Goal: Task Accomplishment & Management: Complete application form

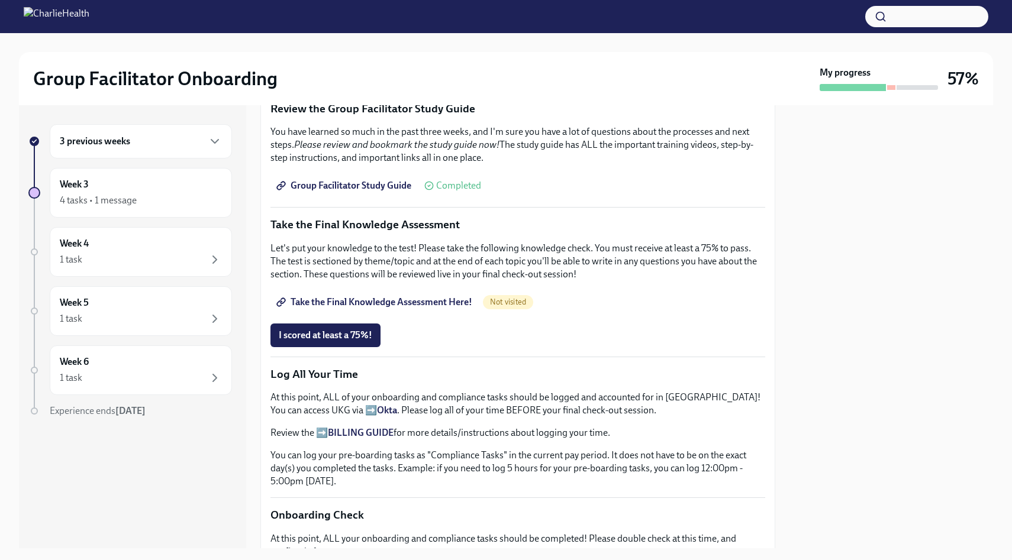
scroll to position [538, 0]
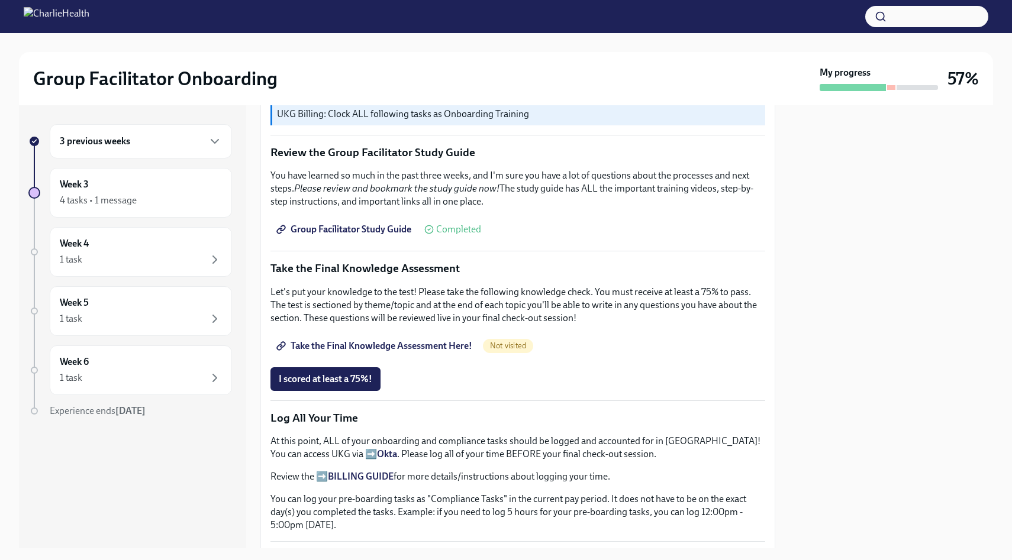
click at [377, 228] on span "Group Facilitator Study Guide" at bounding box center [345, 230] width 133 height 12
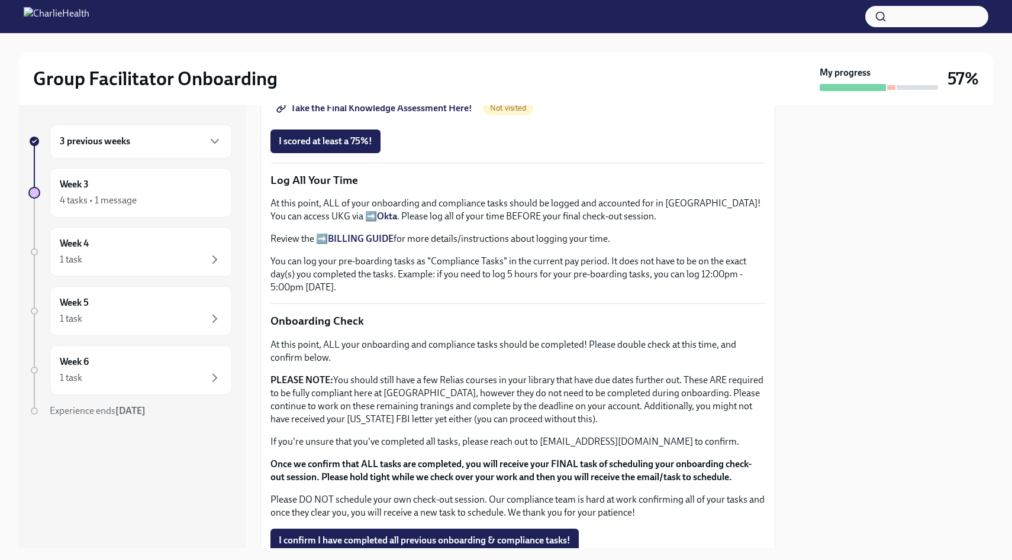
scroll to position [705, 0]
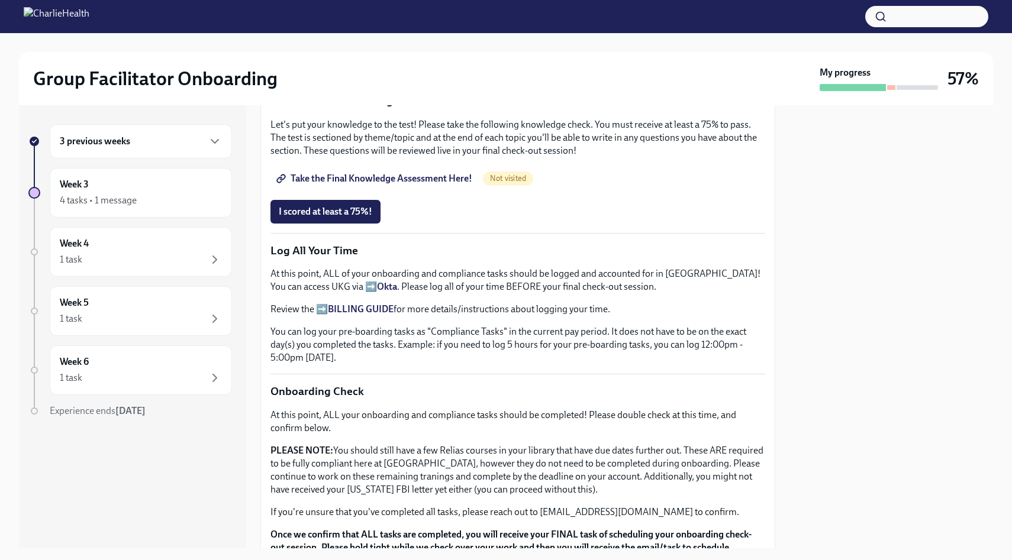
click at [442, 184] on span "Take the Final Knowledge Assessment Here!" at bounding box center [376, 179] width 194 height 12
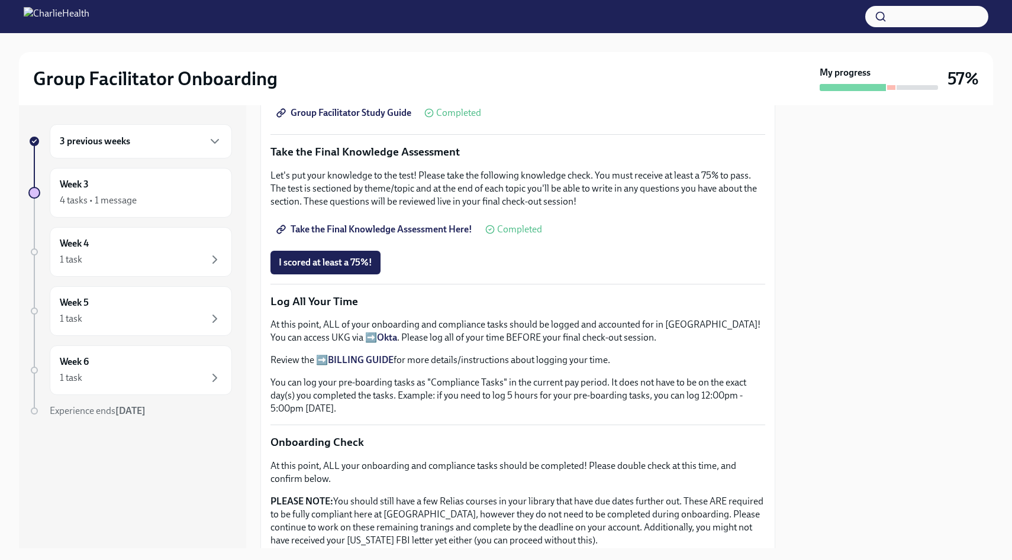
scroll to position [572, 0]
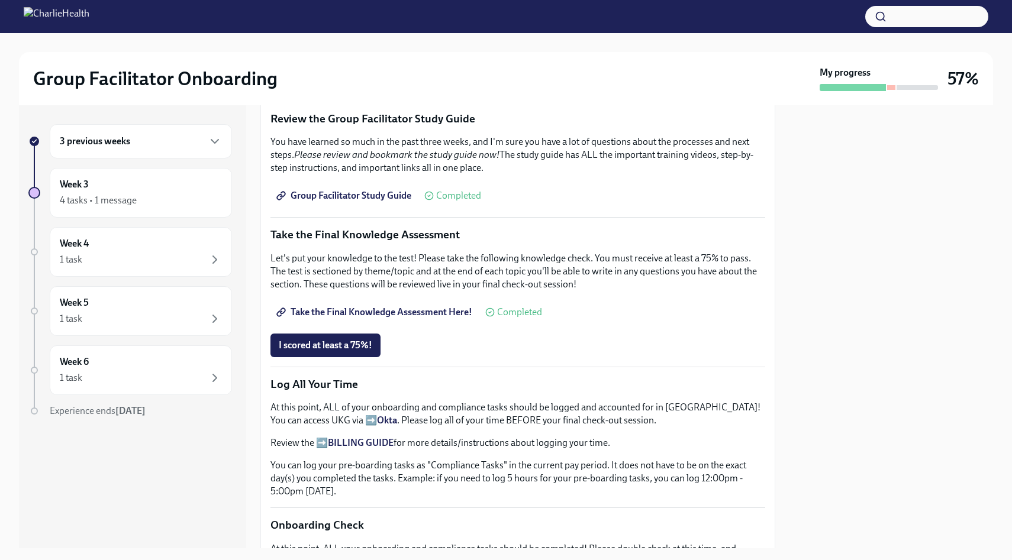
click at [387, 195] on span "Group Facilitator Study Guide" at bounding box center [345, 196] width 133 height 12
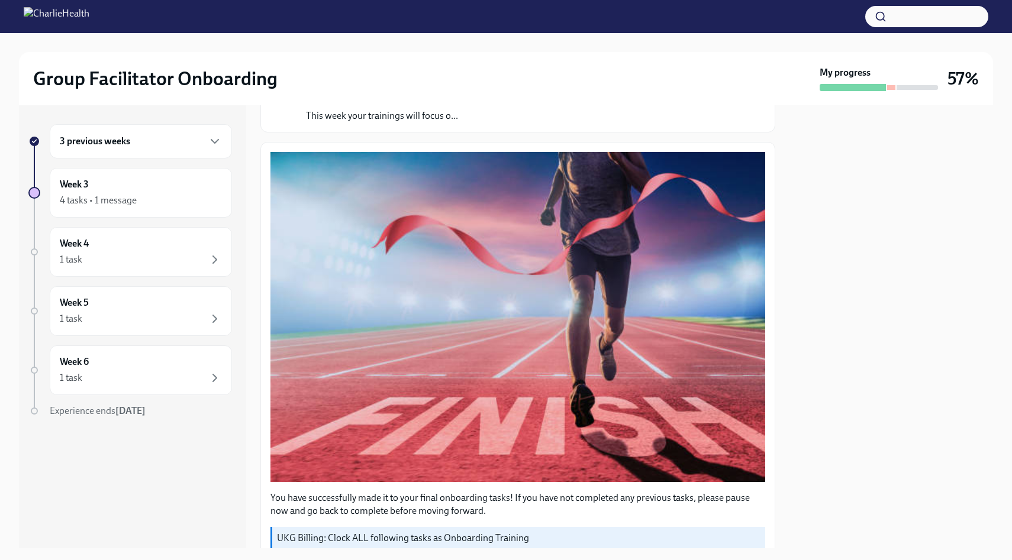
scroll to position [0, 0]
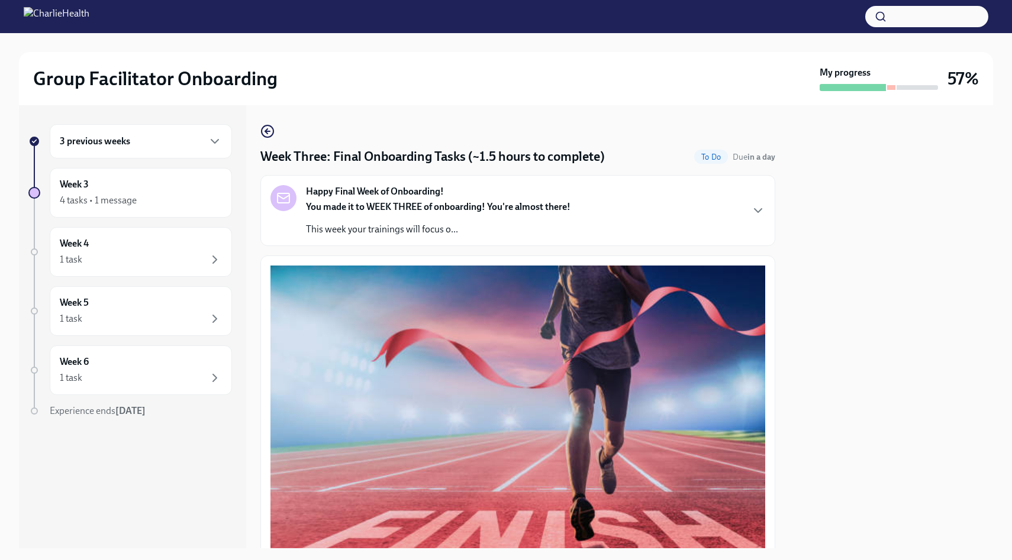
click at [370, 205] on strong "You made it to WEEK THREE of onboarding! You're almost there!" at bounding box center [438, 206] width 265 height 11
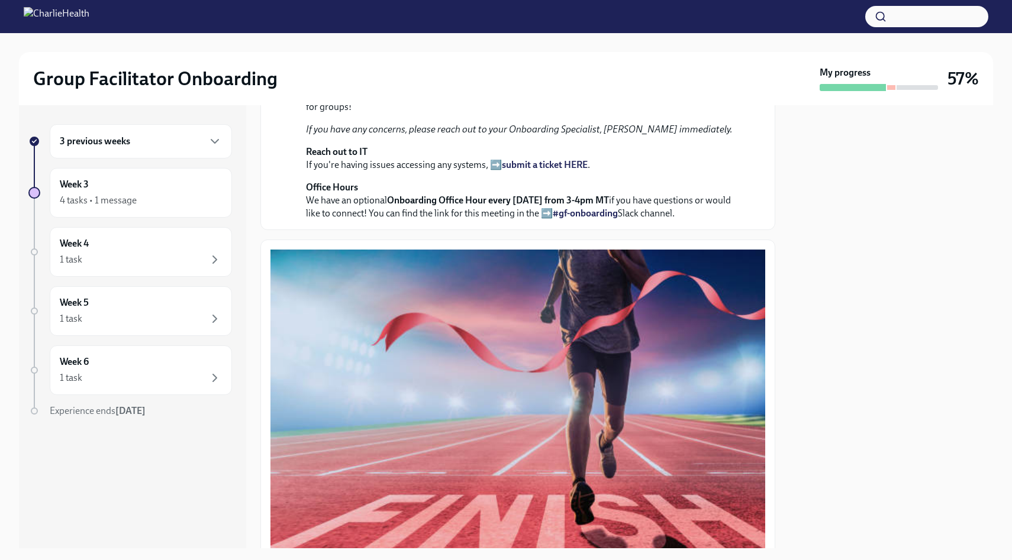
scroll to position [248, 0]
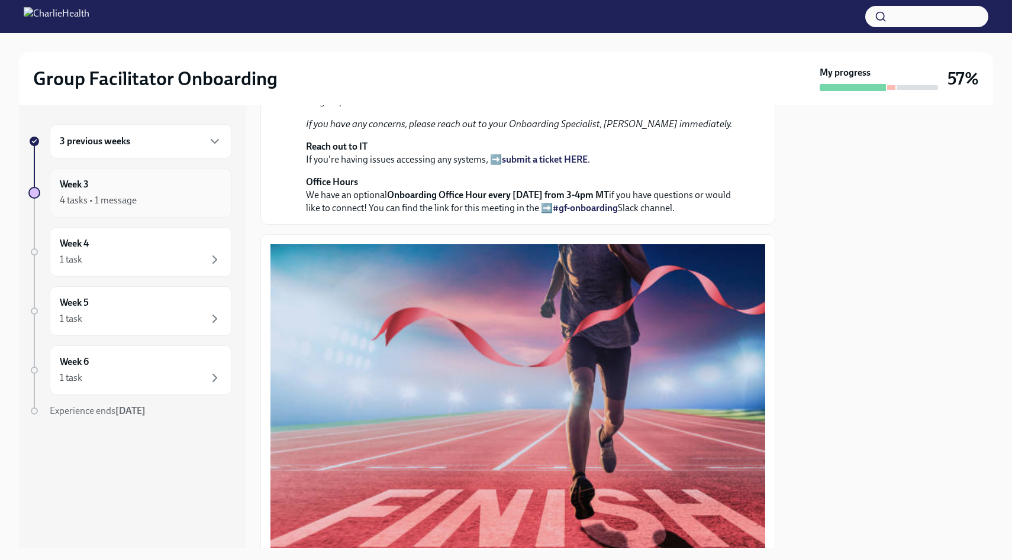
click at [156, 181] on div "Week 3 4 tasks • 1 message" at bounding box center [141, 193] width 162 height 30
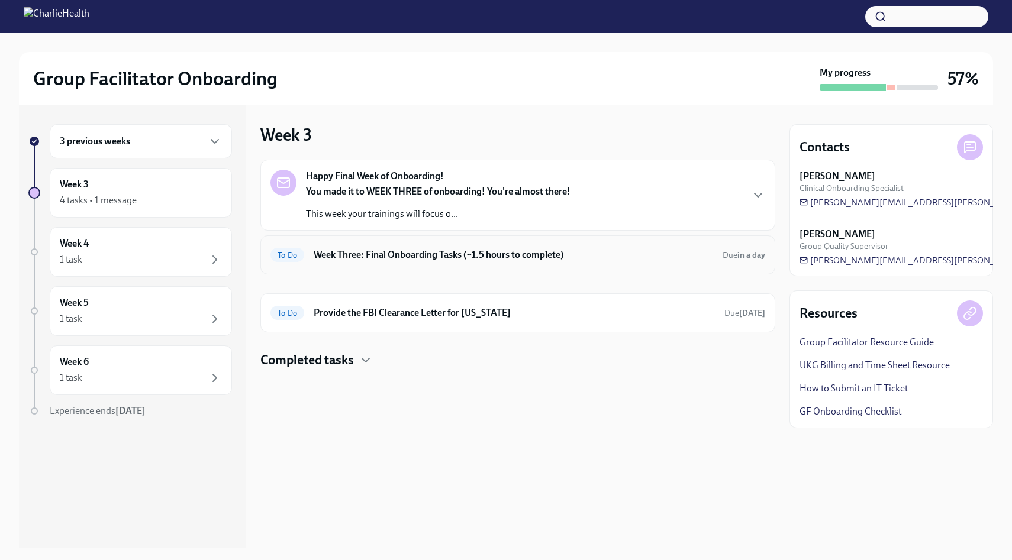
click at [387, 249] on h6 "Week Three: Final Onboarding Tasks (~1.5 hours to complete)" at bounding box center [513, 255] width 399 height 13
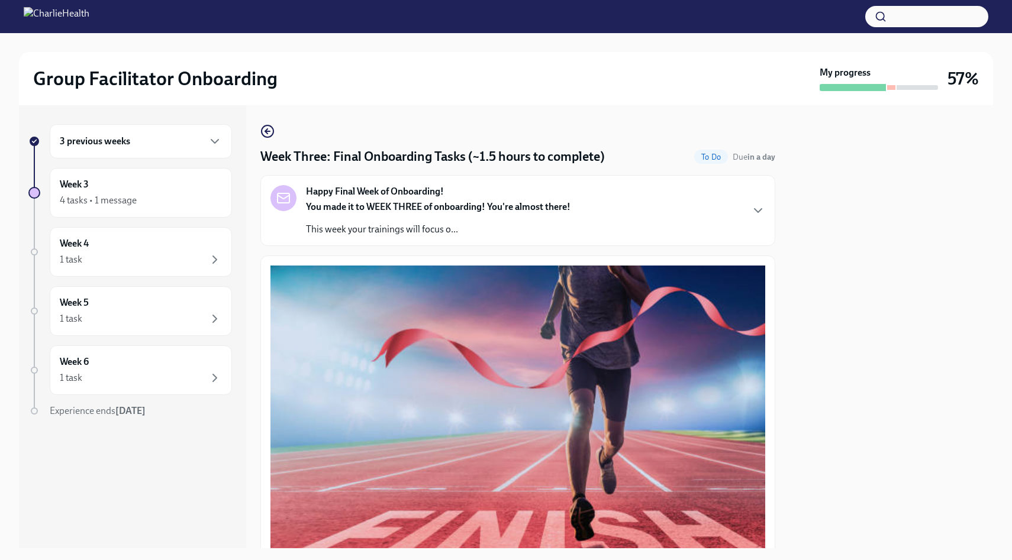
click at [403, 217] on div "You made it to WEEK THREE of onboarding! You're almost there! This week your tr…" at bounding box center [438, 219] width 265 height 36
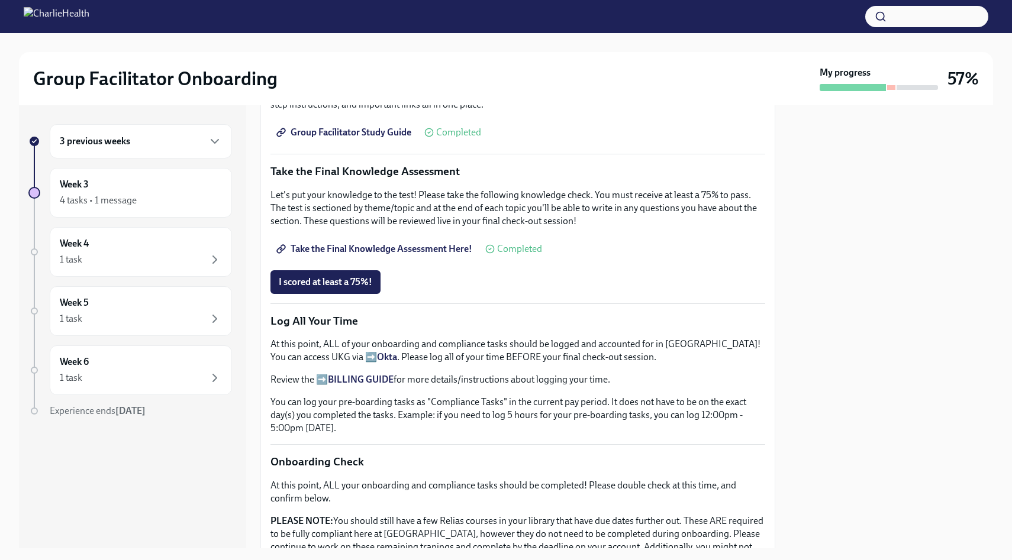
scroll to position [862, 0]
click at [189, 183] on div "Week 3 4 tasks • 1 message" at bounding box center [141, 193] width 162 height 30
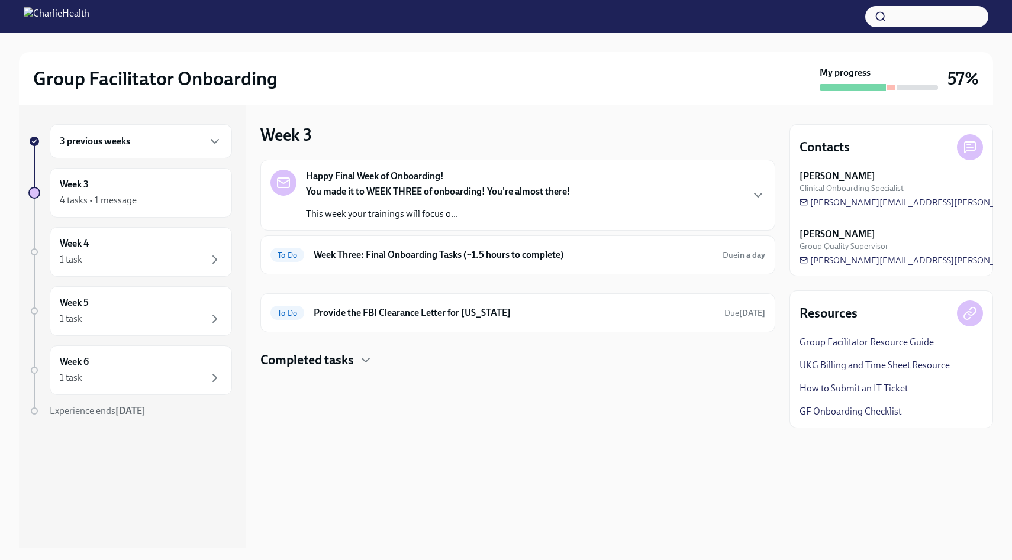
click at [205, 138] on div "3 previous weeks" at bounding box center [141, 141] width 162 height 14
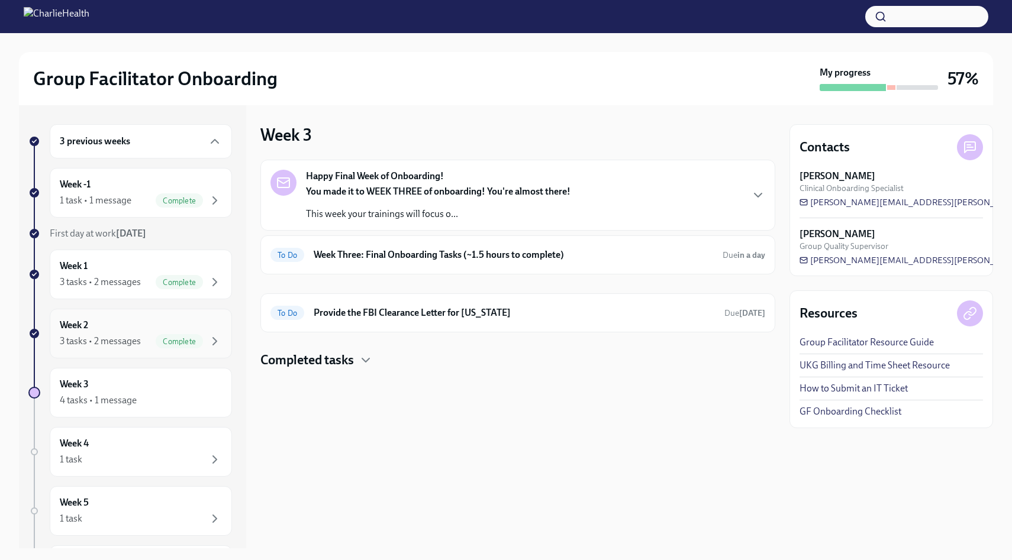
click at [131, 327] on div "Week 2 3 tasks • 2 messages Complete" at bounding box center [141, 334] width 162 height 30
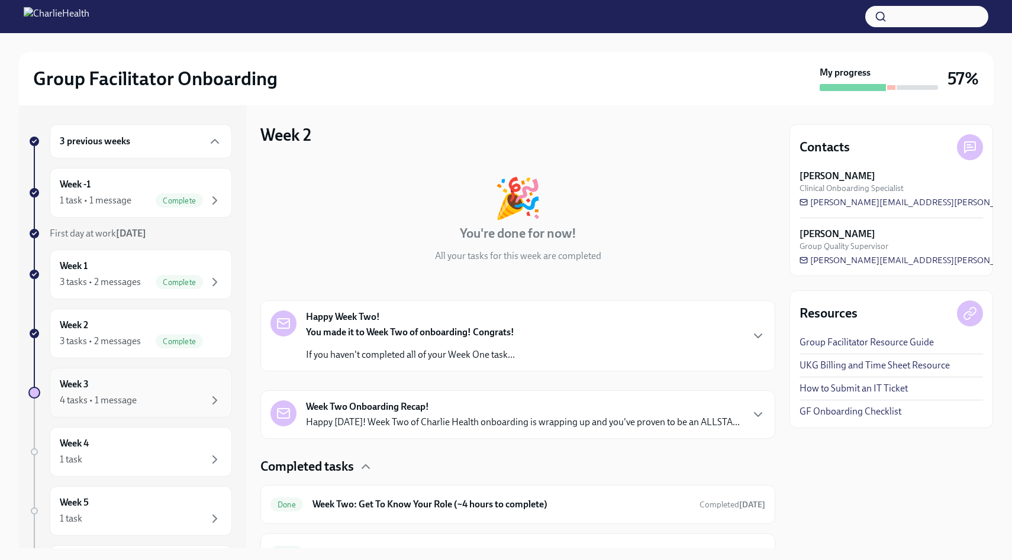
click at [132, 389] on div "Week 3 4 tasks • 1 message" at bounding box center [141, 393] width 162 height 30
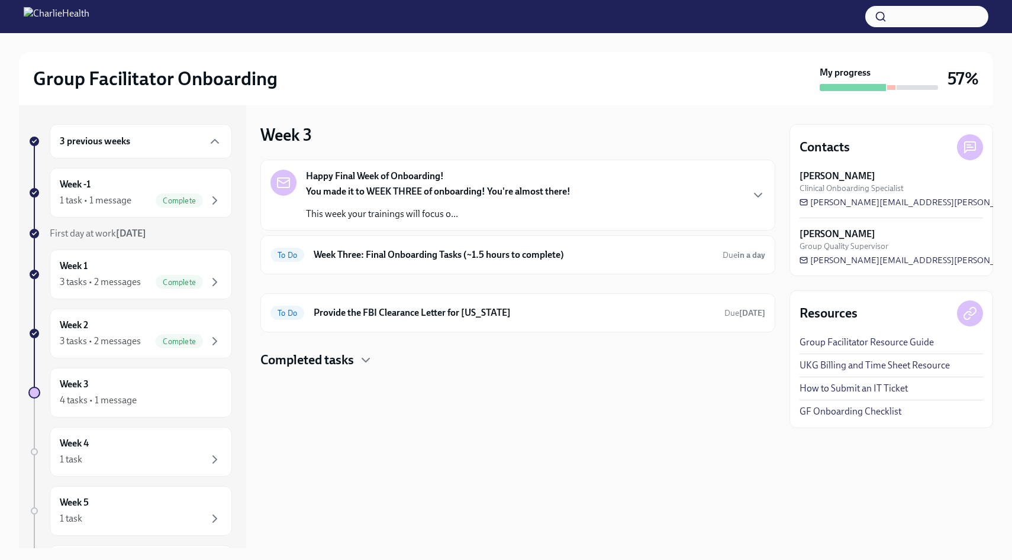
click at [552, 192] on strong "You made it to WEEK THREE of onboarding! You're almost there!" at bounding box center [438, 191] width 265 height 11
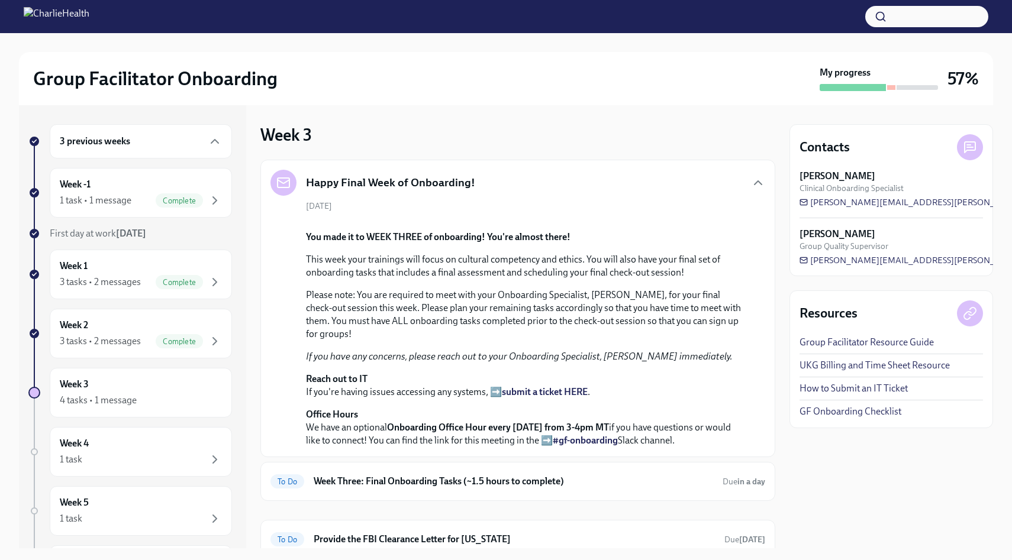
scroll to position [333, 0]
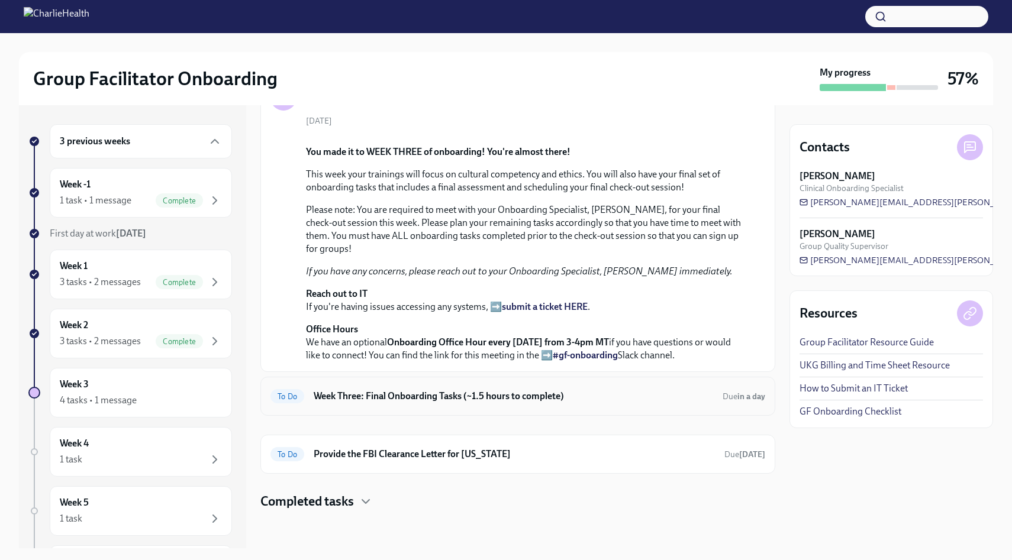
click at [452, 397] on h6 "Week Three: Final Onboarding Tasks (~1.5 hours to complete)" at bounding box center [513, 396] width 399 height 13
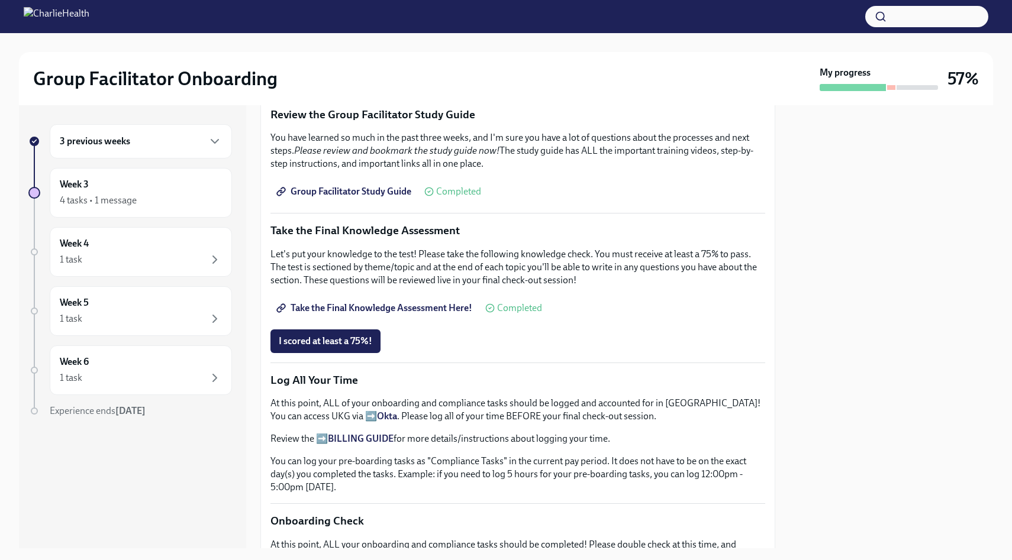
scroll to position [559, 0]
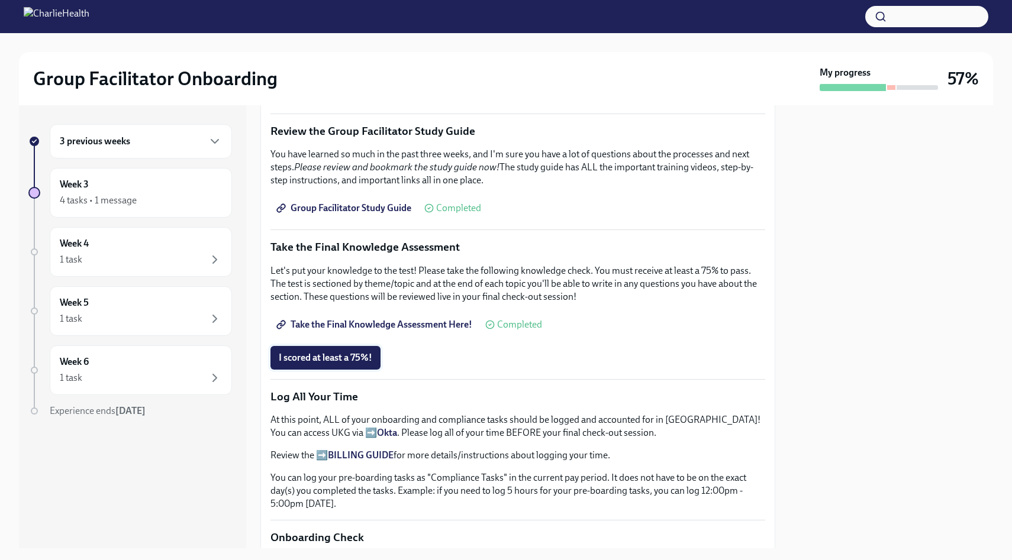
click at [352, 359] on span "I scored at least a 75%!" at bounding box center [326, 358] width 94 height 12
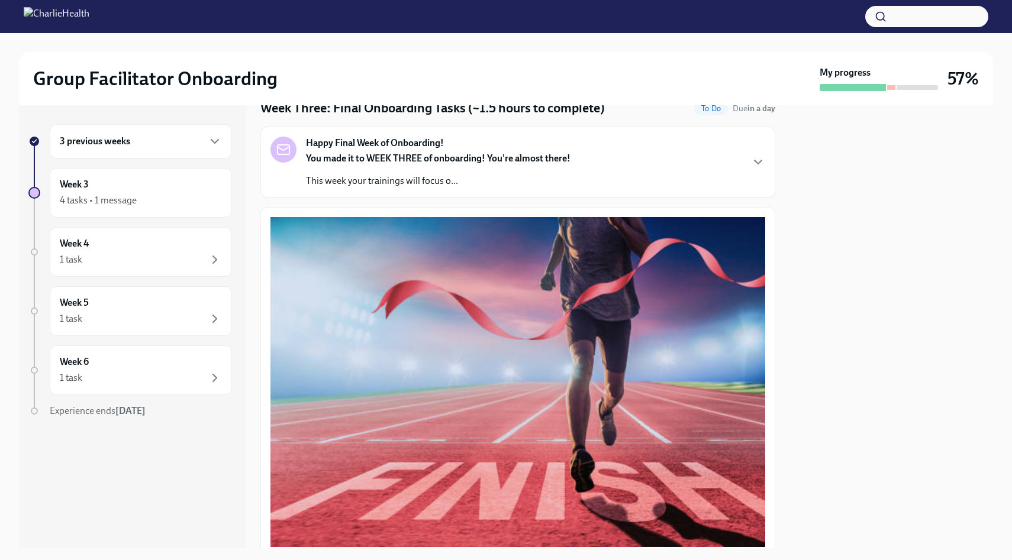
scroll to position [0, 0]
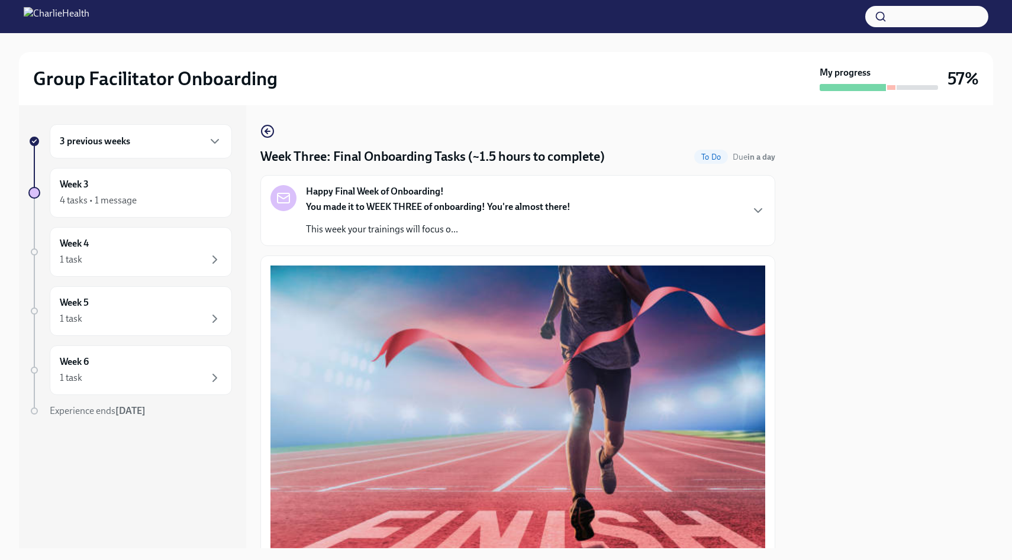
click at [505, 153] on h4 "Week Three: Final Onboarding Tasks (~1.5 hours to complete)" at bounding box center [432, 157] width 344 height 18
click at [774, 220] on div "Happy Final Week of Onboarding! You made it to WEEK THREE of onboarding! You're…" at bounding box center [517, 210] width 515 height 71
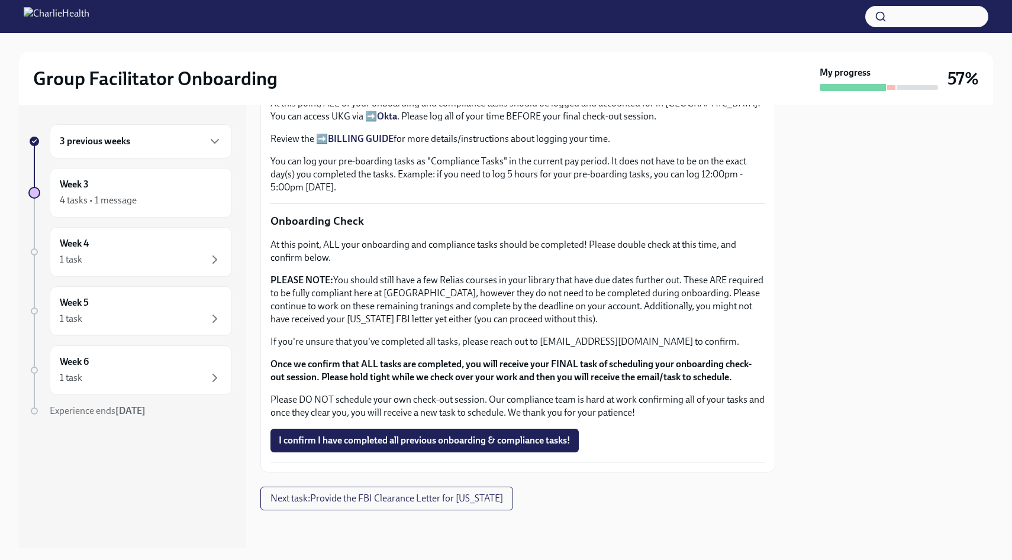
scroll to position [955, 0]
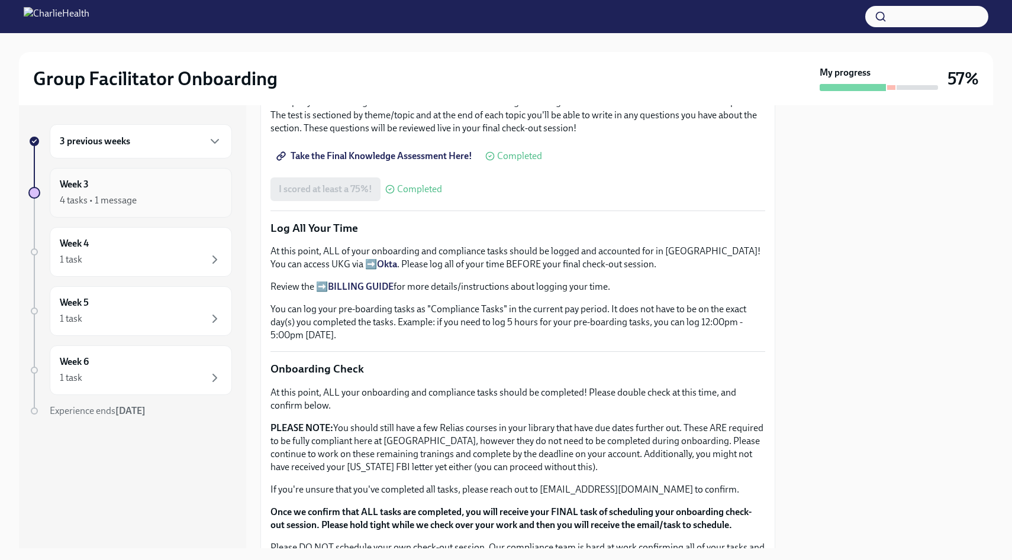
click at [147, 183] on div "Week 3 4 tasks • 1 message" at bounding box center [141, 193] width 162 height 30
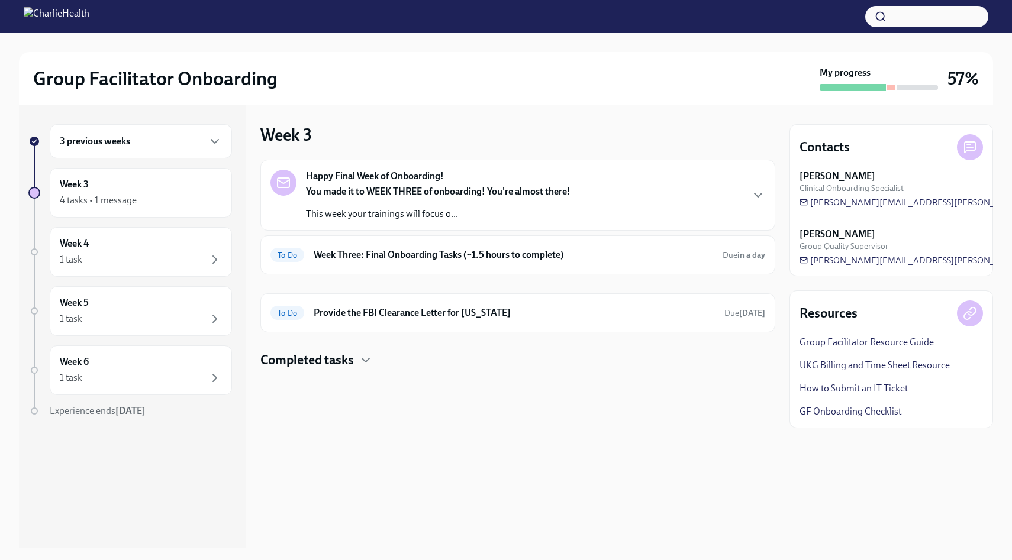
click at [339, 356] on h4 "Completed tasks" at bounding box center [307, 361] width 94 height 18
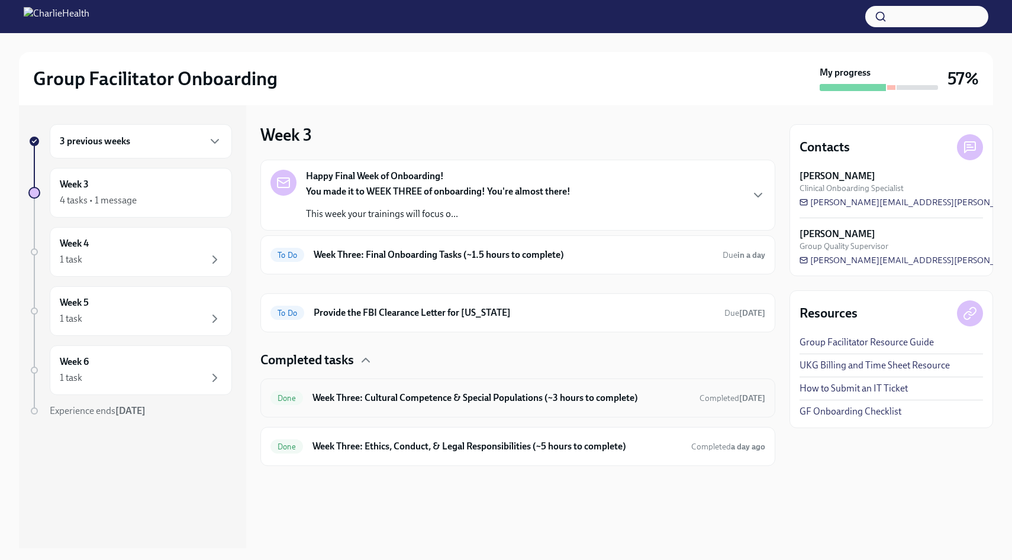
click at [455, 399] on h6 "Week Three: Cultural Competence & Special Populations (~3 hours to complete)" at bounding box center [501, 398] width 378 height 13
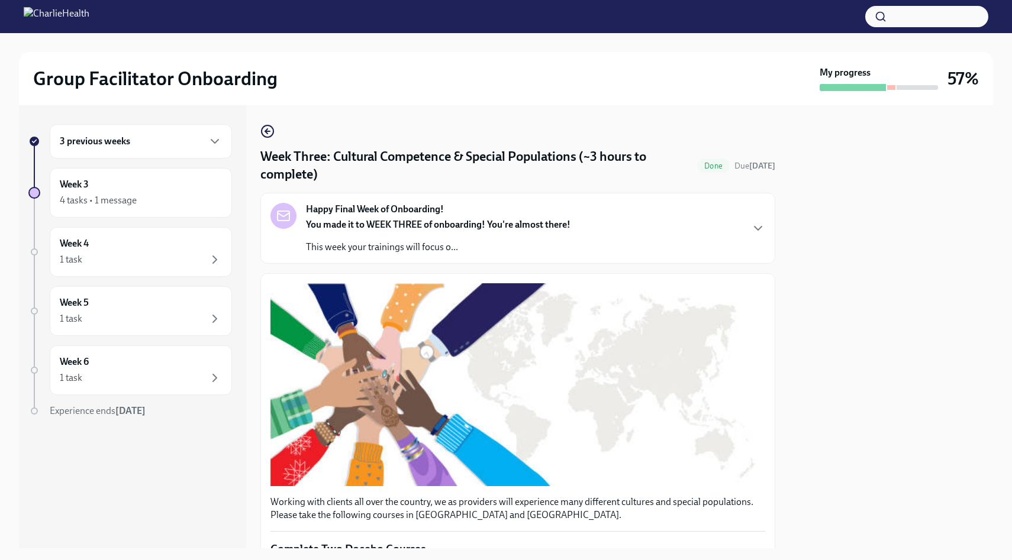
click at [737, 233] on div "Happy Final Week of Onboarding! You made it to WEEK THREE of onboarding! You're…" at bounding box center [517, 228] width 495 height 51
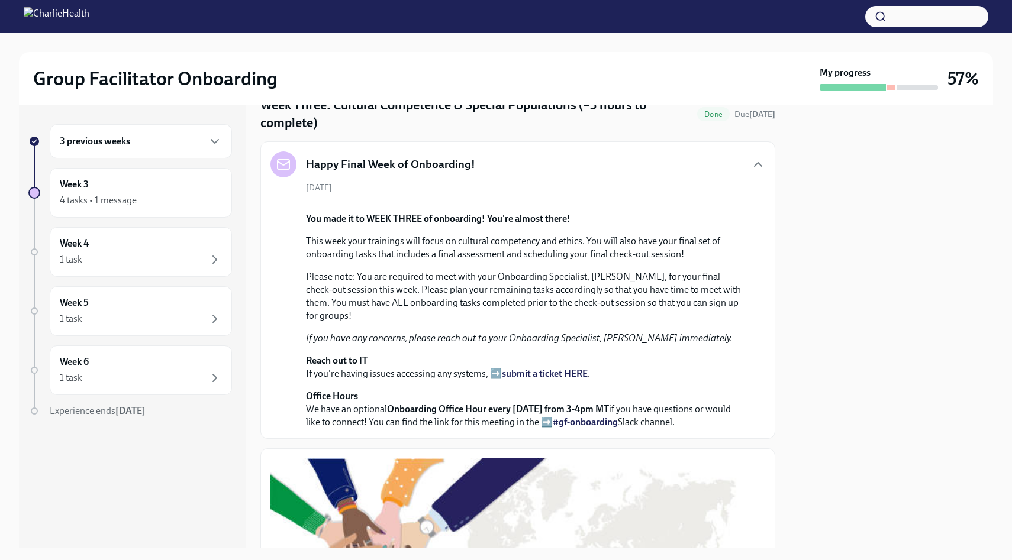
scroll to position [54, 0]
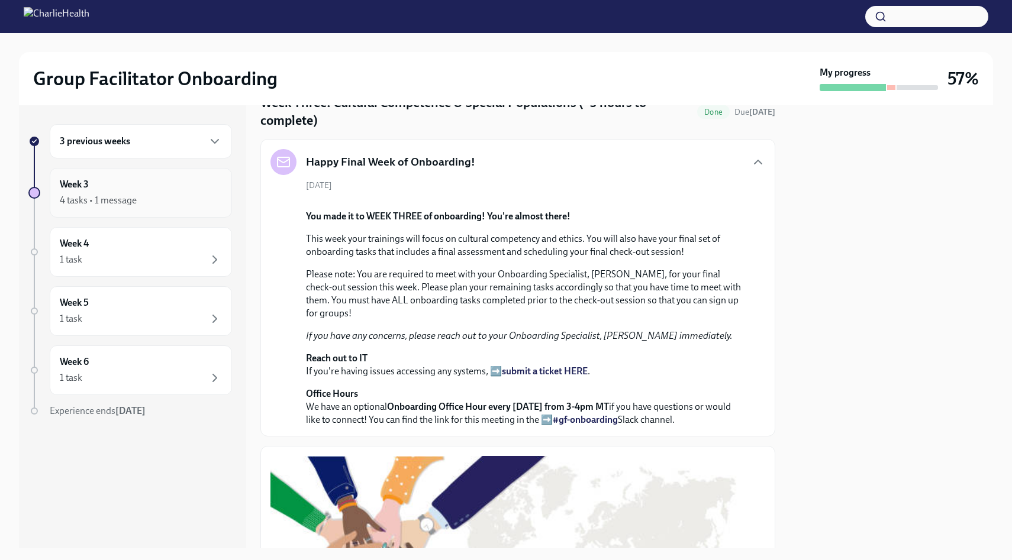
click at [182, 204] on div "4 tasks • 1 message" at bounding box center [141, 201] width 162 height 14
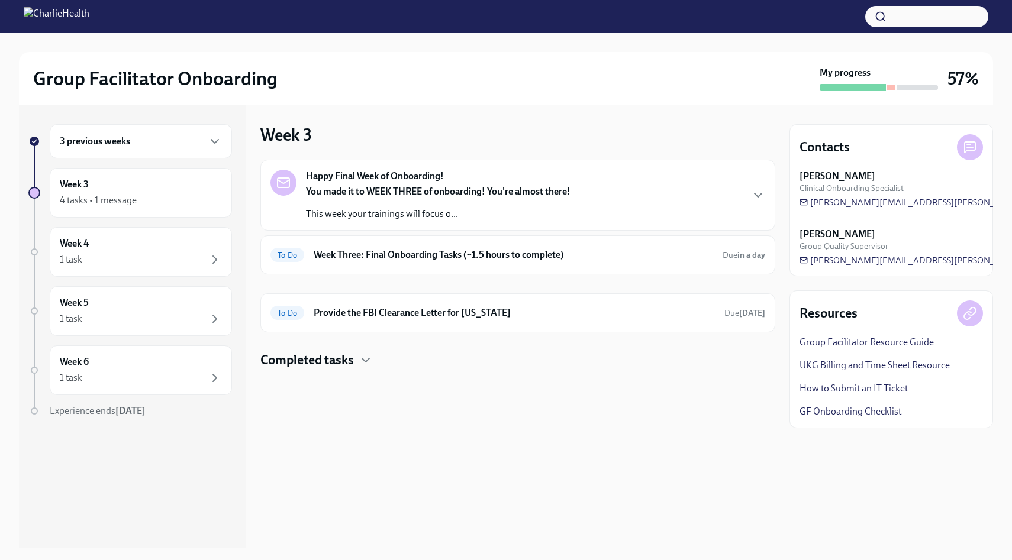
click at [347, 368] on h4 "Completed tasks" at bounding box center [307, 361] width 94 height 18
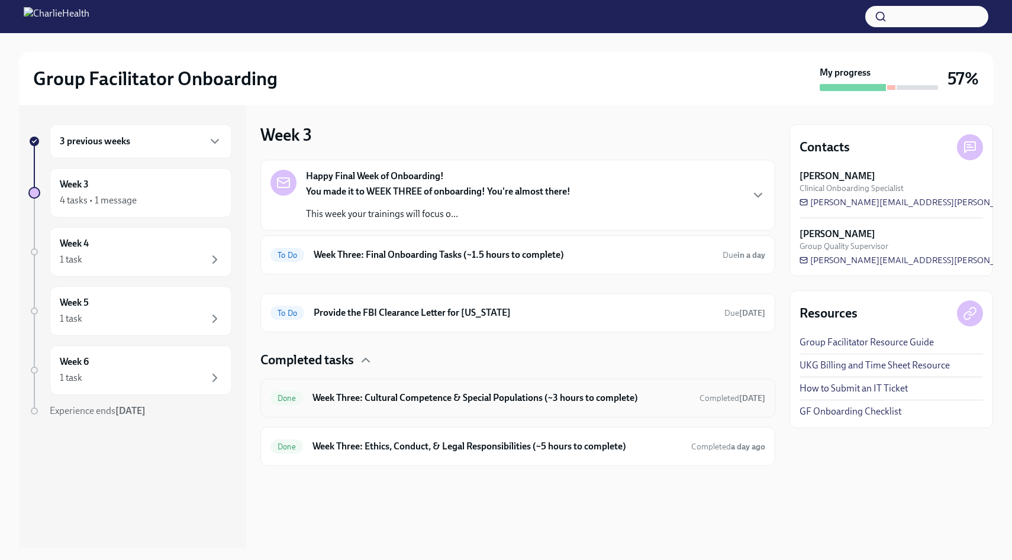
click at [449, 399] on h6 "Week Three: Cultural Competence & Special Populations (~3 hours to complete)" at bounding box center [501, 398] width 378 height 13
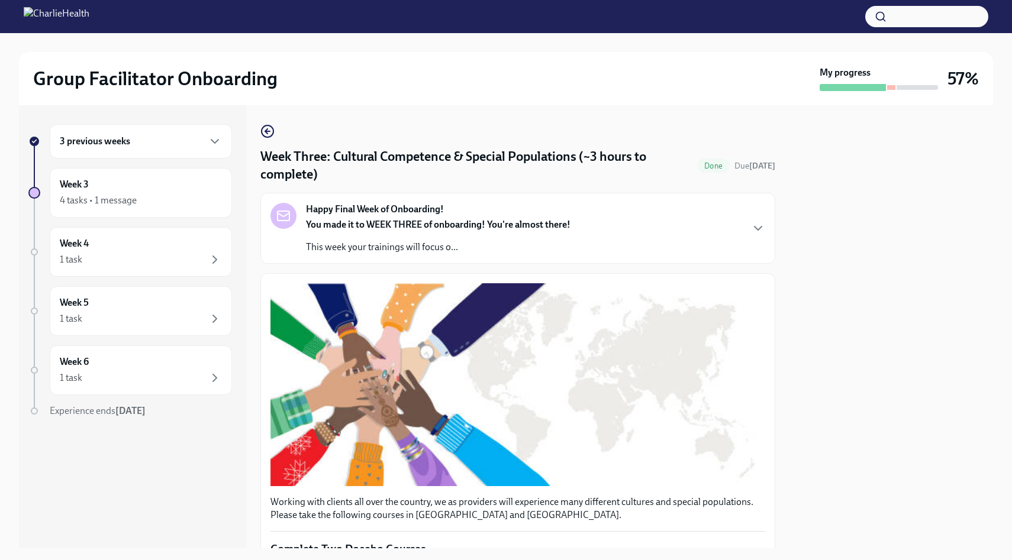
click at [266, 130] on icon "button" at bounding box center [267, 131] width 14 height 14
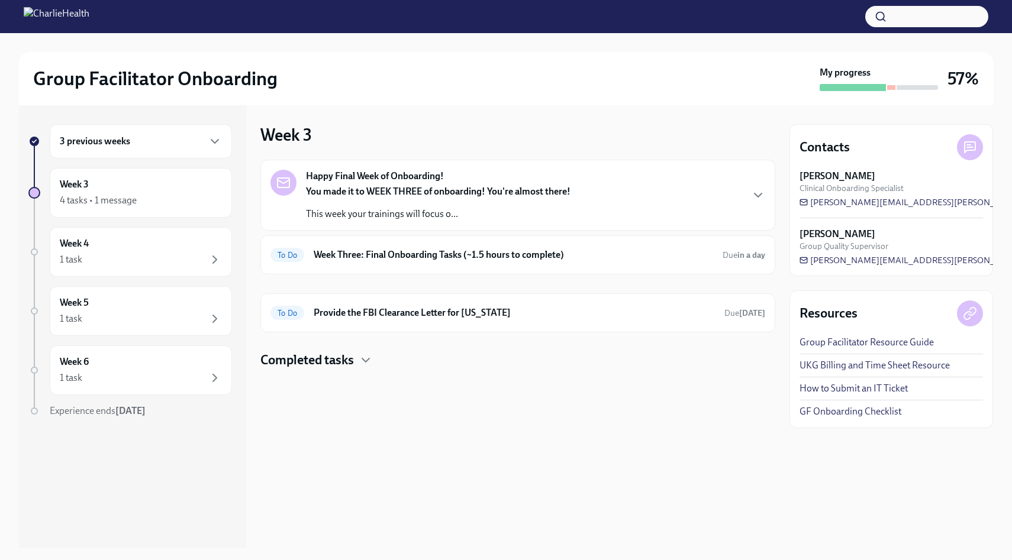
click at [498, 185] on div "Happy Final Week of Onboarding! You made it to WEEK THREE of onboarding! You're…" at bounding box center [438, 195] width 265 height 51
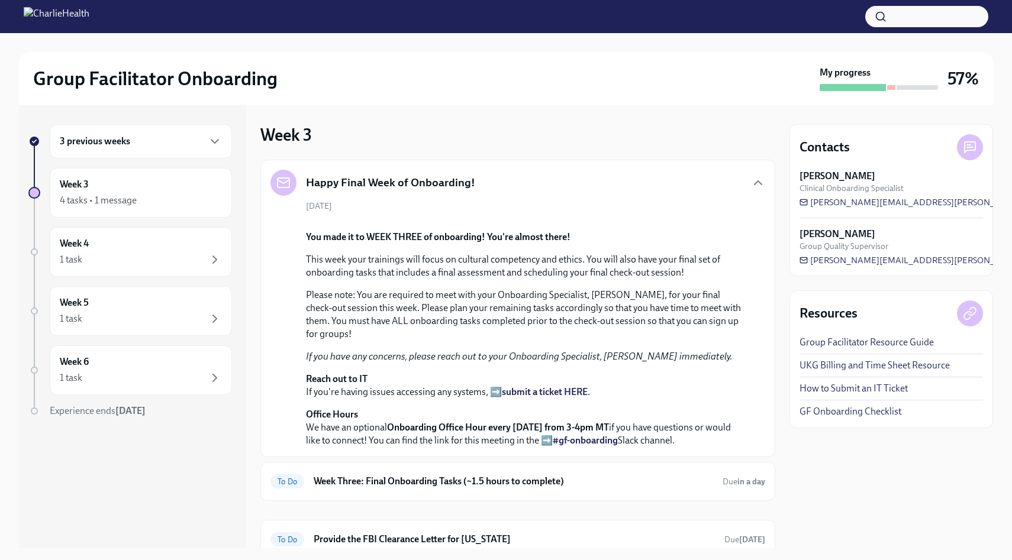
click at [498, 184] on div "Happy Final Week of Onboarding!" at bounding box center [517, 183] width 495 height 26
click at [758, 180] on icon "button" at bounding box center [758, 183] width 14 height 14
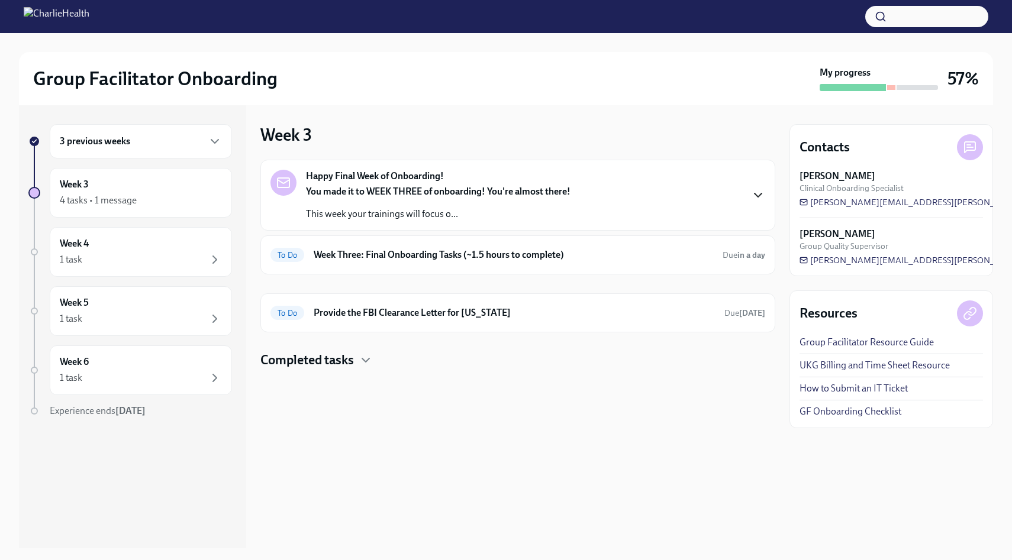
click at [345, 363] on h4 "Completed tasks" at bounding box center [307, 361] width 94 height 18
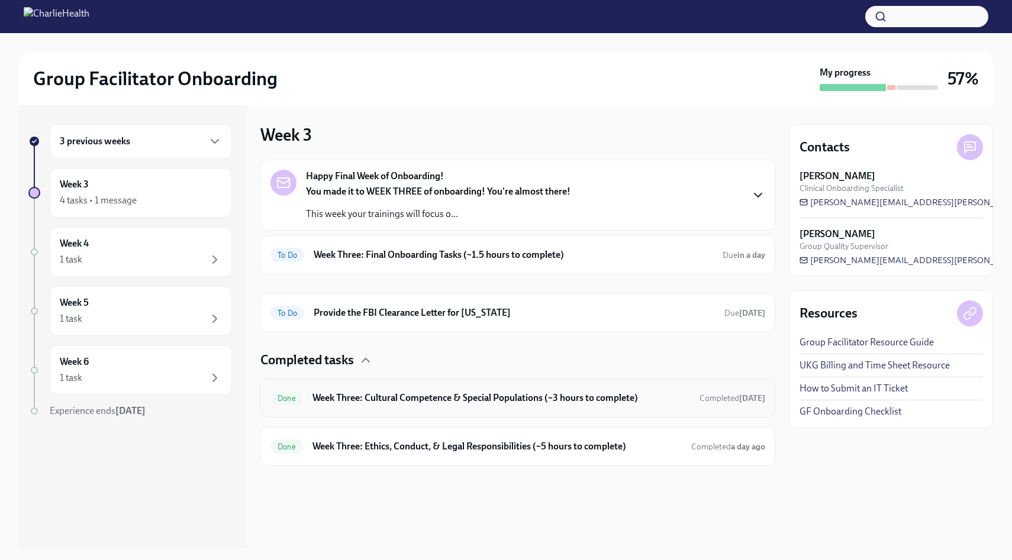
click at [458, 398] on h6 "Week Three: Cultural Competence & Special Populations (~3 hours to complete)" at bounding box center [501, 398] width 378 height 13
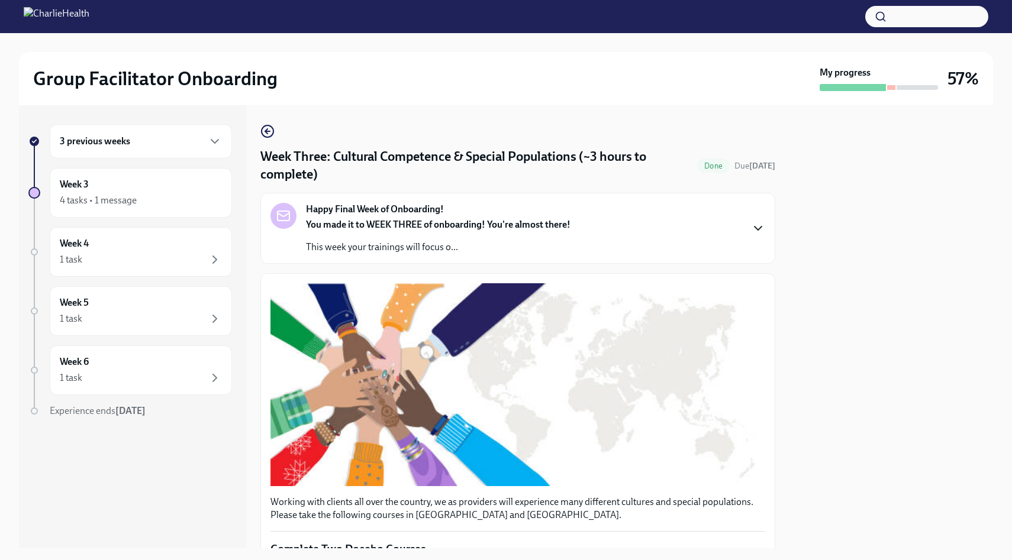
click at [752, 224] on icon "button" at bounding box center [758, 228] width 14 height 14
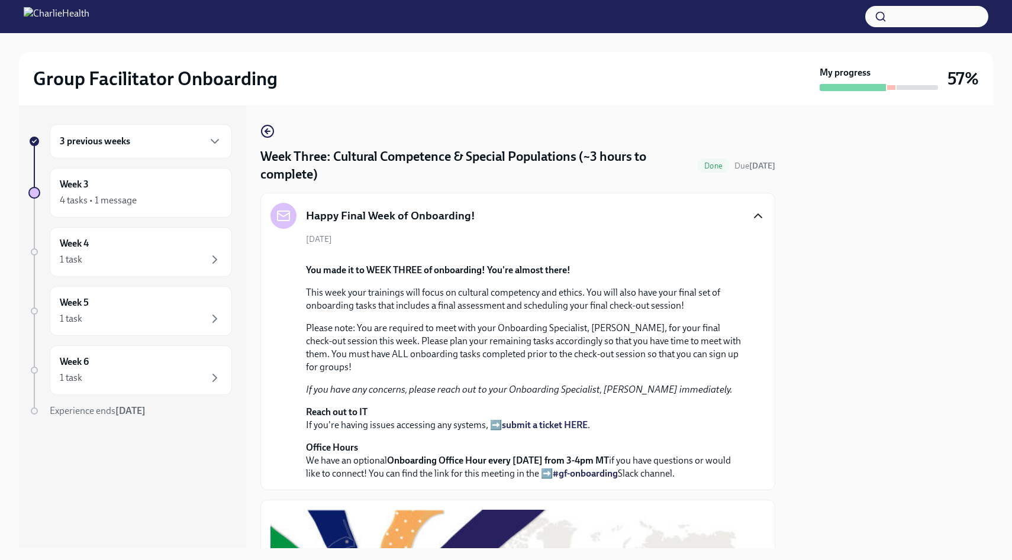
click at [752, 224] on div "Happy Final Week of Onboarding!" at bounding box center [517, 216] width 495 height 26
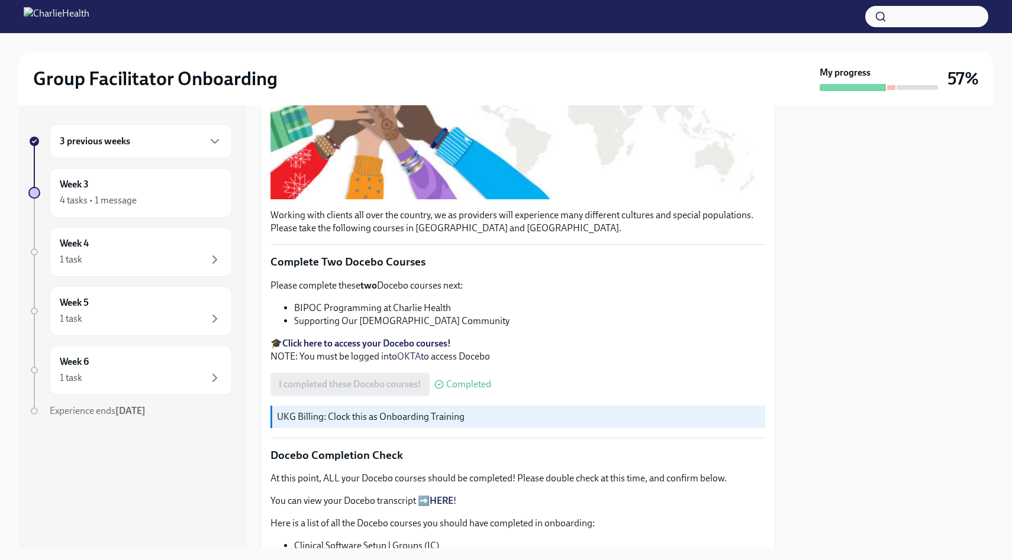
scroll to position [117, 0]
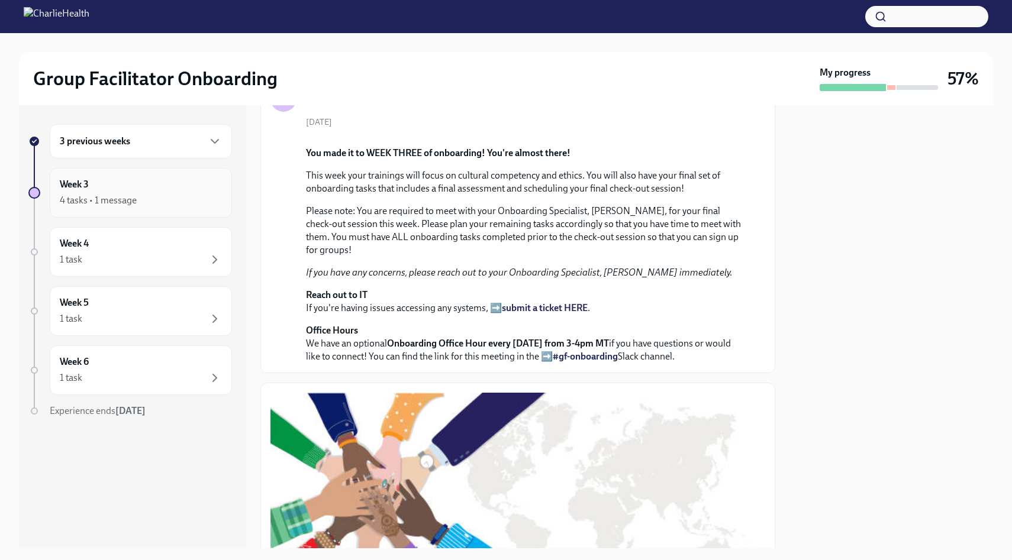
click at [199, 195] on div "4 tasks • 1 message" at bounding box center [141, 201] width 162 height 14
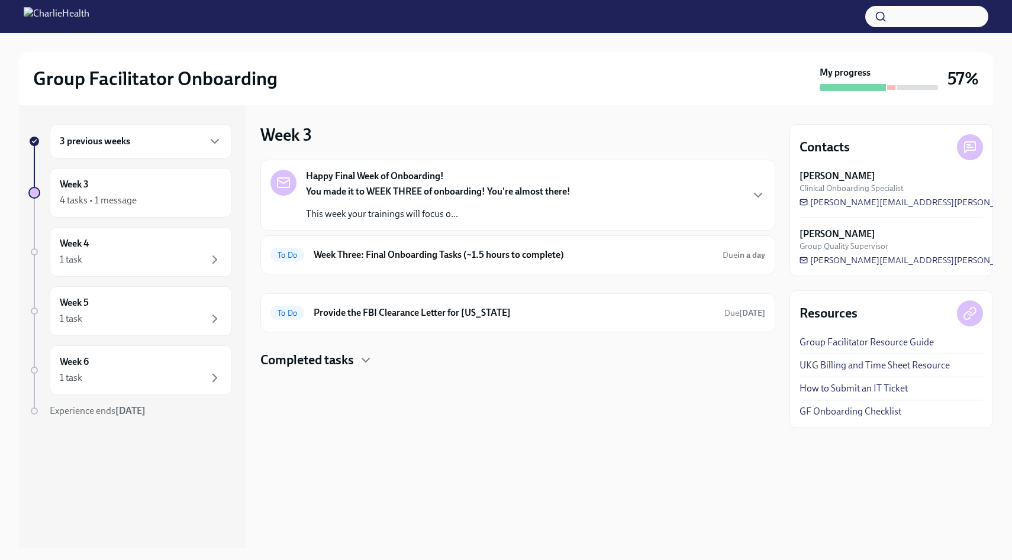
click at [358, 362] on div "Completed tasks" at bounding box center [517, 361] width 515 height 18
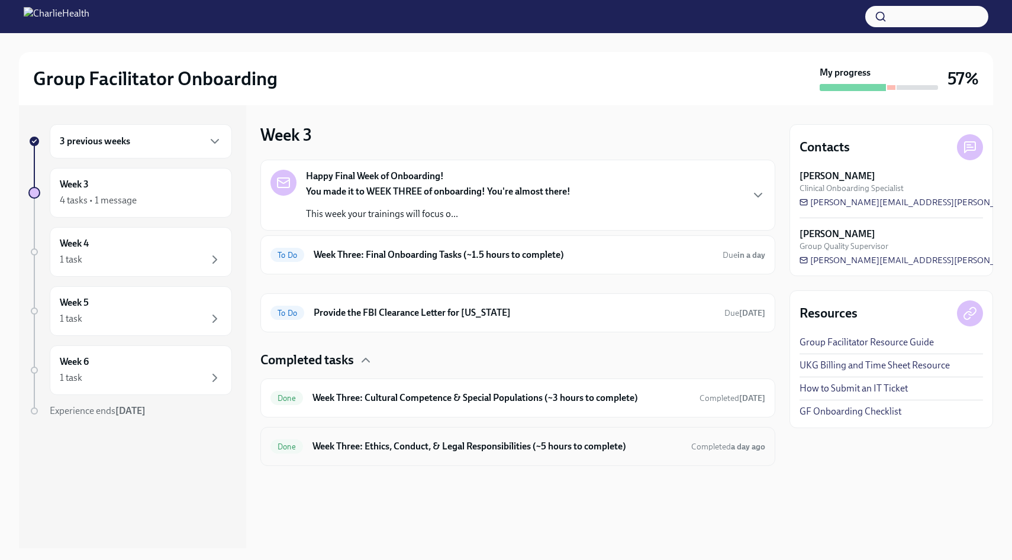
click at [510, 449] on h6 "Week Three: Ethics, Conduct, & Legal Responsibilities (~5 hours to complete)" at bounding box center [496, 446] width 369 height 13
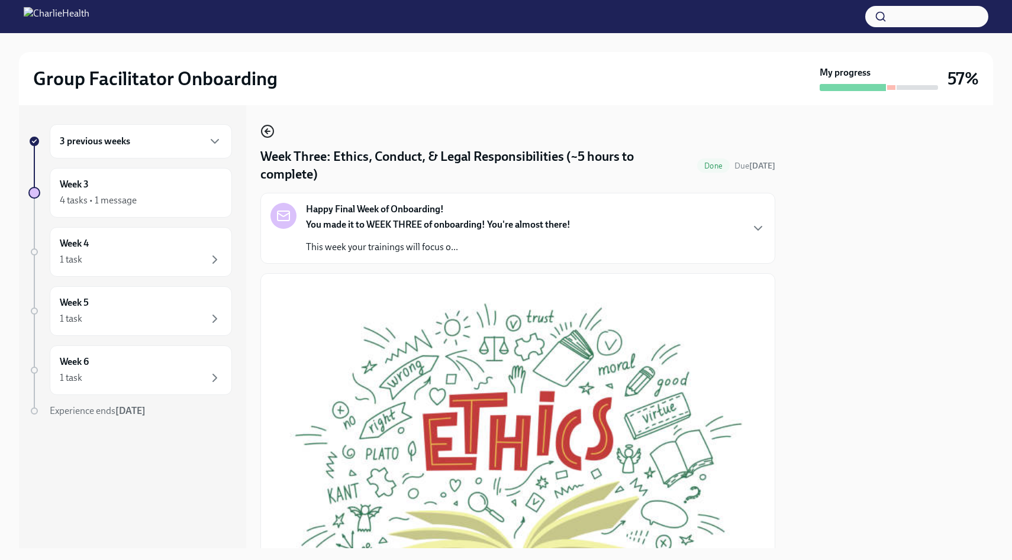
click at [269, 134] on icon "button" at bounding box center [267, 131] width 14 height 14
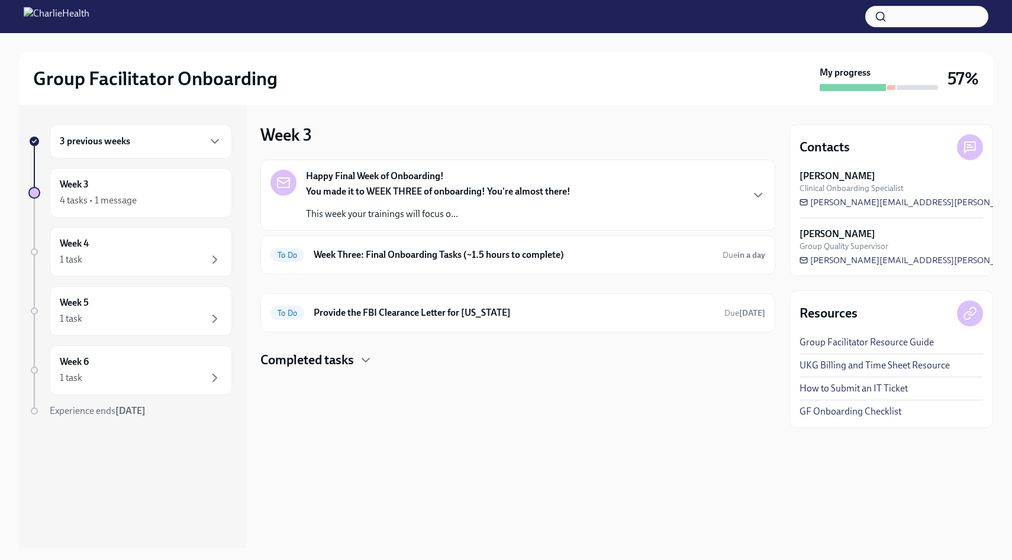
click at [338, 349] on div "Happy Final Week of Onboarding! You made it to WEEK THREE of onboarding! You're…" at bounding box center [517, 265] width 515 height 210
click at [339, 356] on h4 "Completed tasks" at bounding box center [307, 361] width 94 height 18
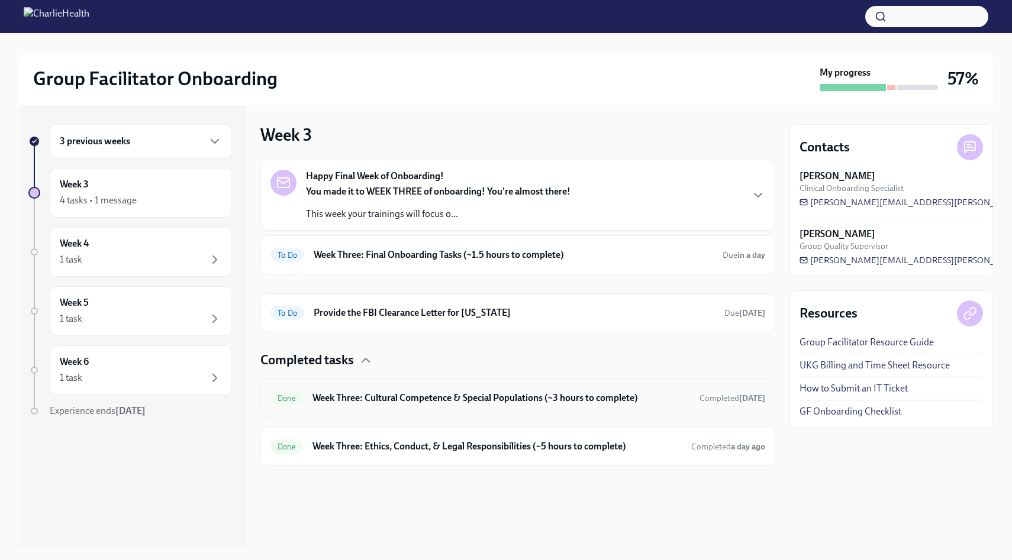
click at [385, 402] on h6 "Week Three: Cultural Competence & Special Populations (~3 hours to complete)" at bounding box center [501, 398] width 378 height 13
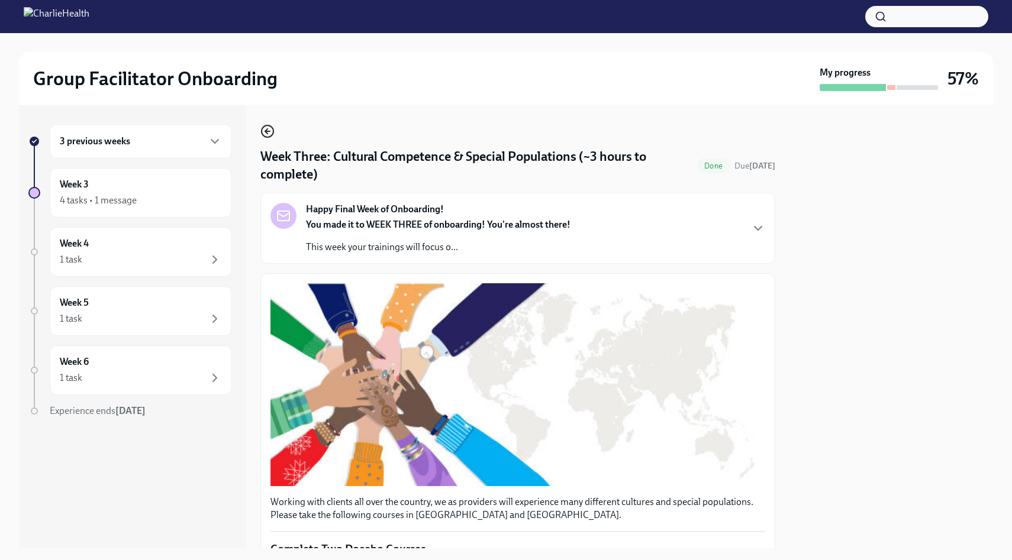
click at [264, 125] on icon "button" at bounding box center [267, 131] width 14 height 14
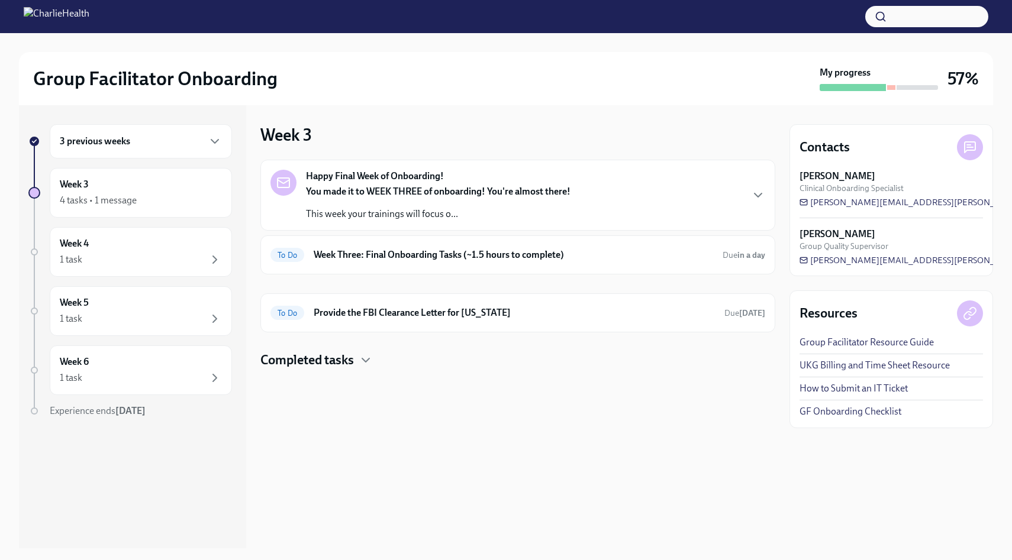
click at [340, 366] on h4 "Completed tasks" at bounding box center [307, 361] width 94 height 18
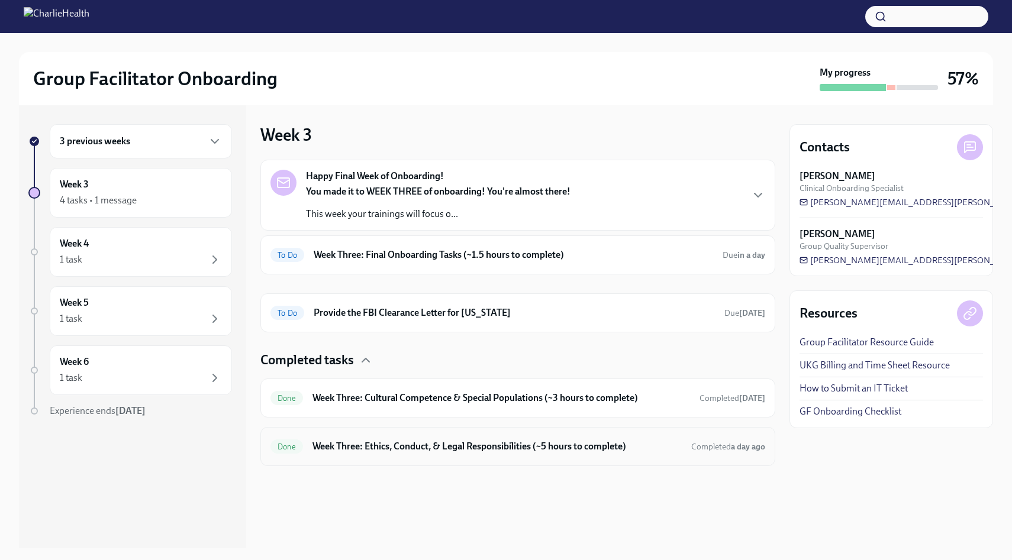
click at [421, 456] on div "Done Week Three: Ethics, Conduct, & Legal Responsibilities (~5 hours to complet…" at bounding box center [517, 446] width 515 height 39
click at [423, 443] on h6 "Week Three: Ethics, Conduct, & Legal Responsibilities (~5 hours to complete)" at bounding box center [496, 446] width 369 height 13
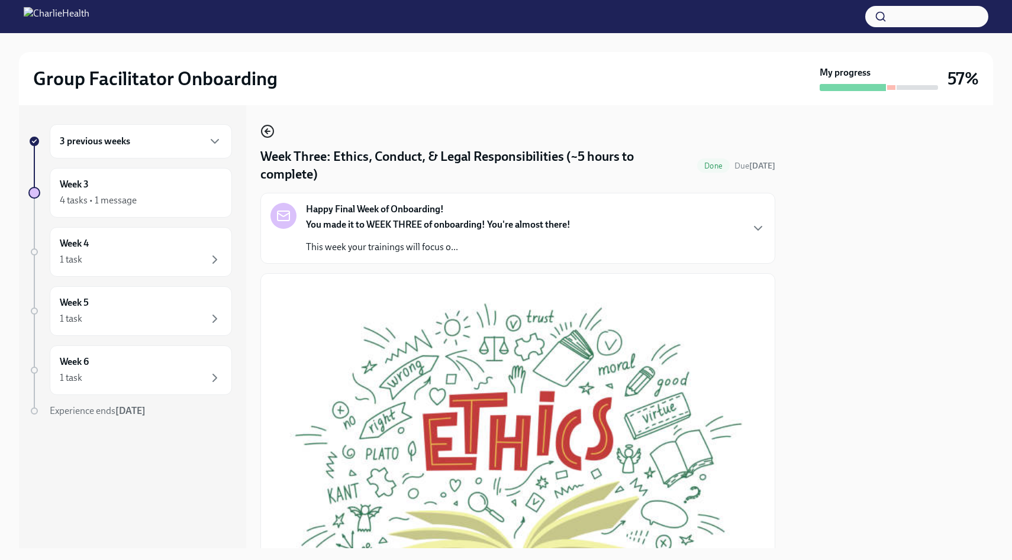
click at [264, 130] on icon "button" at bounding box center [267, 131] width 14 height 14
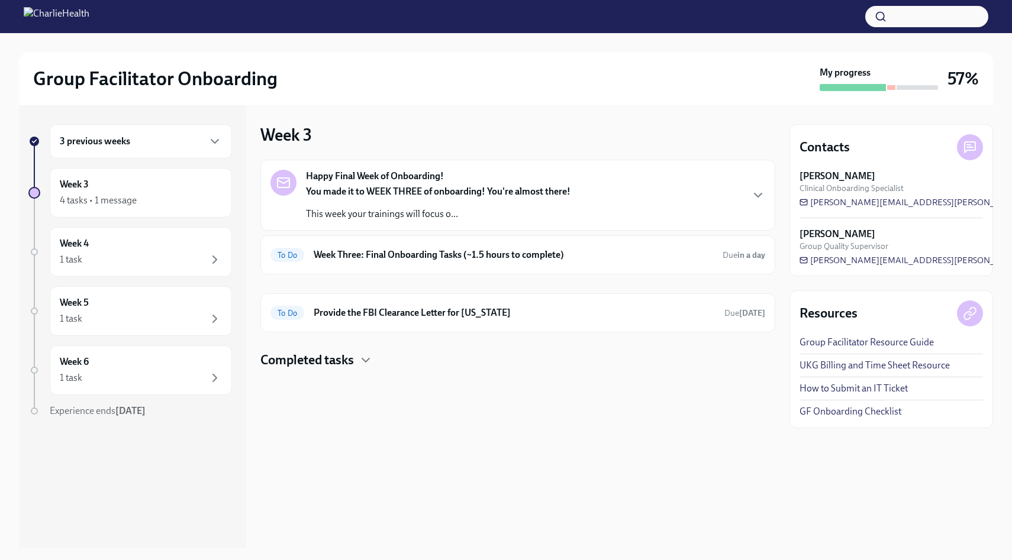
click at [339, 357] on h4 "Completed tasks" at bounding box center [307, 361] width 94 height 18
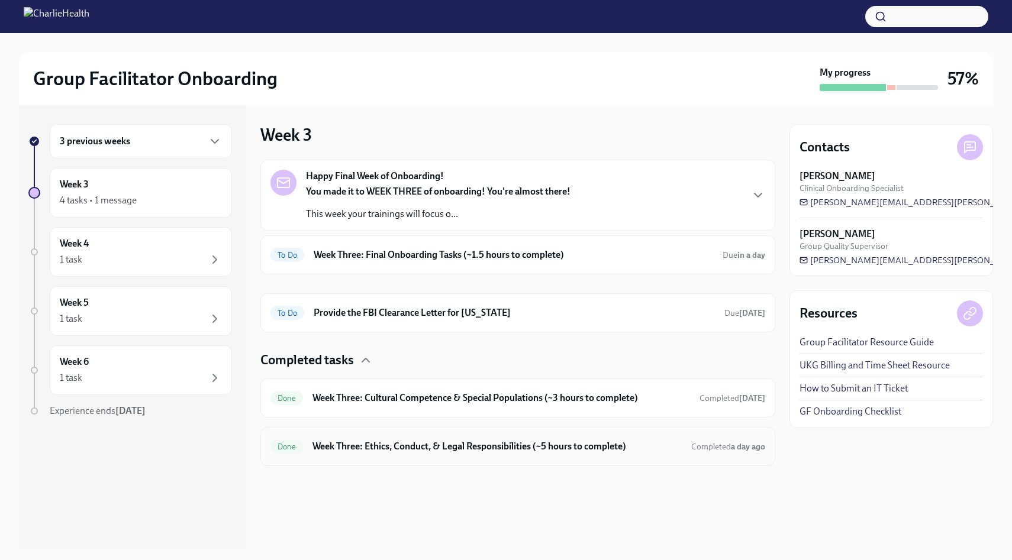
click at [375, 446] on h6 "Week Three: Ethics, Conduct, & Legal Responsibilities (~5 hours to complete)" at bounding box center [496, 446] width 369 height 13
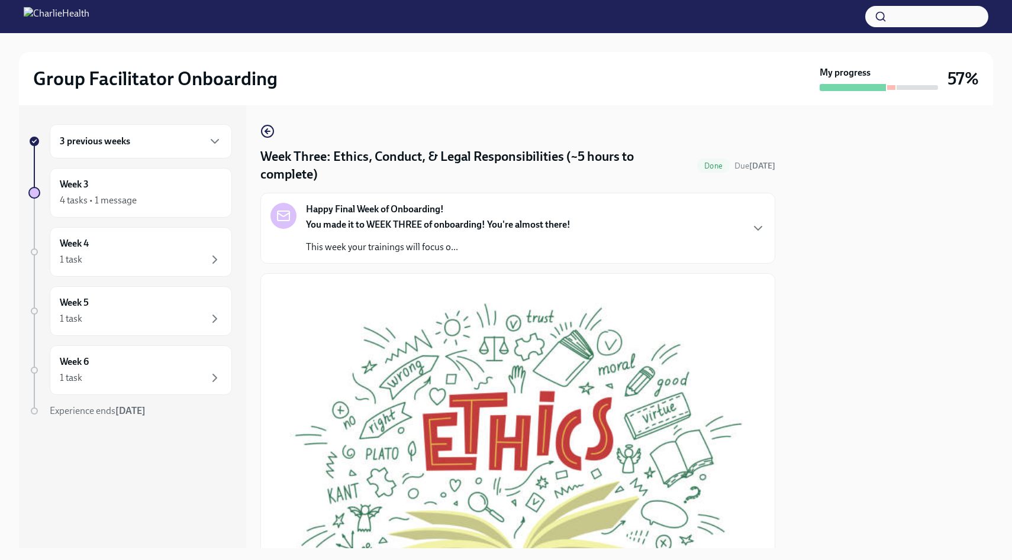
click at [258, 127] on div "3 previous weeks Week 3 4 tasks • 1 message Week 4 1 task Week 5 1 task Week 6 …" at bounding box center [506, 326] width 974 height 443
click at [265, 130] on icon "button" at bounding box center [267, 131] width 14 height 14
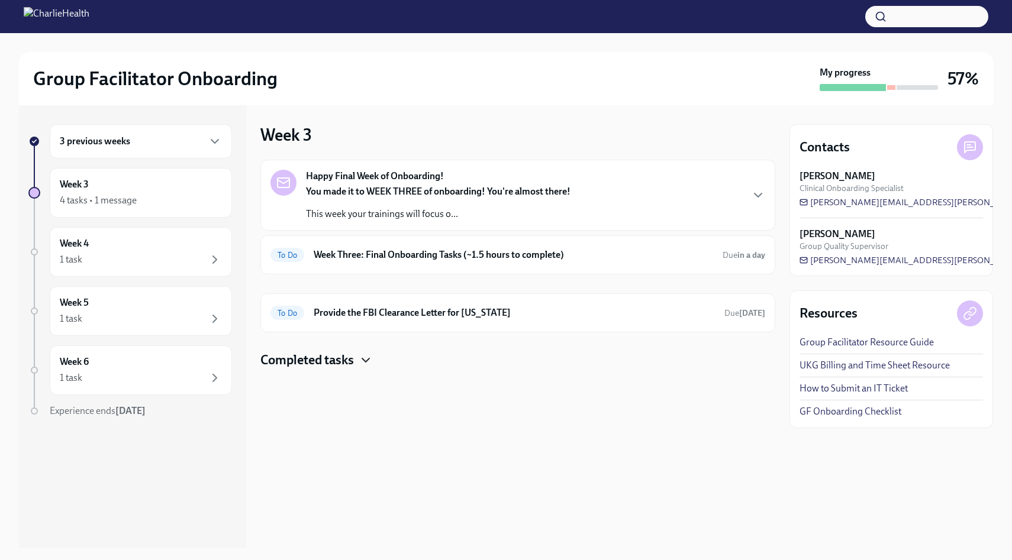
click at [362, 362] on icon "button" at bounding box center [366, 360] width 14 height 14
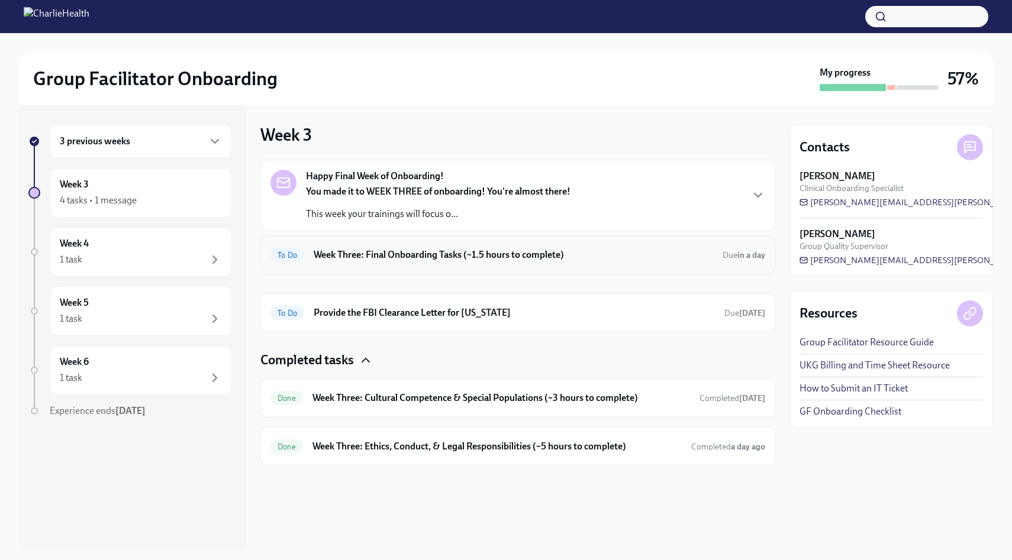
click at [520, 257] on h6 "Week Three: Final Onboarding Tasks (~1.5 hours to complete)" at bounding box center [513, 255] width 399 height 13
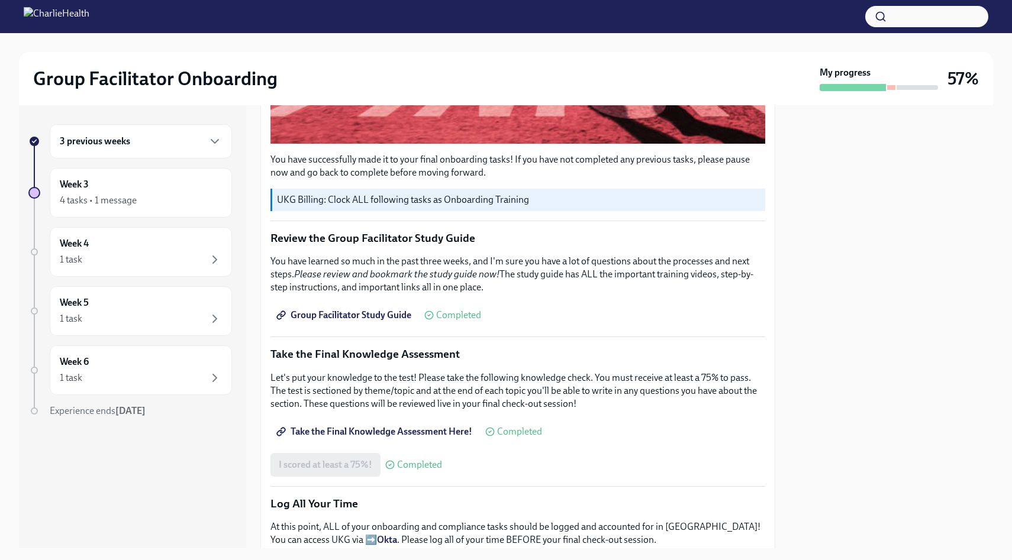
scroll to position [876, 0]
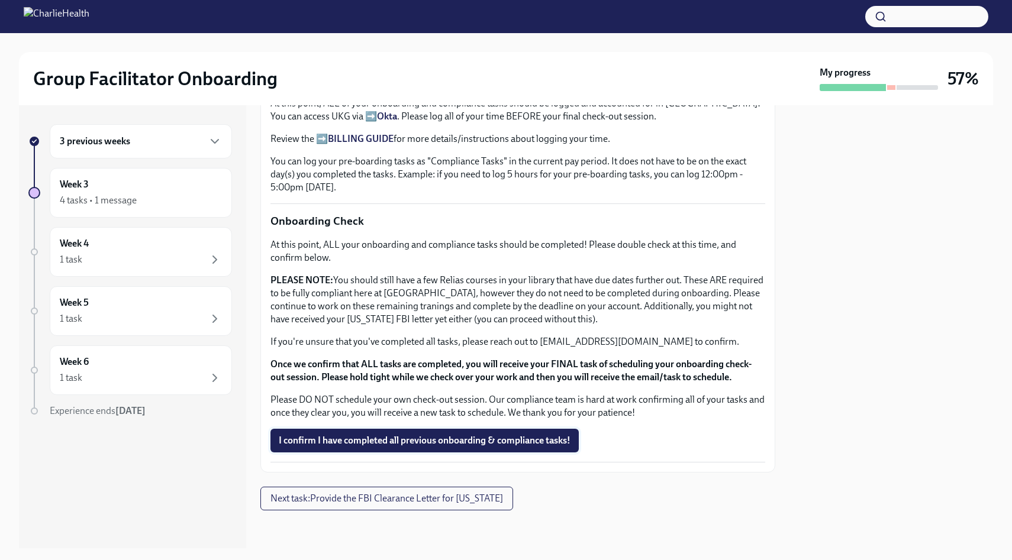
click at [494, 441] on span "I confirm I have completed all previous onboarding & compliance tasks!" at bounding box center [425, 441] width 292 height 12
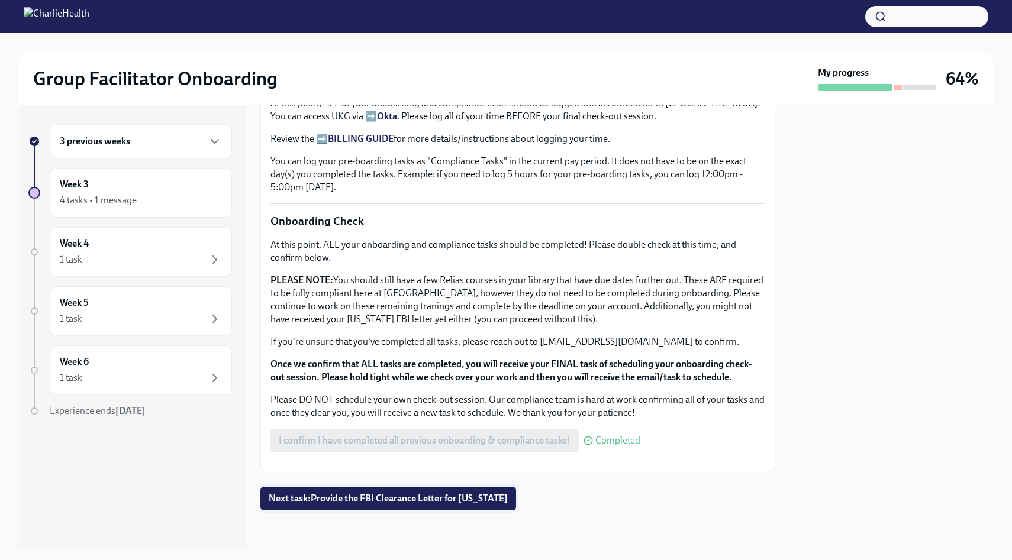
click at [382, 501] on span "Next task : Provide the FBI Clearance Letter for [US_STATE]" at bounding box center [388, 499] width 239 height 12
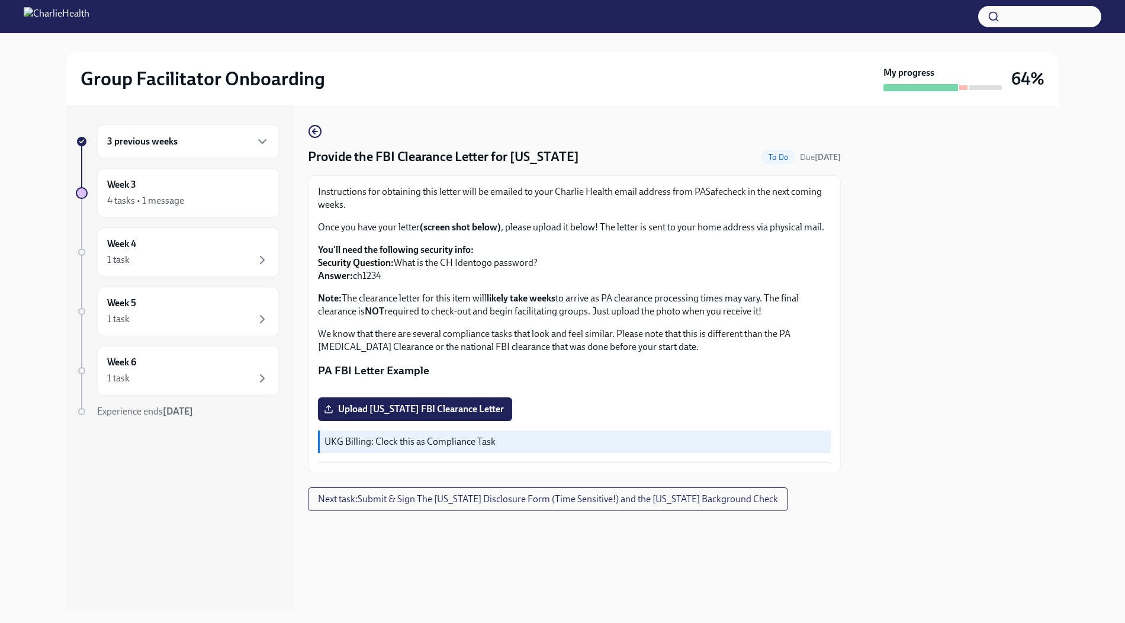
scroll to position [46, 0]
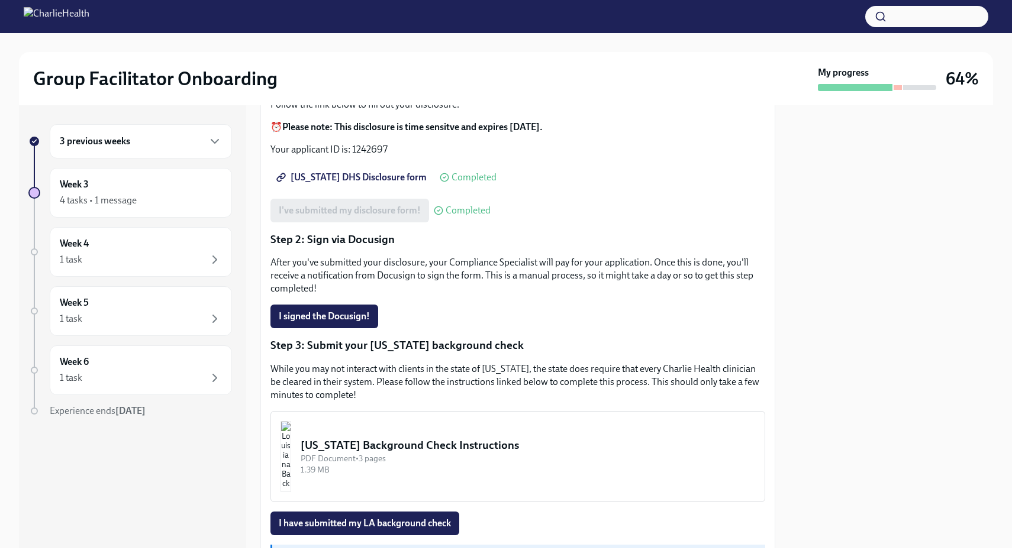
scroll to position [193, 0]
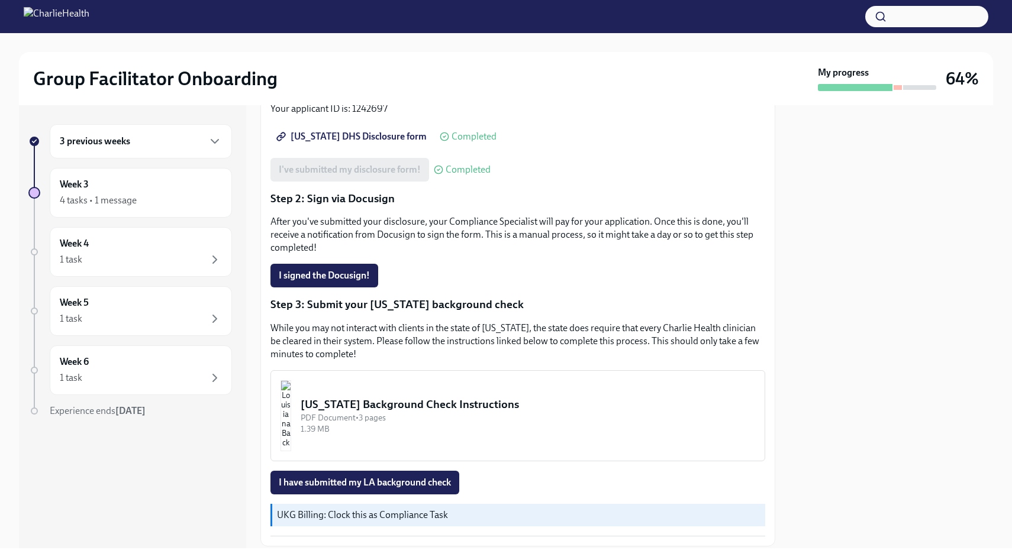
click at [392, 169] on div "I've submitted my disclosure form! Completed" at bounding box center [380, 170] width 220 height 24
click at [397, 398] on div "[US_STATE] Background Check Instructions" at bounding box center [528, 404] width 455 height 15
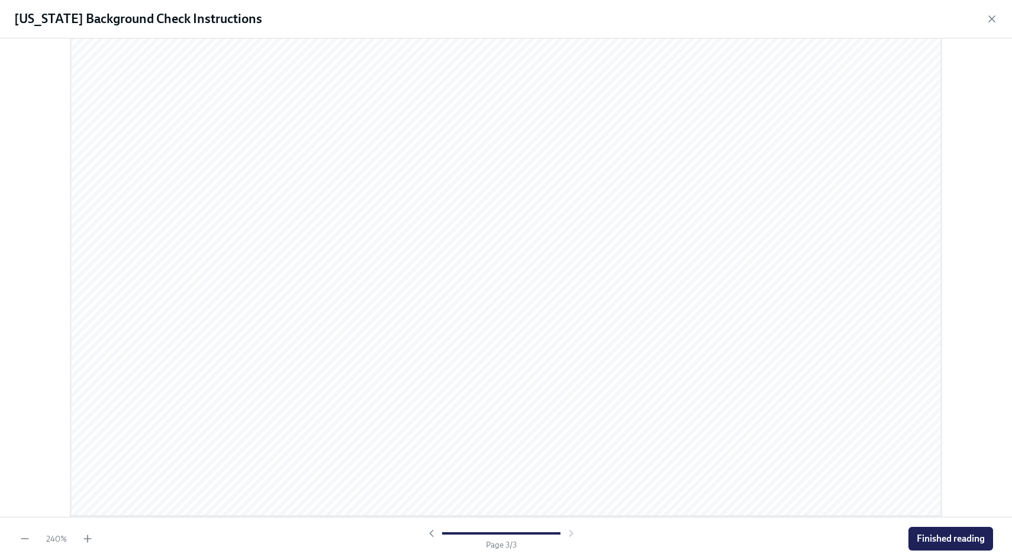
scroll to position [2163, 0]
click at [939, 387] on div "[US_STATE] Background Check Instructions 240 % Page 3 / 3 Finished reading" at bounding box center [506, 280] width 1012 height 560
click at [941, 541] on span "Finished reading" at bounding box center [951, 539] width 68 height 12
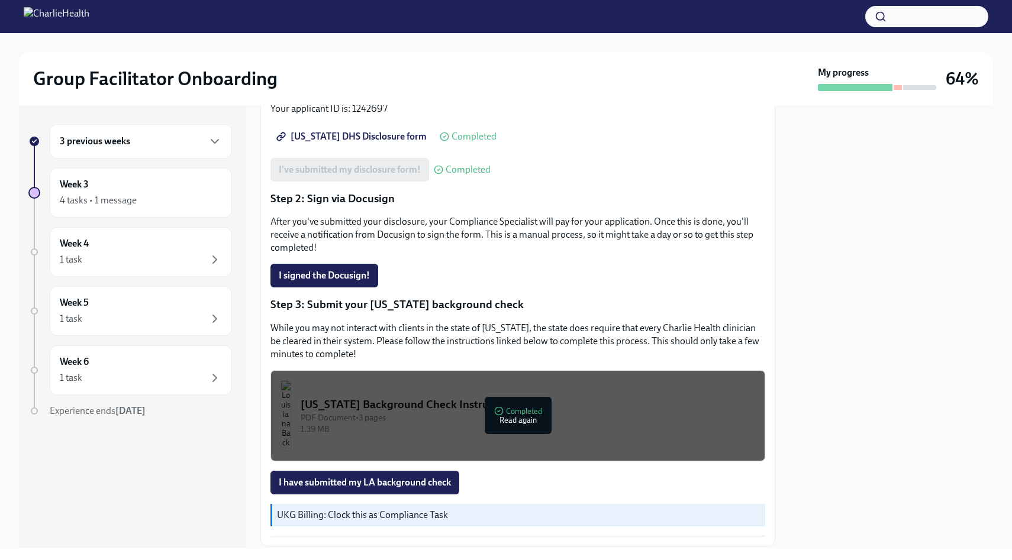
click at [816, 365] on div at bounding box center [892, 326] width 204 height 443
click at [484, 481] on div "I have submitted my LA background check" at bounding box center [517, 483] width 495 height 24
click at [319, 481] on span "I have submitted my LA background check" at bounding box center [365, 483] width 172 height 12
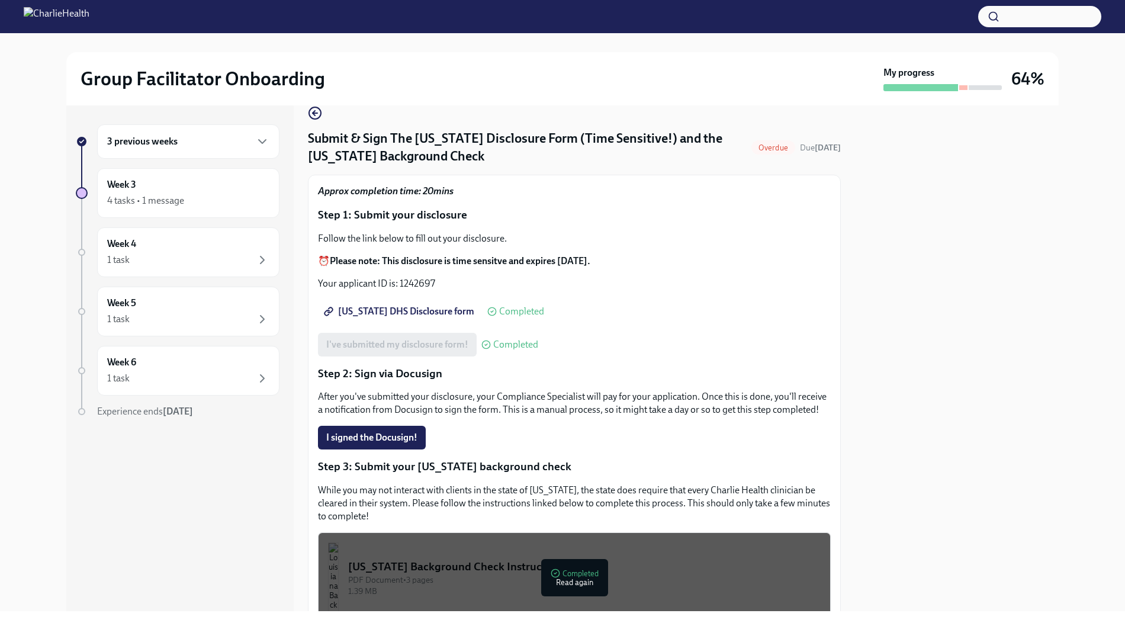
scroll to position [0, 0]
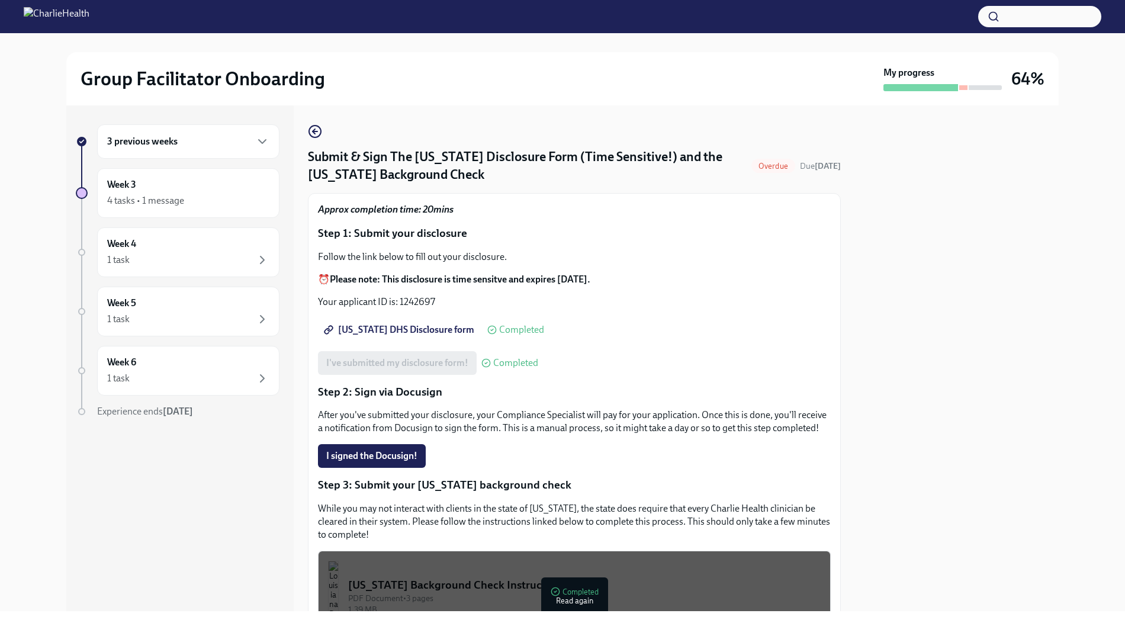
click at [381, 392] on p "Step 2: Sign via Docusign" at bounding box center [574, 391] width 513 height 15
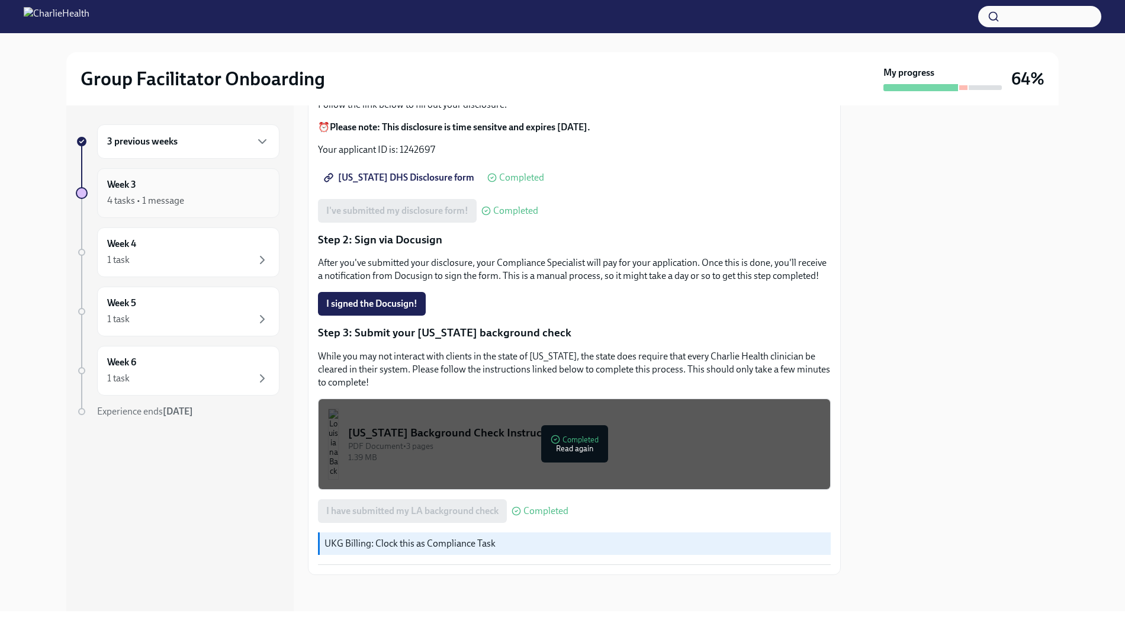
click at [169, 198] on div "4 tasks • 1 message" at bounding box center [145, 200] width 77 height 13
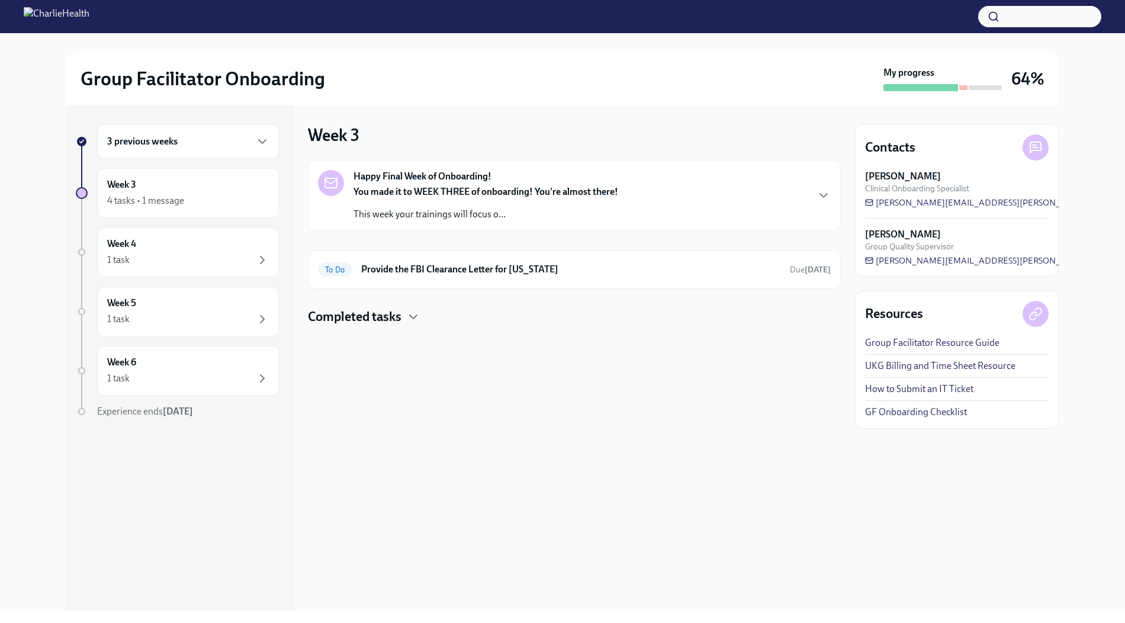
click at [406, 317] on div "Completed tasks" at bounding box center [574, 317] width 533 height 18
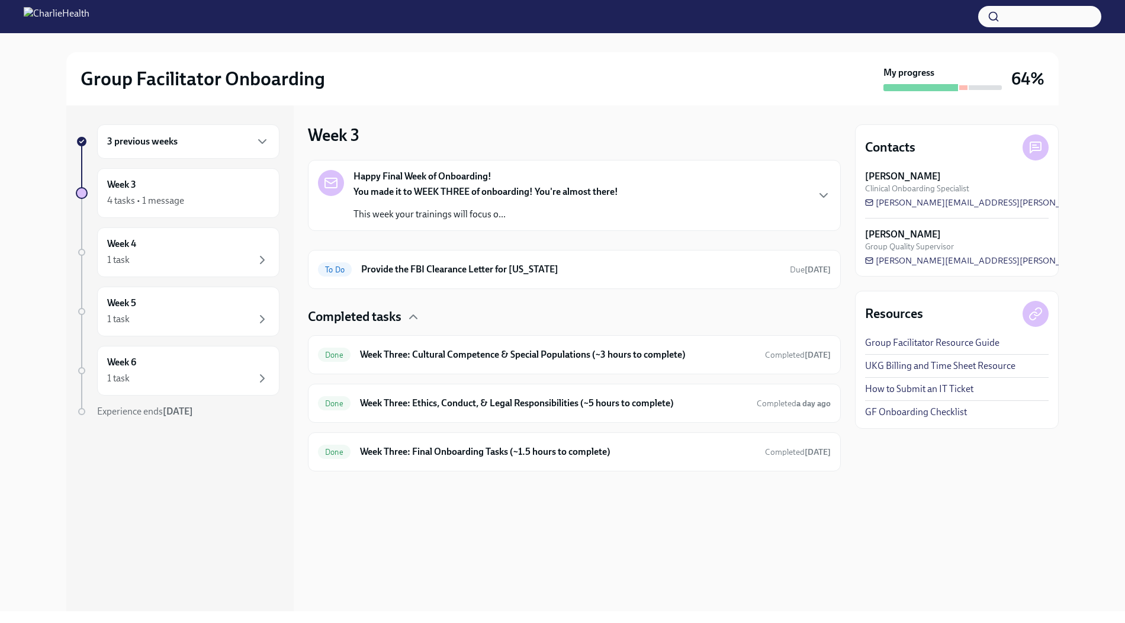
click at [478, 202] on div "You made it to WEEK THREE of onboarding! You're almost there! This week your tr…" at bounding box center [485, 203] width 265 height 36
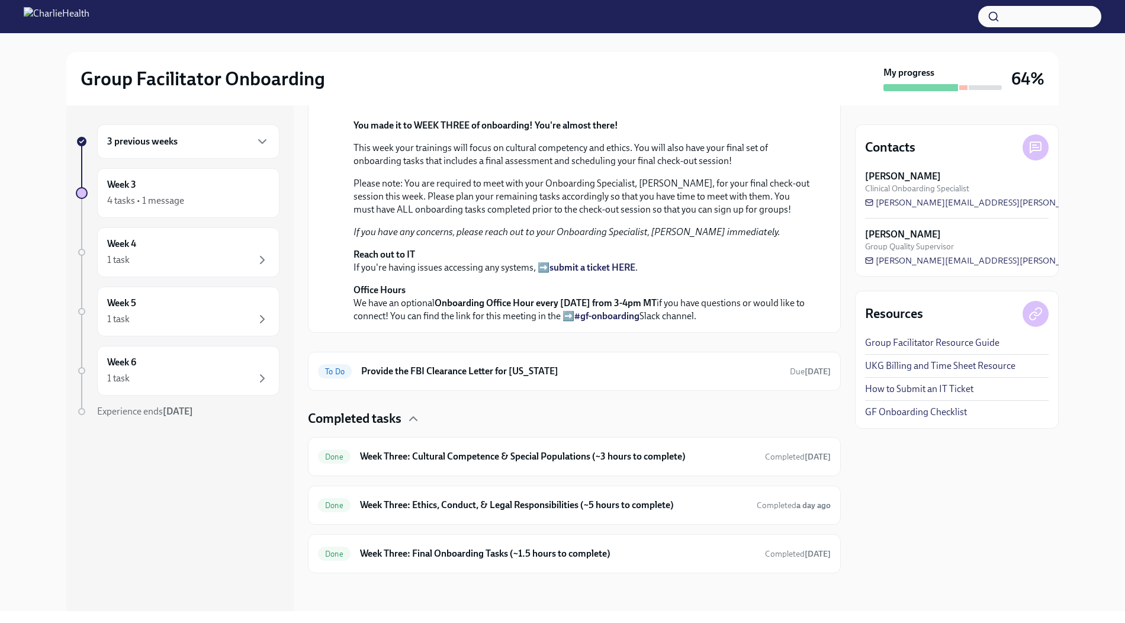
scroll to position [366, 0]
click at [590, 503] on h6 "Week Three: Ethics, Conduct, & Legal Responsibilities (~5 hours to complete)" at bounding box center [553, 504] width 387 height 13
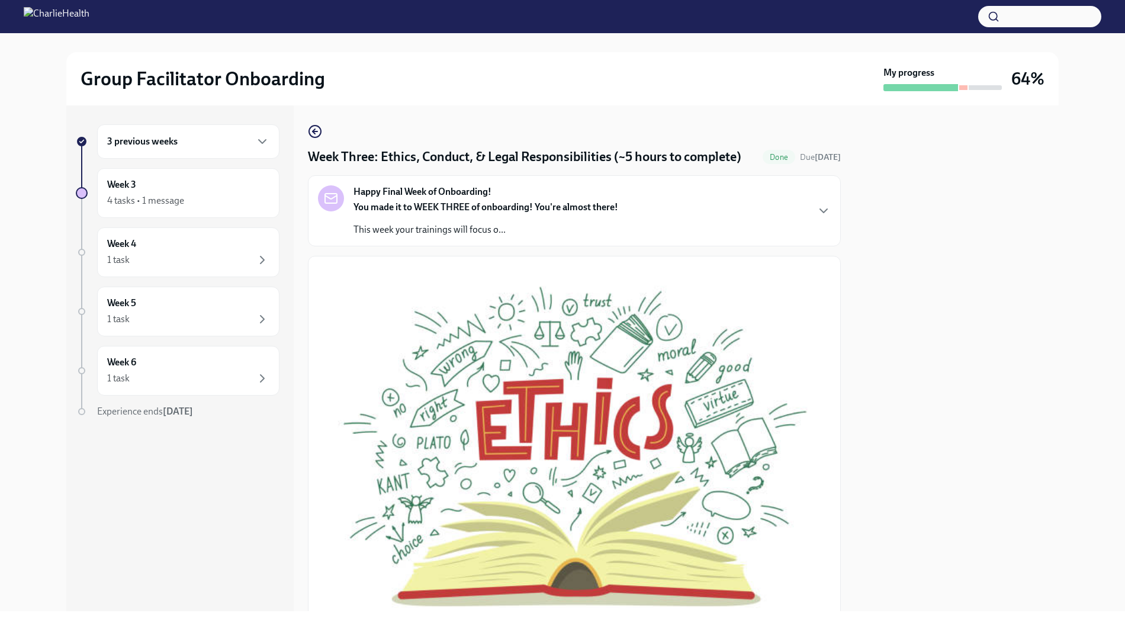
scroll to position [542, 0]
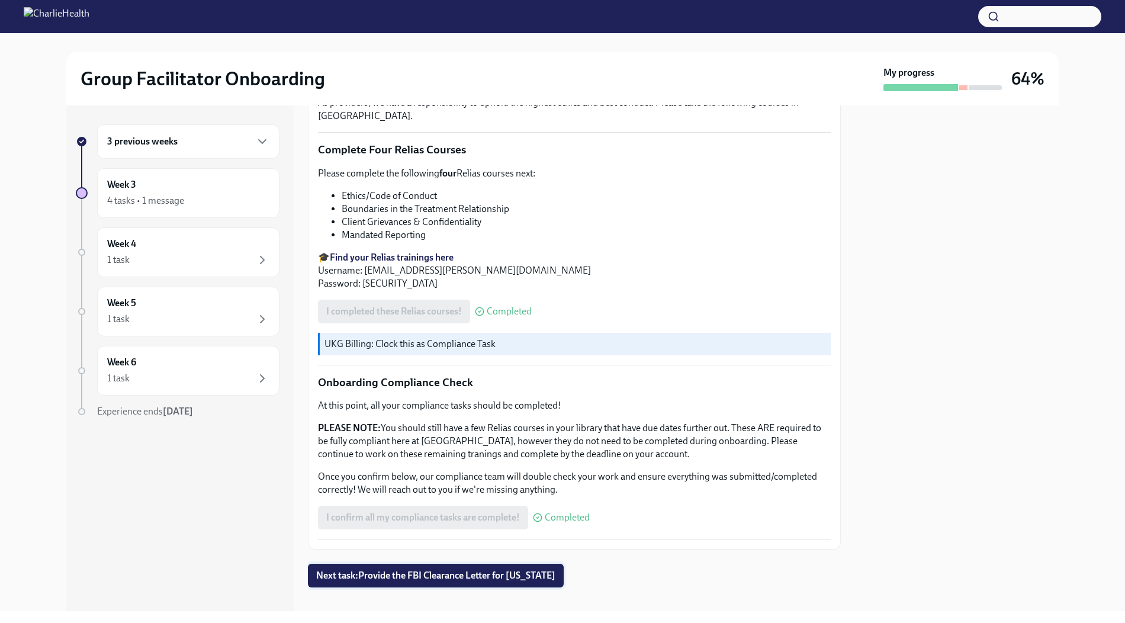
click at [500, 560] on span "Next task : Provide the FBI Clearance Letter for [US_STATE]" at bounding box center [435, 575] width 239 height 12
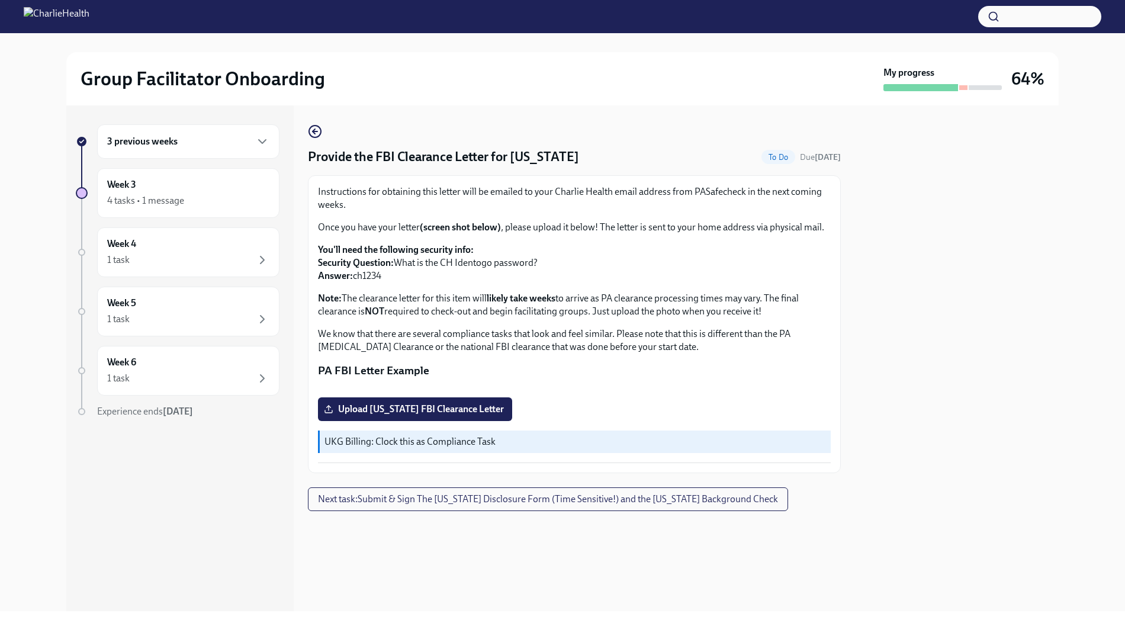
click at [244, 146] on div "3 previous weeks" at bounding box center [188, 141] width 162 height 14
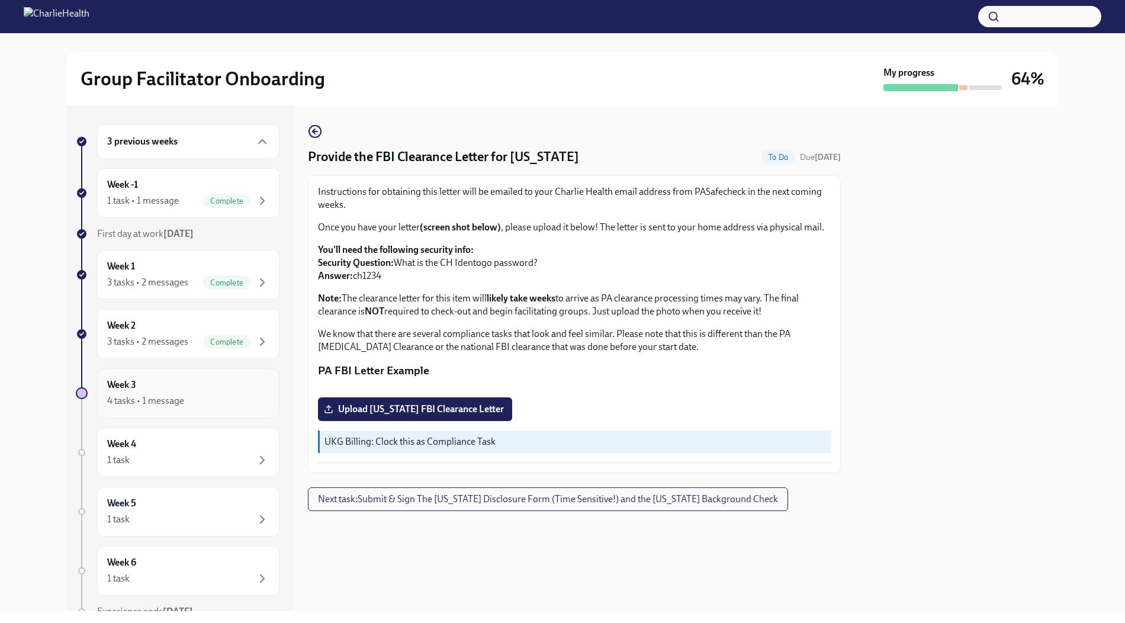
click at [231, 394] on div "4 tasks • 1 message" at bounding box center [188, 401] width 162 height 14
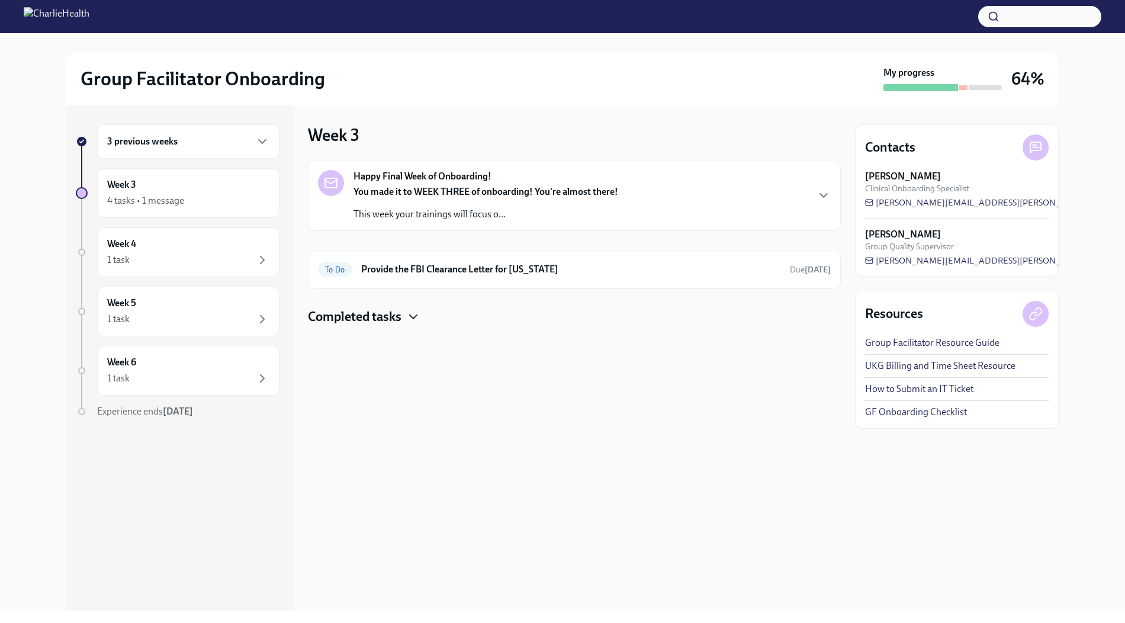
click at [410, 315] on icon "button" at bounding box center [413, 317] width 7 height 4
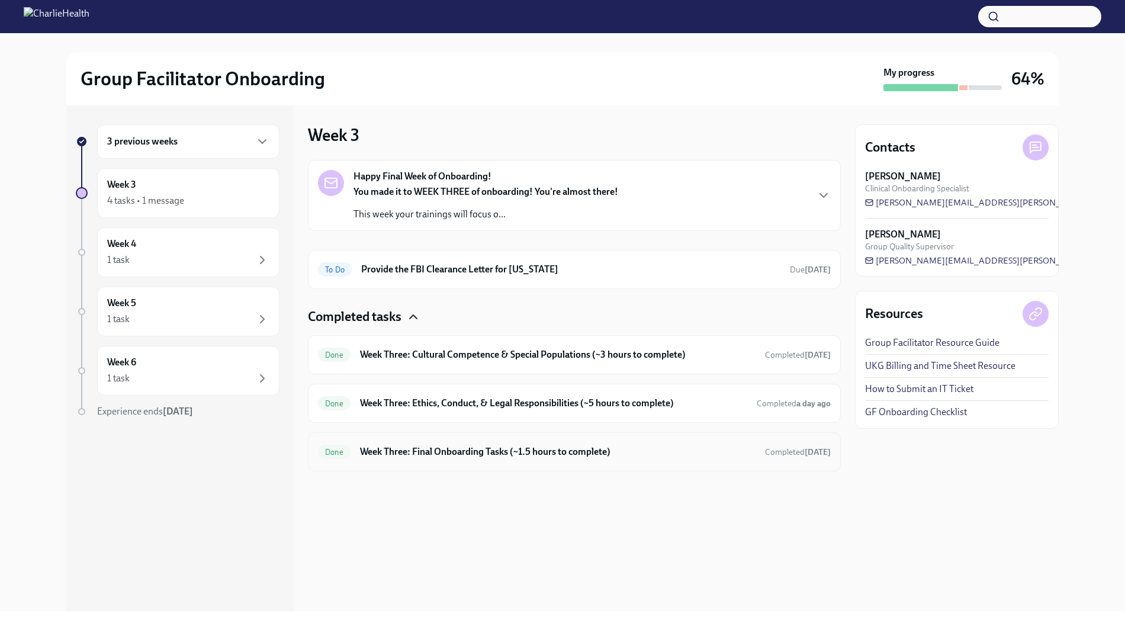
click at [496, 442] on div "Done Week Three: Final Onboarding Tasks (~1.5 hours to complete) Completed [DAT…" at bounding box center [574, 451] width 513 height 19
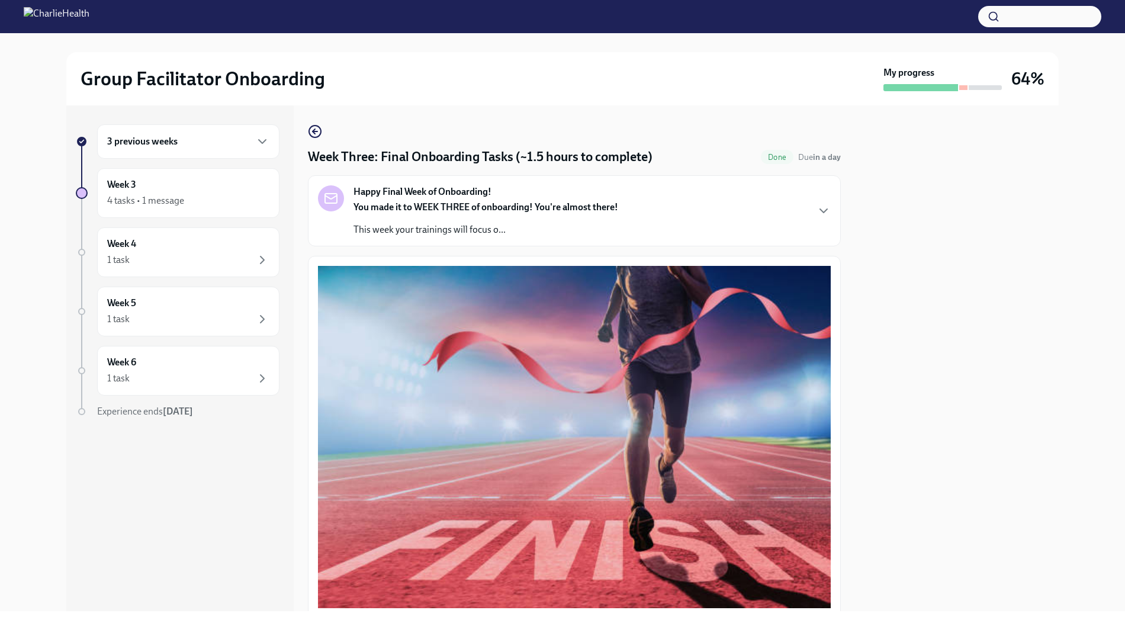
click at [311, 124] on div "Week Three: Final Onboarding Tasks (~1.5 hours to complete) Done Due in a day H…" at bounding box center [574, 357] width 533 height 505
click at [313, 131] on icon "button" at bounding box center [313, 131] width 2 height 5
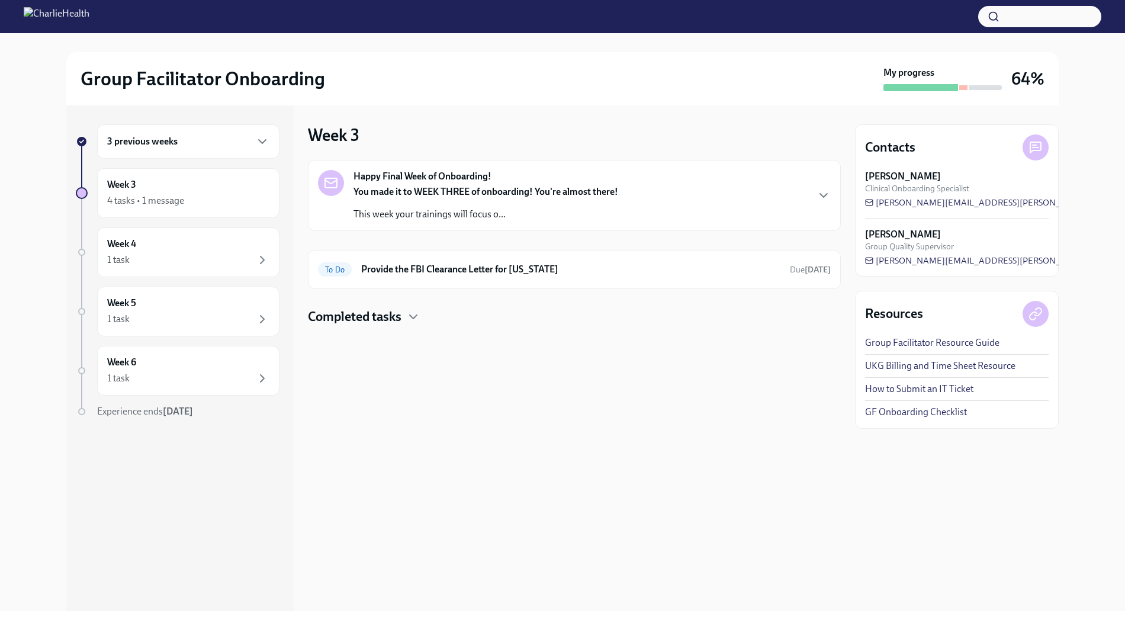
click at [381, 328] on div at bounding box center [574, 345] width 533 height 38
click at [379, 312] on h4 "Completed tasks" at bounding box center [355, 317] width 94 height 18
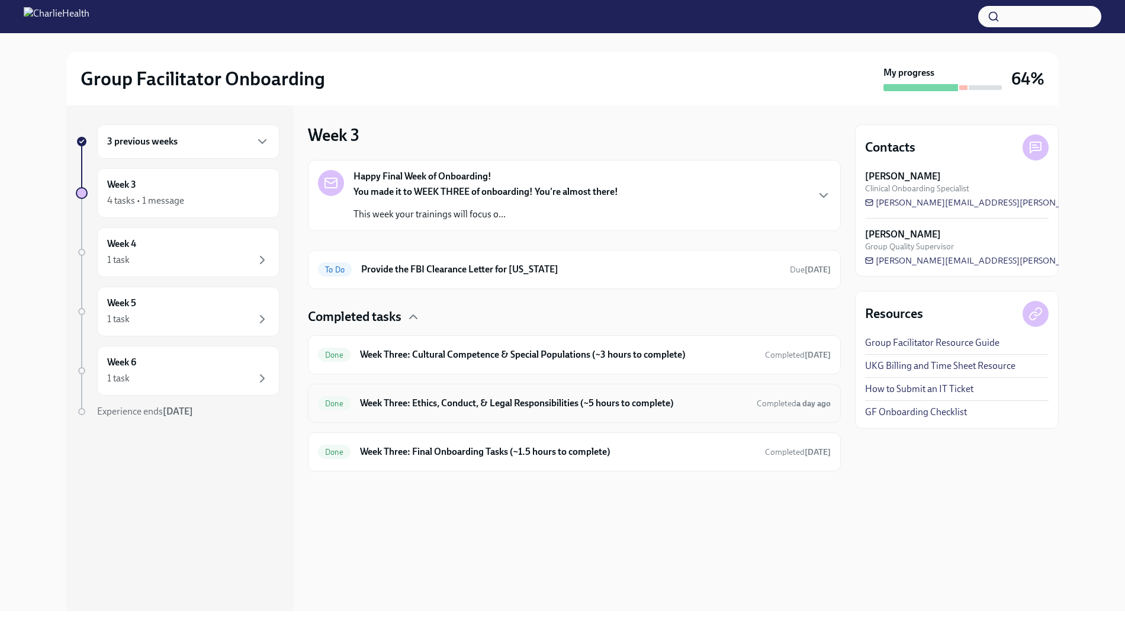
click at [388, 390] on div "Done Week Three: Ethics, Conduct, & Legal Responsibilities (~5 hours to complet…" at bounding box center [574, 403] width 533 height 39
click at [403, 404] on h6 "Week Three: Ethics, Conduct, & Legal Responsibilities (~5 hours to complete)" at bounding box center [553, 403] width 387 height 13
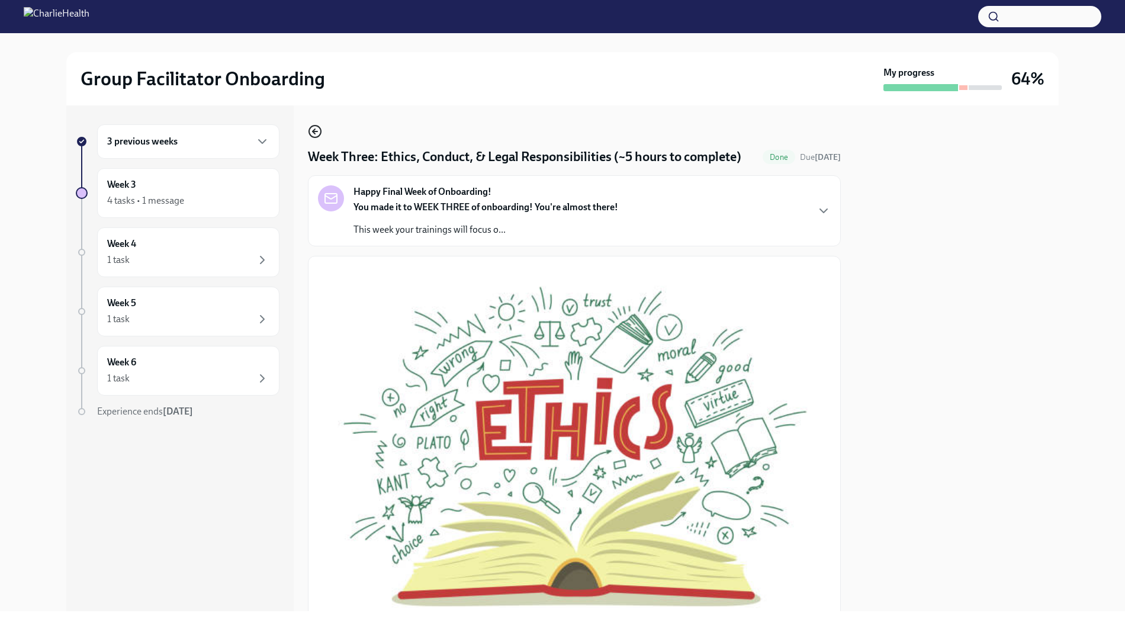
click at [318, 128] on circle "button" at bounding box center [315, 131] width 12 height 12
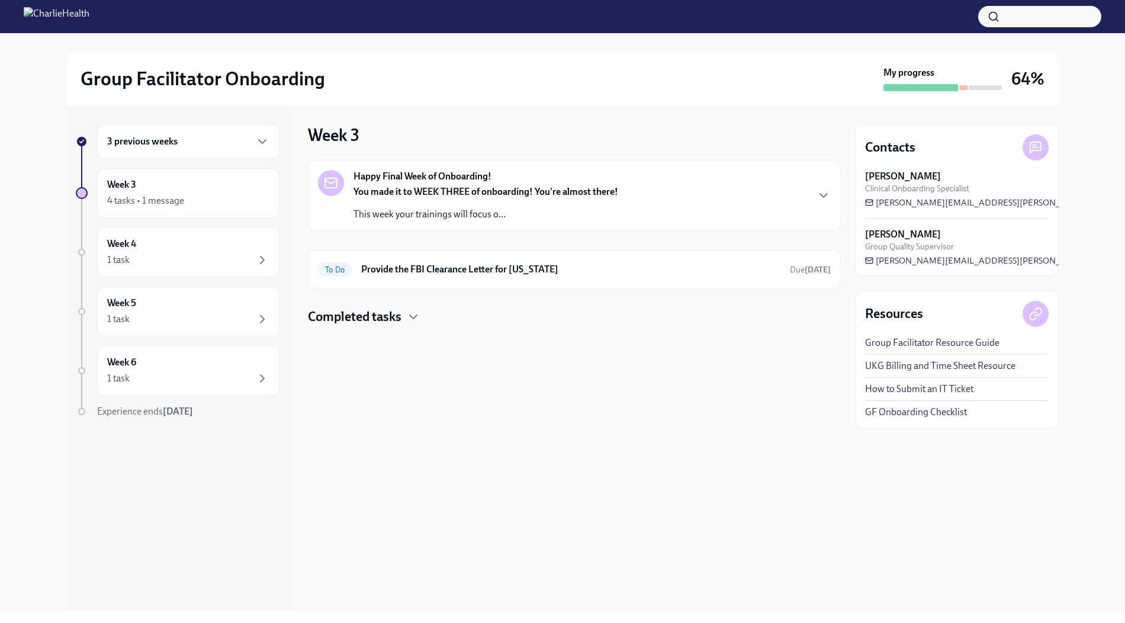
click at [407, 310] on div "Completed tasks" at bounding box center [574, 317] width 533 height 18
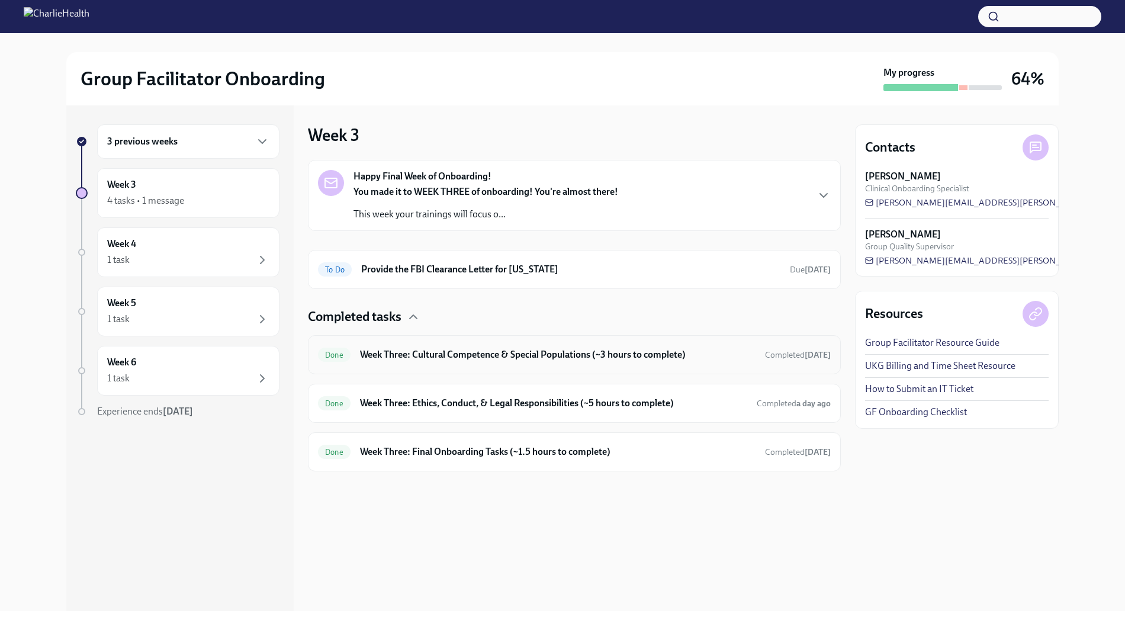
click at [415, 355] on h6 "Week Three: Cultural Competence & Special Populations (~3 hours to complete)" at bounding box center [557, 354] width 395 height 13
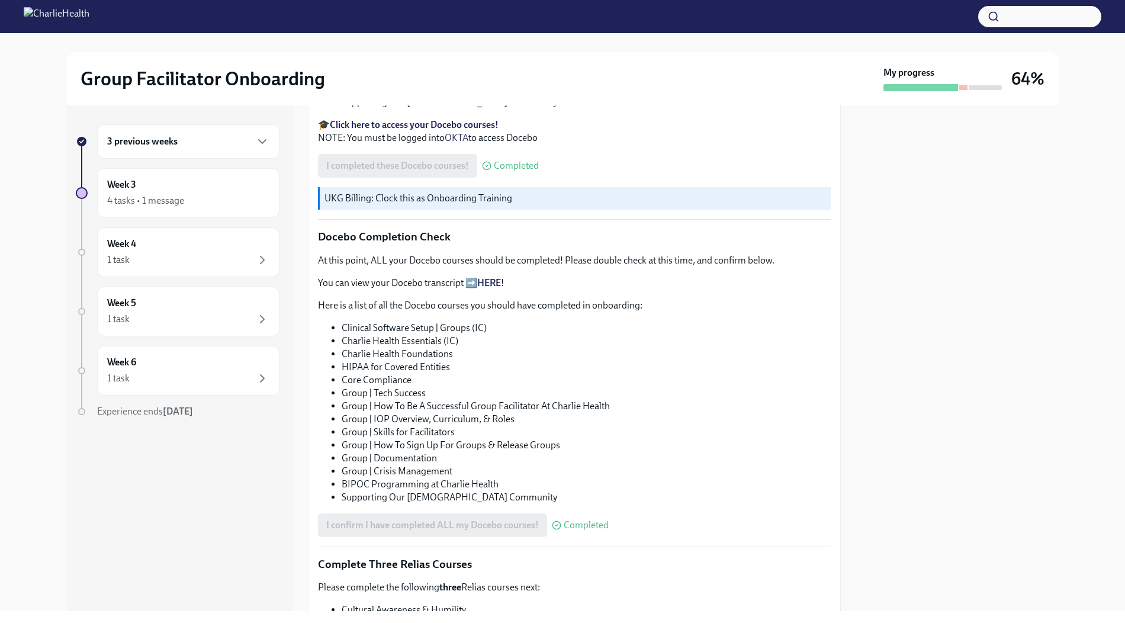
scroll to position [753, 0]
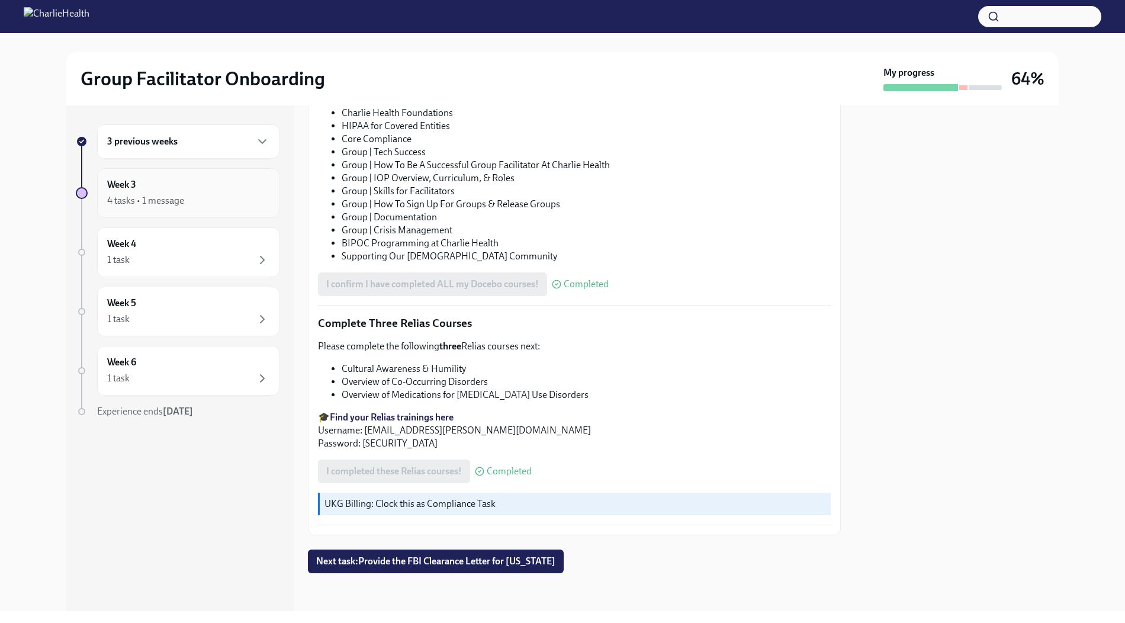
click at [235, 186] on div "Week 3 4 tasks • 1 message" at bounding box center [188, 193] width 162 height 30
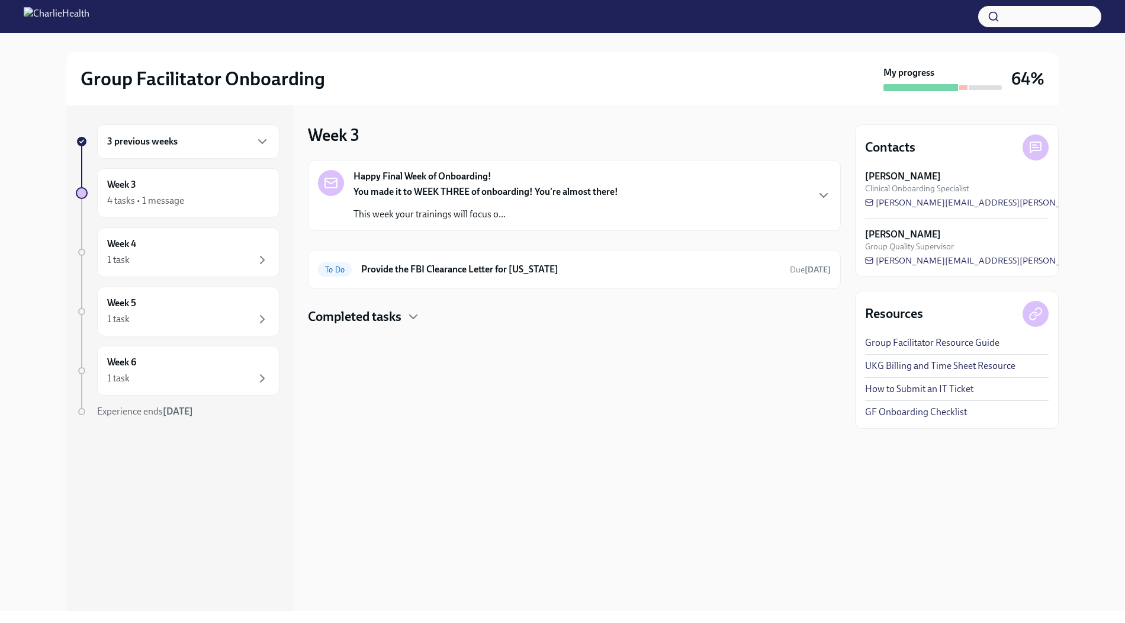
click at [471, 186] on strong "You made it to WEEK THREE of onboarding! You're almost there!" at bounding box center [485, 191] width 265 height 11
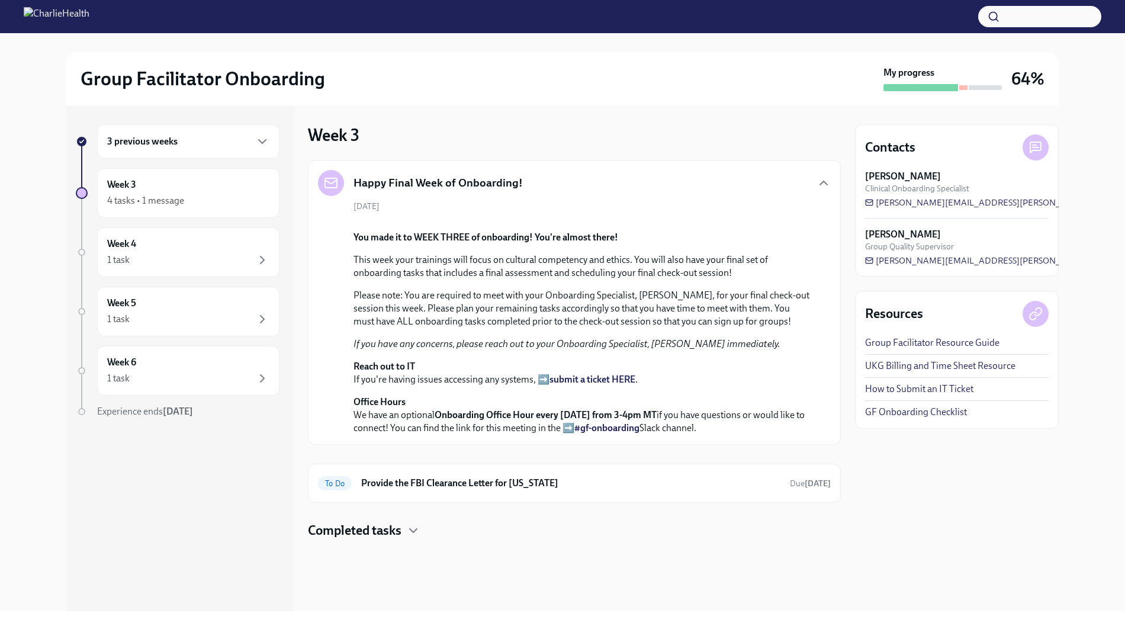
scroll to position [223, 0]
click at [406, 539] on div "Completed tasks" at bounding box center [574, 530] width 533 height 18
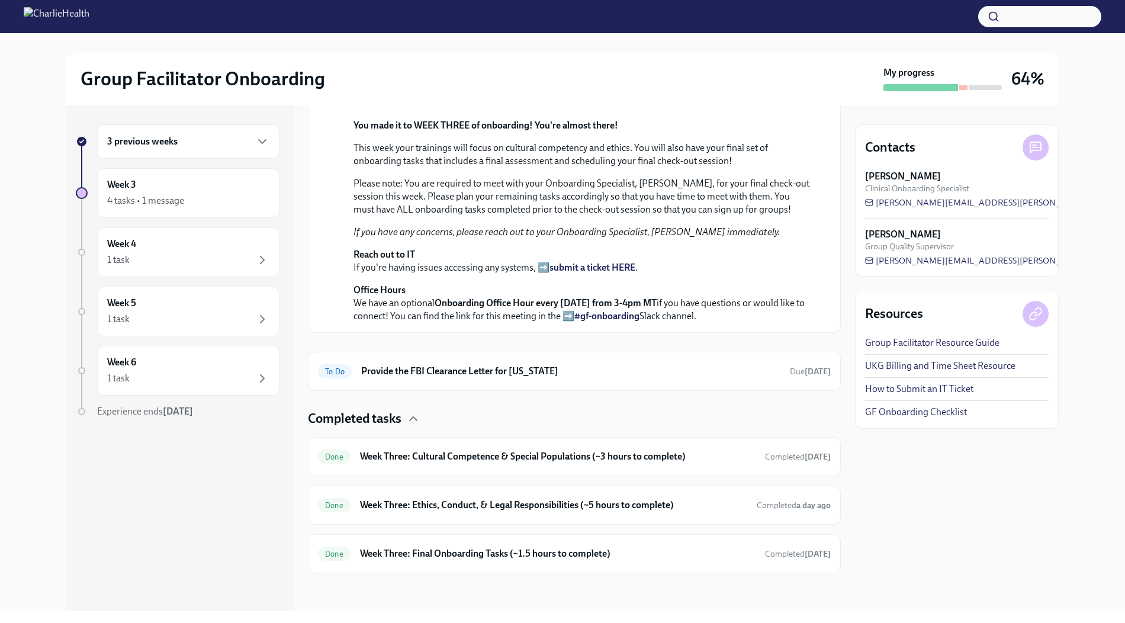
scroll to position [366, 0]
click at [408, 462] on h6 "Week Three: Cultural Competence & Special Populations (~3 hours to complete)" at bounding box center [557, 456] width 395 height 13
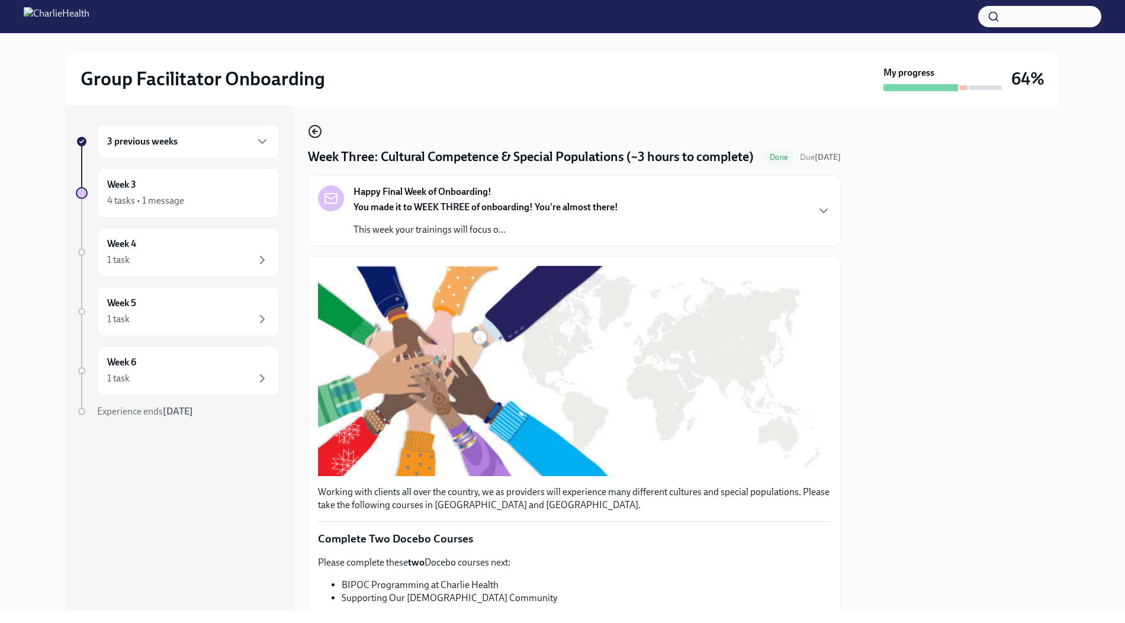
click at [314, 132] on icon "button" at bounding box center [313, 131] width 2 height 5
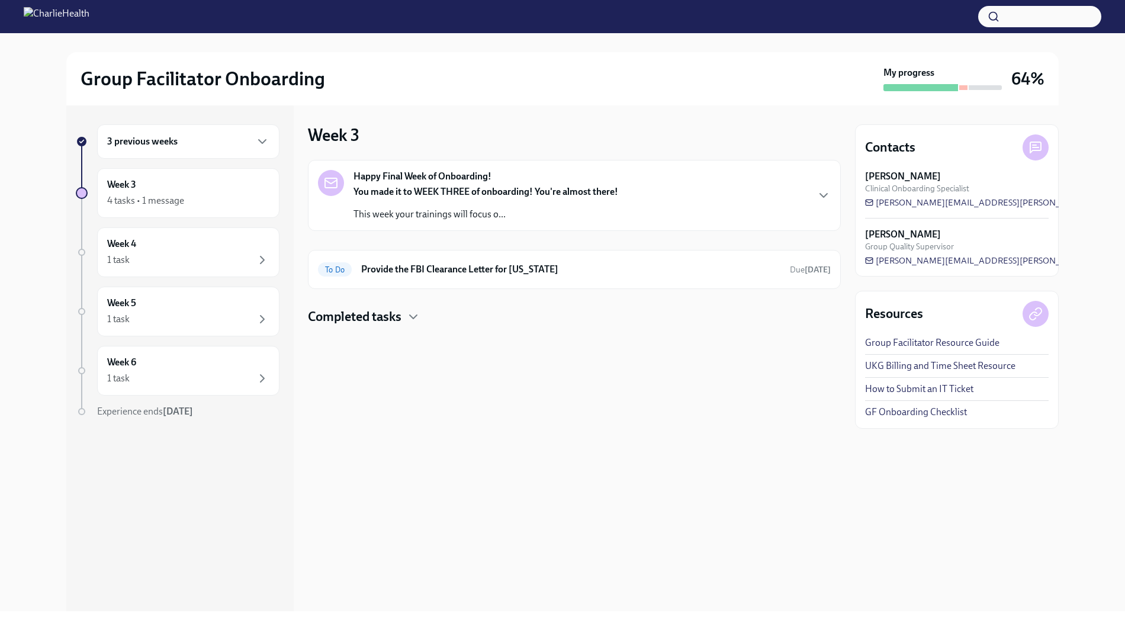
click at [408, 326] on div at bounding box center [574, 345] width 533 height 38
click at [405, 319] on div "Completed tasks" at bounding box center [574, 317] width 533 height 18
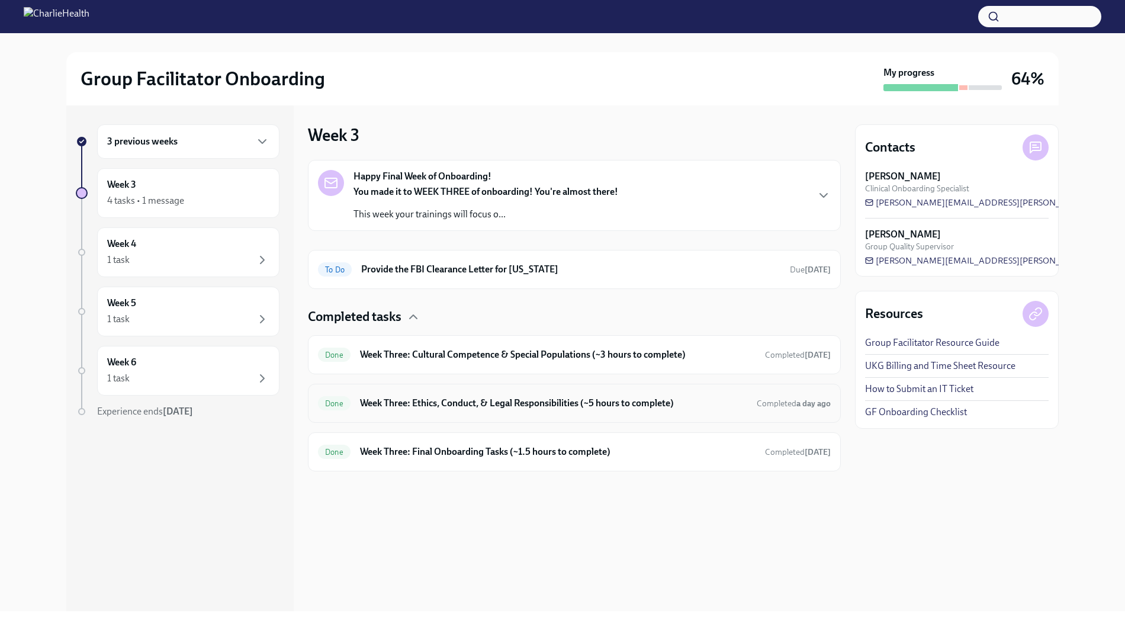
click at [402, 413] on div "Done Week Three: Ethics, Conduct, & Legal Responsibilities (~5 hours to complet…" at bounding box center [574, 403] width 533 height 39
click at [399, 402] on h6 "Week Three: Ethics, Conduct, & Legal Responsibilities (~5 hours to complete)" at bounding box center [553, 403] width 387 height 13
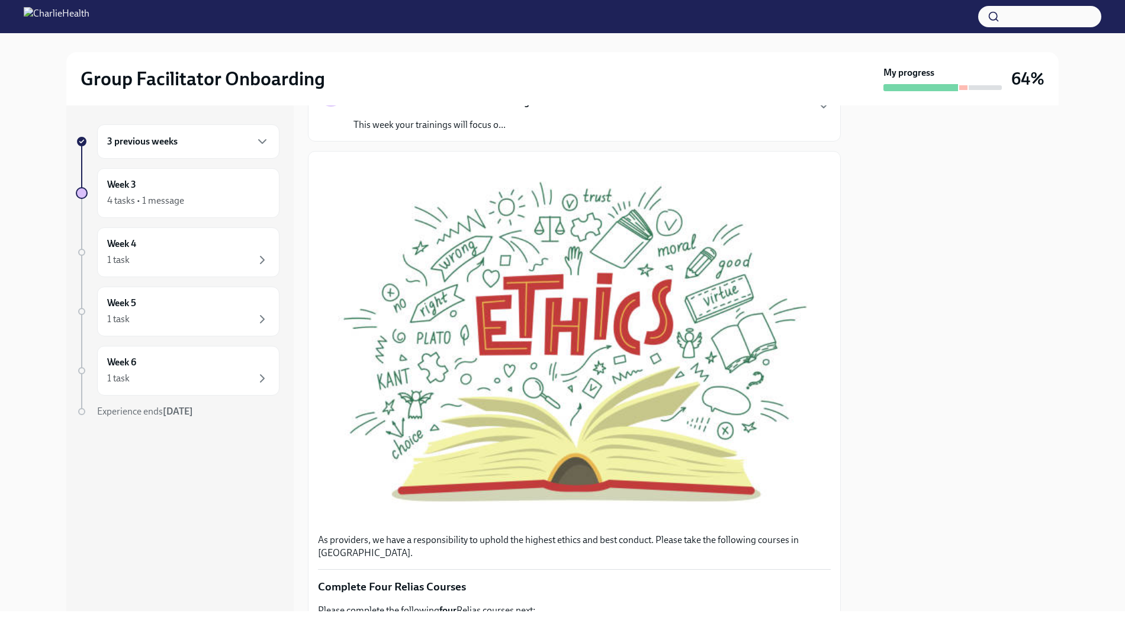
scroll to position [13, 0]
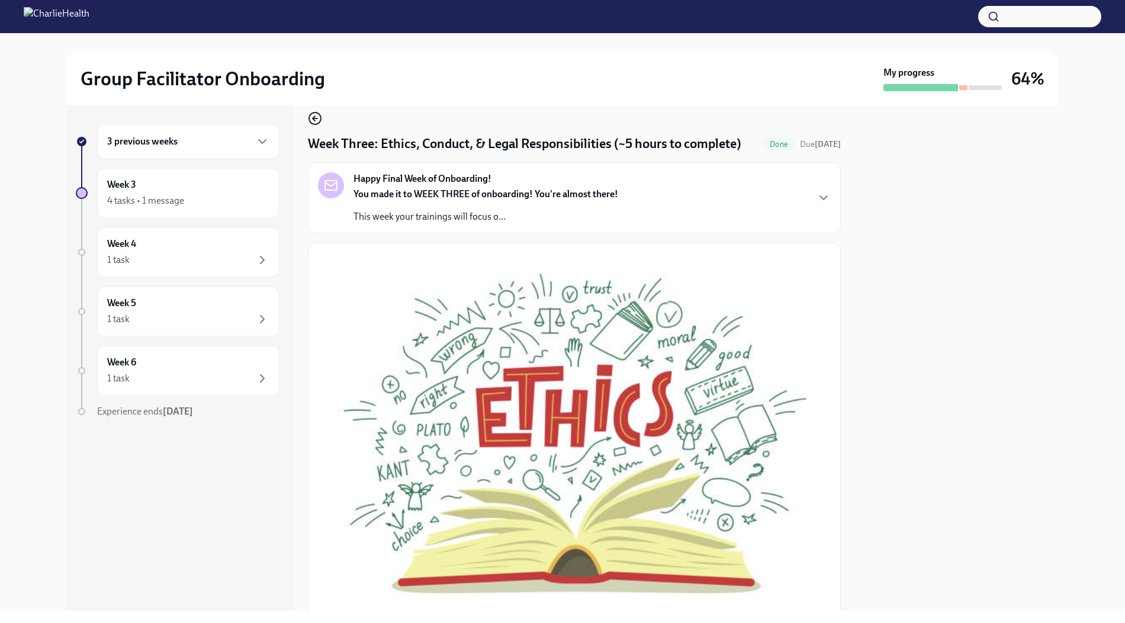
click at [321, 113] on icon "button" at bounding box center [315, 118] width 14 height 14
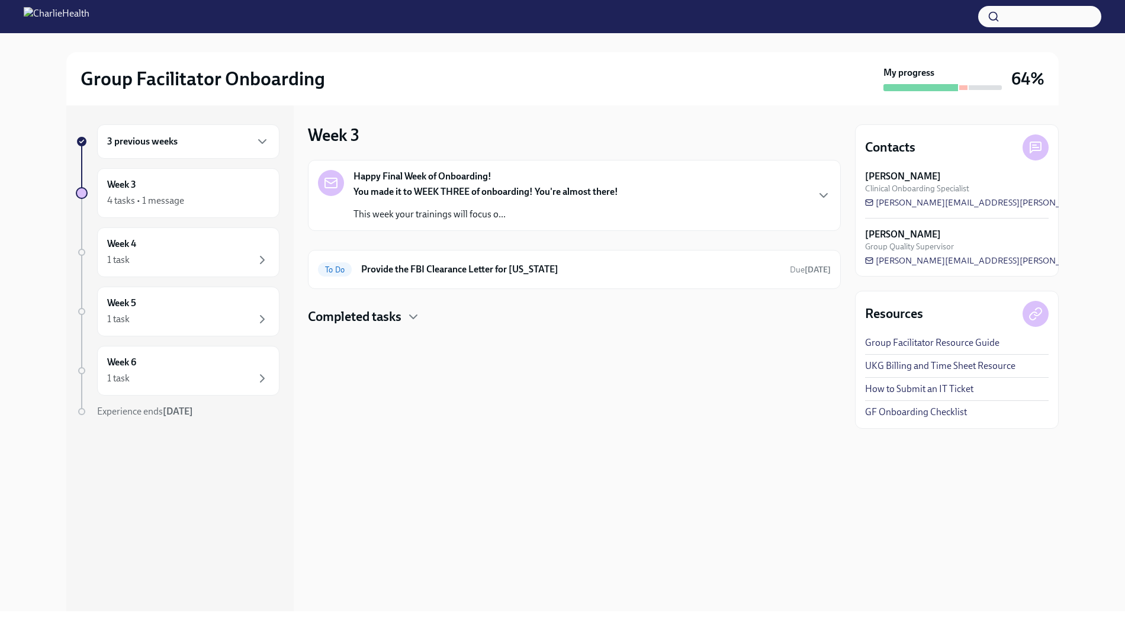
click at [405, 305] on div "Happy Final Week of Onboarding! You made it to WEEK THREE of onboarding! You're…" at bounding box center [574, 243] width 533 height 166
click at [405, 311] on div "Completed tasks" at bounding box center [574, 317] width 533 height 18
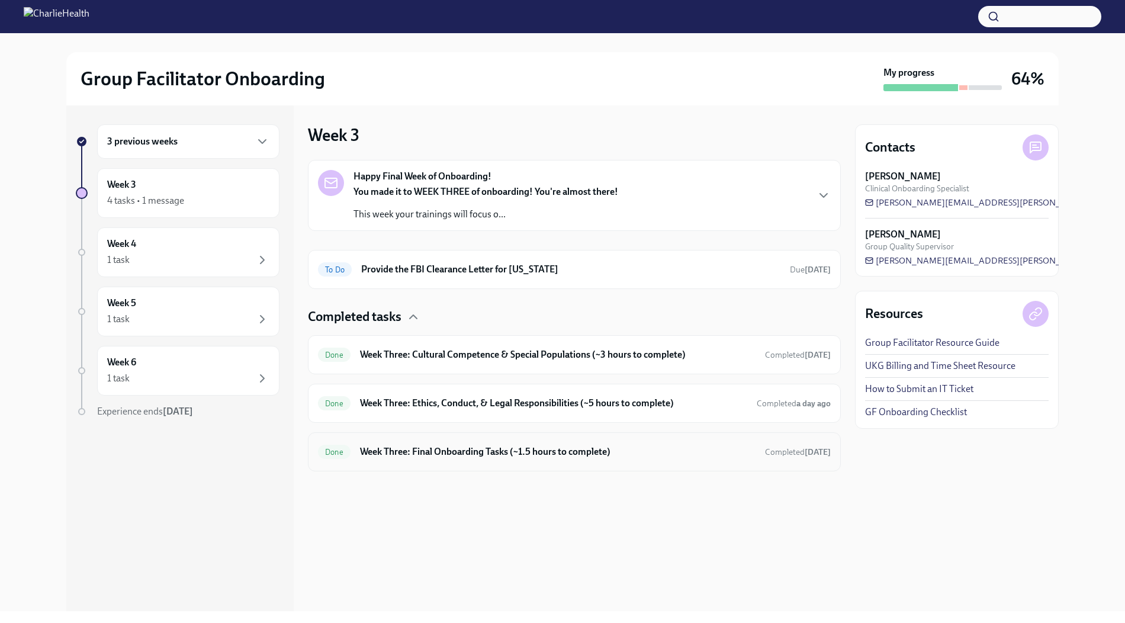
click at [427, 437] on div "Done Week Three: Final Onboarding Tasks (~1.5 hours to complete) Completed [DAT…" at bounding box center [574, 451] width 533 height 39
click at [423, 456] on div "Done Week Three: Final Onboarding Tasks (~1.5 hours to complete) Completed [DAT…" at bounding box center [574, 451] width 513 height 19
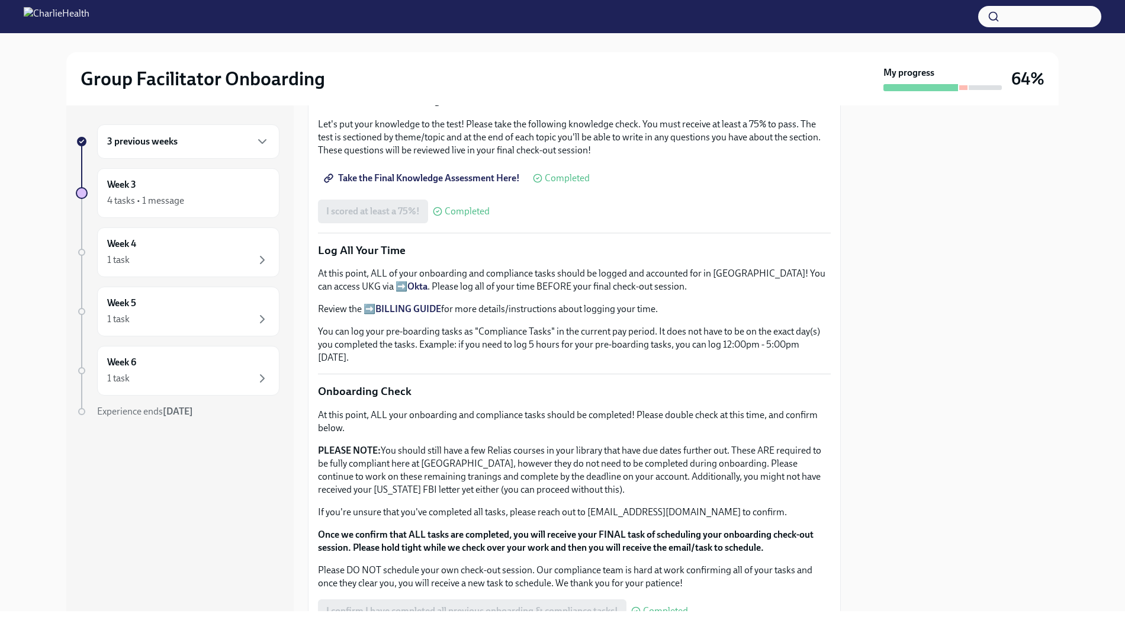
scroll to position [811, 0]
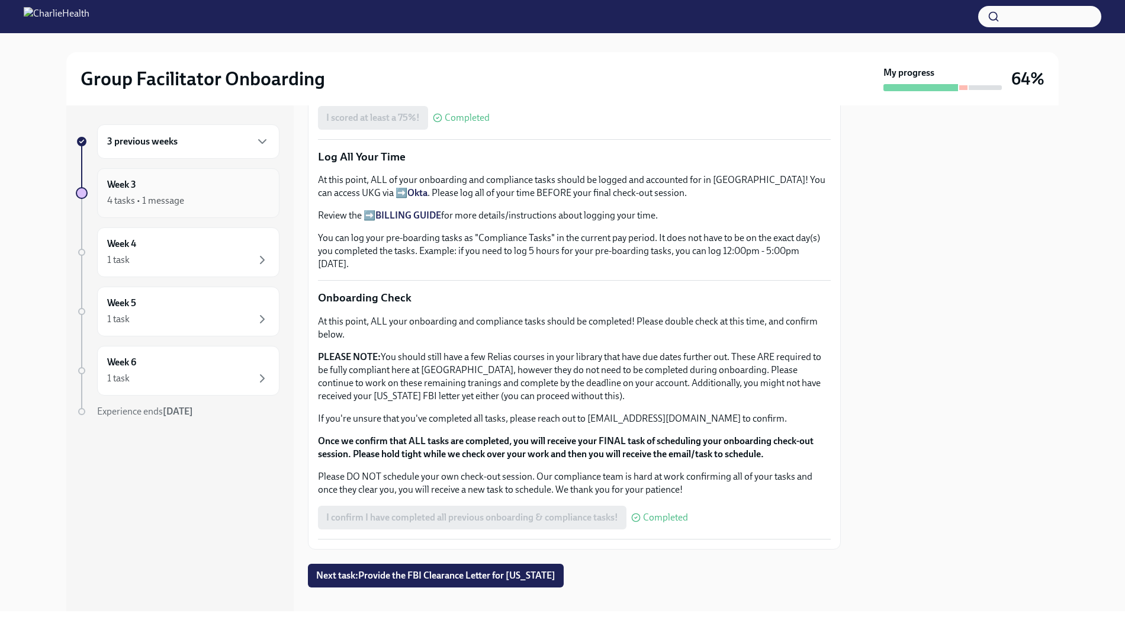
click at [214, 185] on div "Week 3 4 tasks • 1 message" at bounding box center [188, 193] width 162 height 30
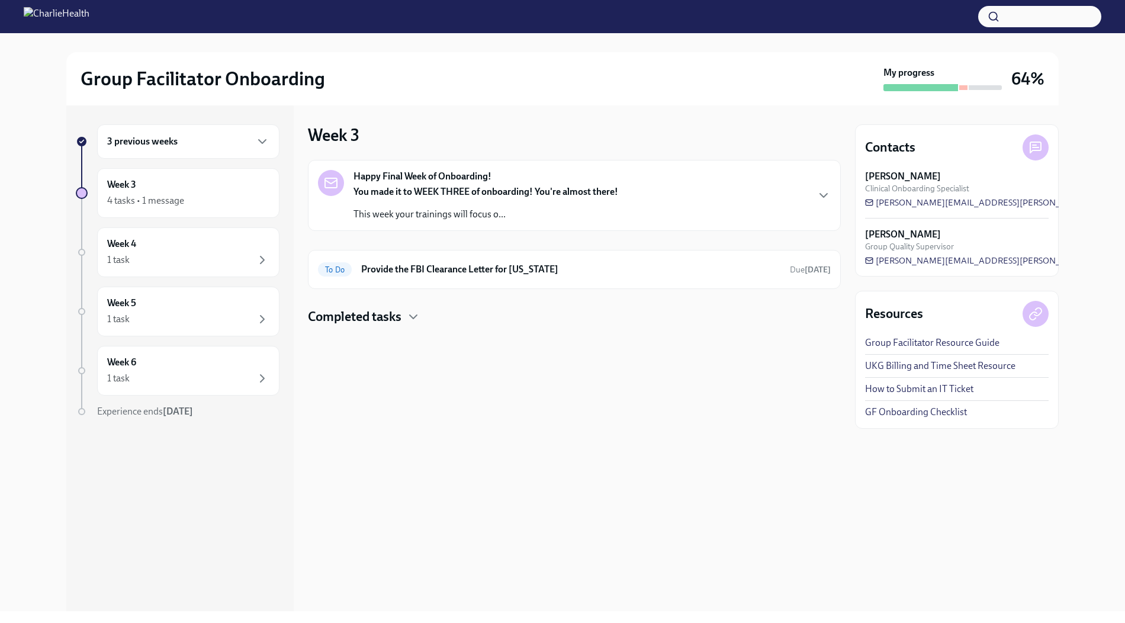
click at [231, 132] on div "3 previous weeks" at bounding box center [188, 141] width 182 height 34
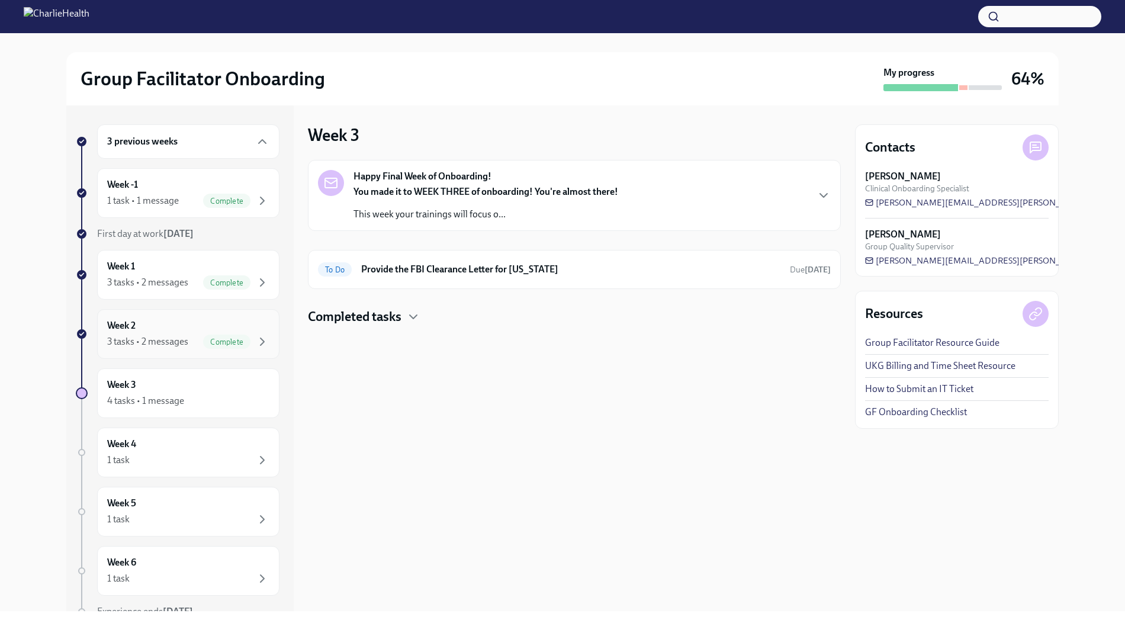
click at [164, 321] on div "Week 2 3 tasks • 2 messages Complete" at bounding box center [188, 334] width 162 height 30
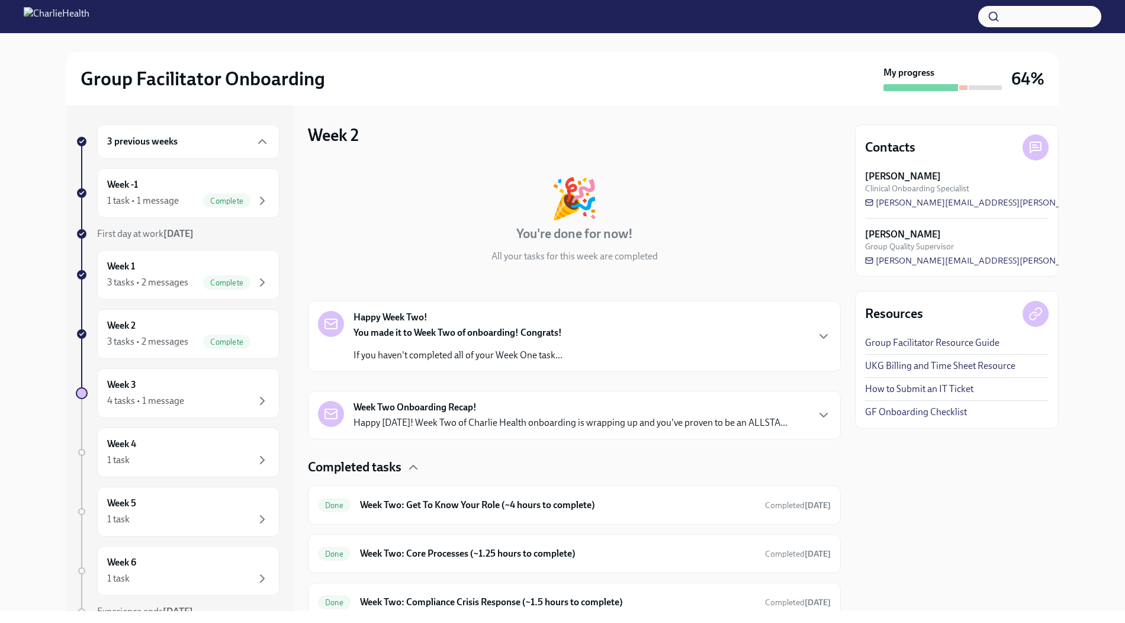
scroll to position [46, 0]
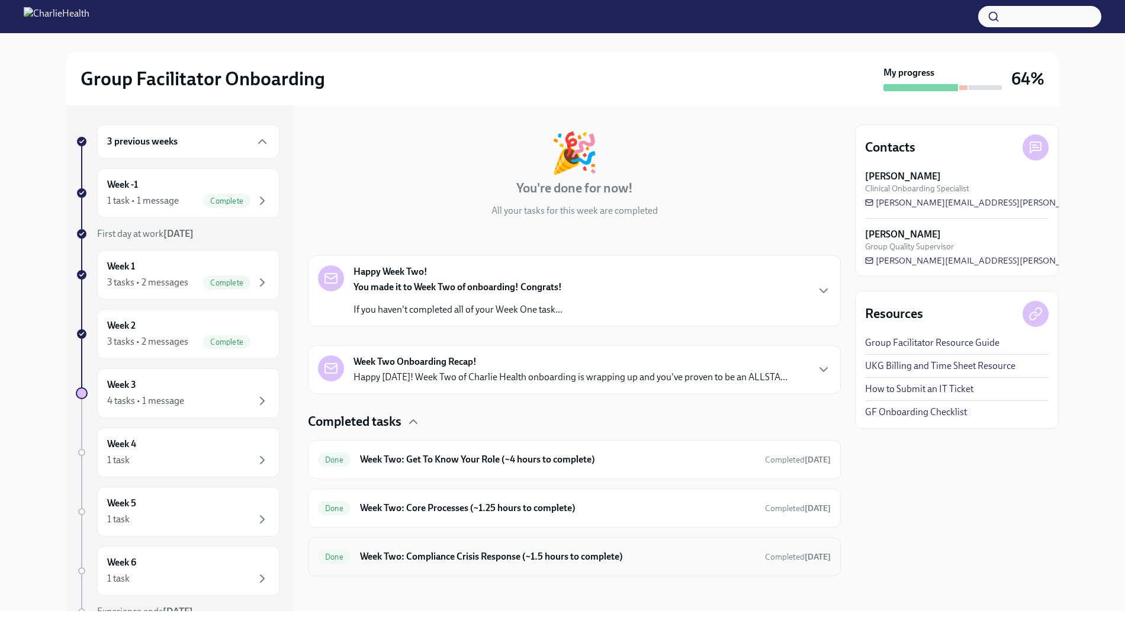
click at [462, 552] on h6 "Week Two: Compliance Crisis Response (~1.5 hours to complete)" at bounding box center [557, 556] width 395 height 13
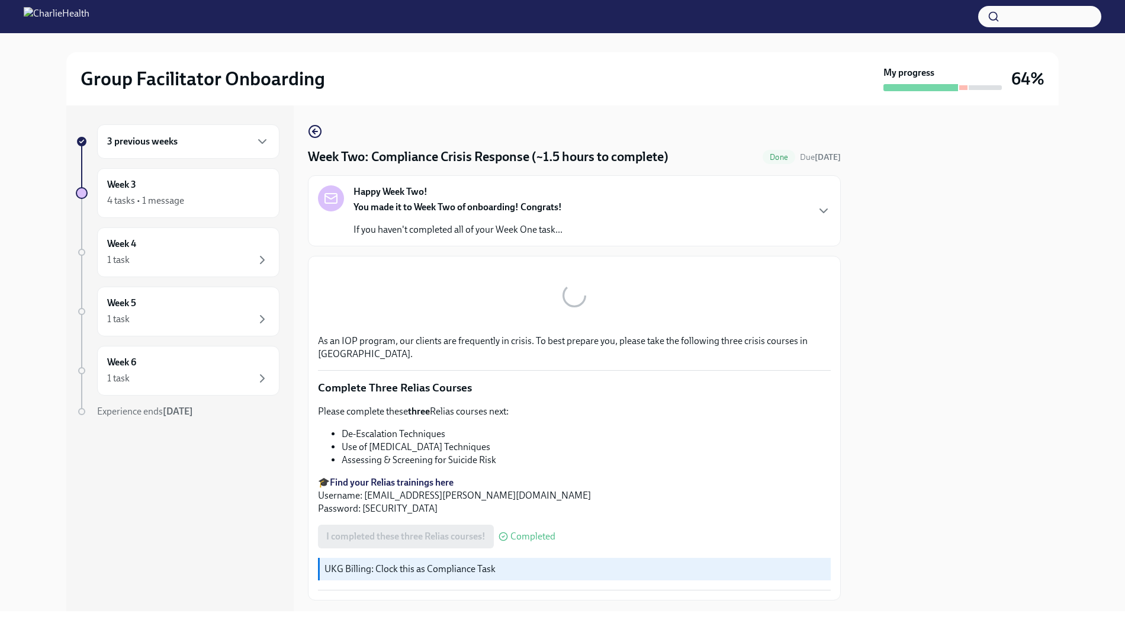
scroll to position [312, 0]
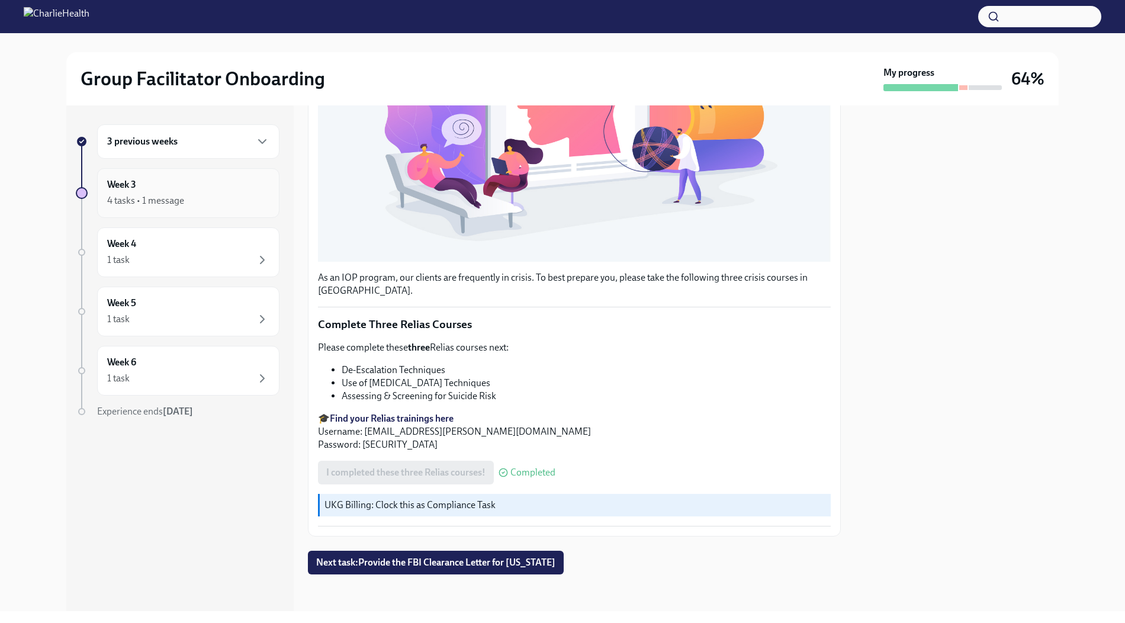
click at [196, 204] on div "4 tasks • 1 message" at bounding box center [188, 201] width 162 height 14
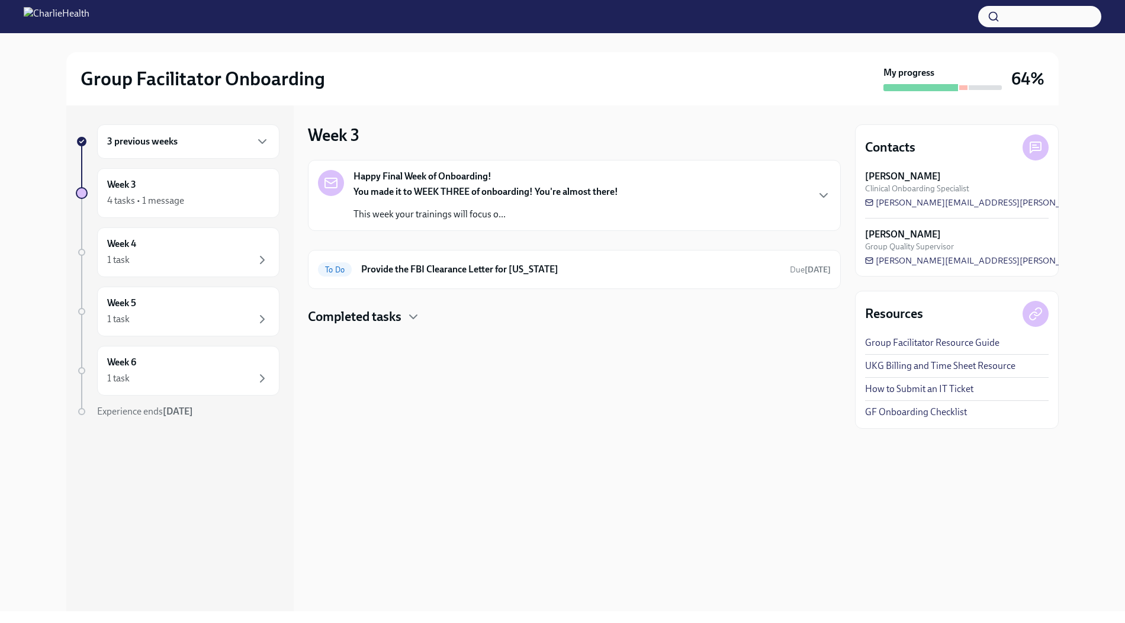
click at [379, 202] on div "You made it to WEEK THREE of onboarding! You're almost there! This week your tr…" at bounding box center [485, 203] width 265 height 36
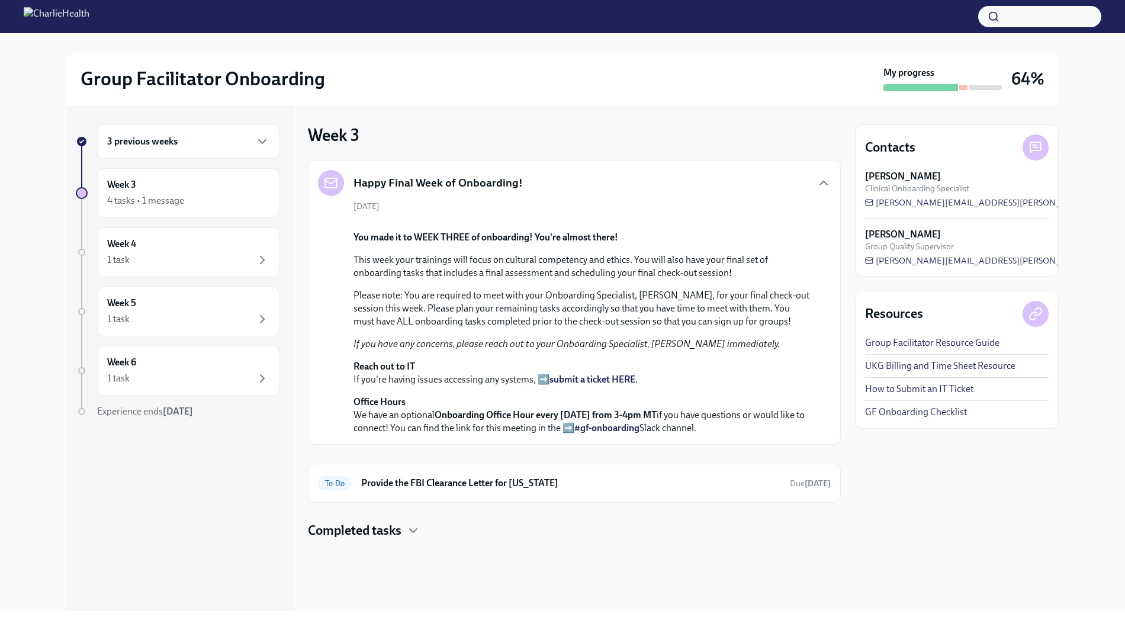
scroll to position [223, 0]
click at [391, 502] on div "To Do Provide the FBI Clearance Letter for [US_STATE] Due [DATE]" at bounding box center [574, 482] width 533 height 39
click at [391, 489] on h6 "Provide the FBI Clearance Letter for [US_STATE]" at bounding box center [570, 482] width 419 height 13
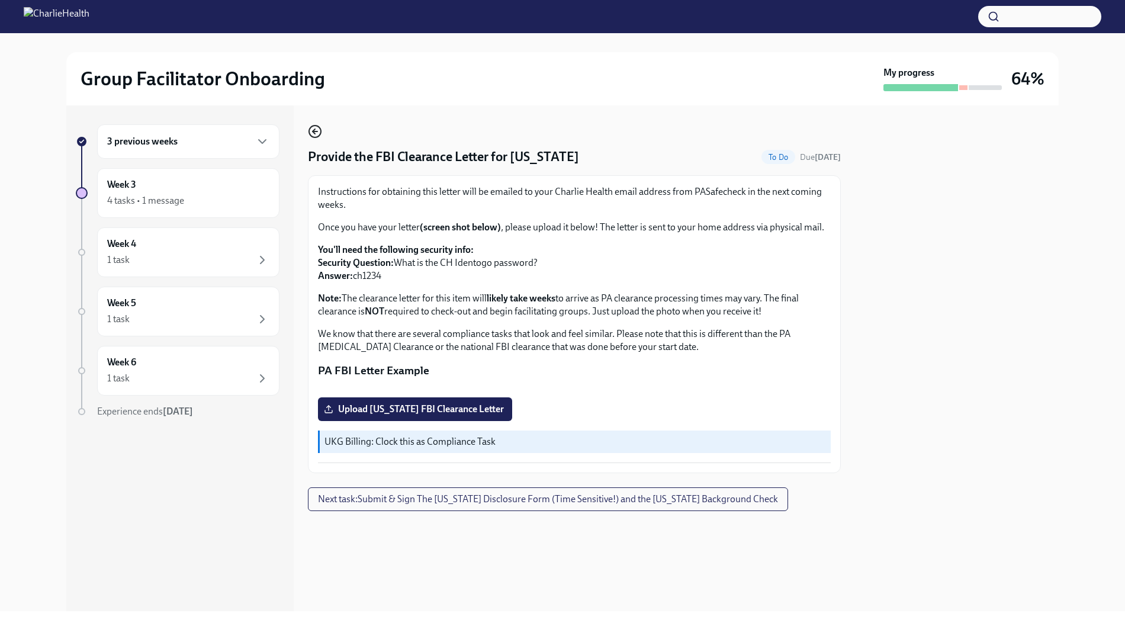
click at [313, 128] on icon "button" at bounding box center [315, 131] width 14 height 14
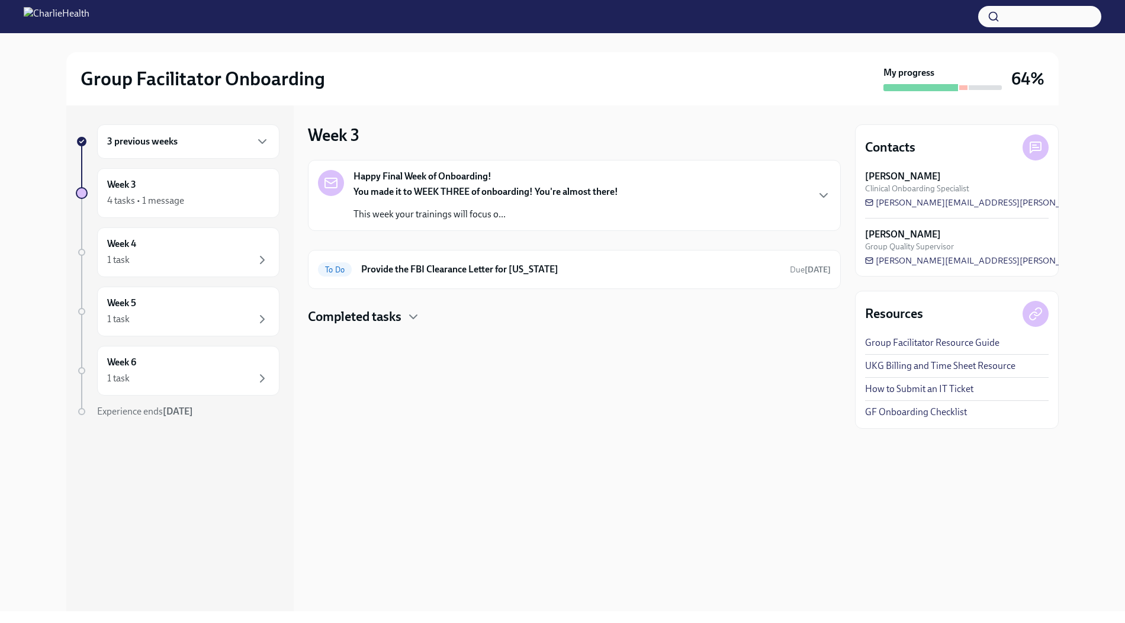
click at [343, 298] on div "Happy Final Week of Onboarding! You made it to WEEK THREE of onboarding! You're…" at bounding box center [574, 243] width 533 height 166
click at [343, 306] on div "Happy Final Week of Onboarding! You made it to WEEK THREE of onboarding! You're…" at bounding box center [574, 243] width 533 height 166
click at [343, 321] on h4 "Completed tasks" at bounding box center [355, 317] width 94 height 18
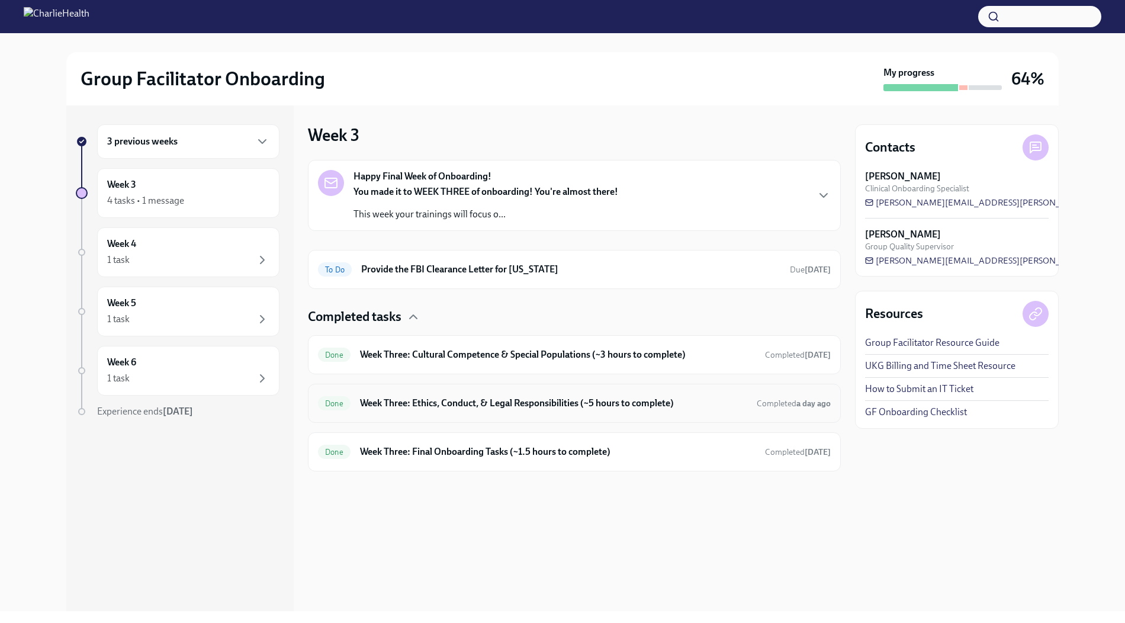
click at [414, 418] on div "Done Week Three: Ethics, Conduct, & Legal Responsibilities (~5 hours to complet…" at bounding box center [574, 403] width 533 height 39
click at [446, 360] on div "Done Week Three: Cultural Competence & Special Populations (~3 hours to complet…" at bounding box center [574, 354] width 513 height 19
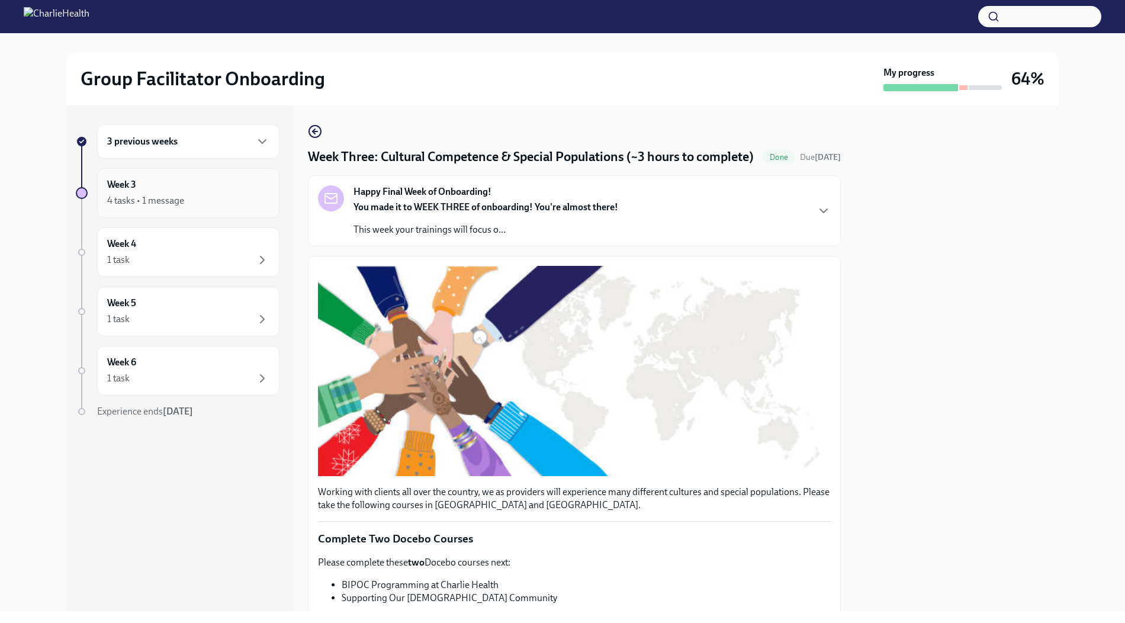
click at [227, 199] on div "4 tasks • 1 message" at bounding box center [188, 201] width 162 height 14
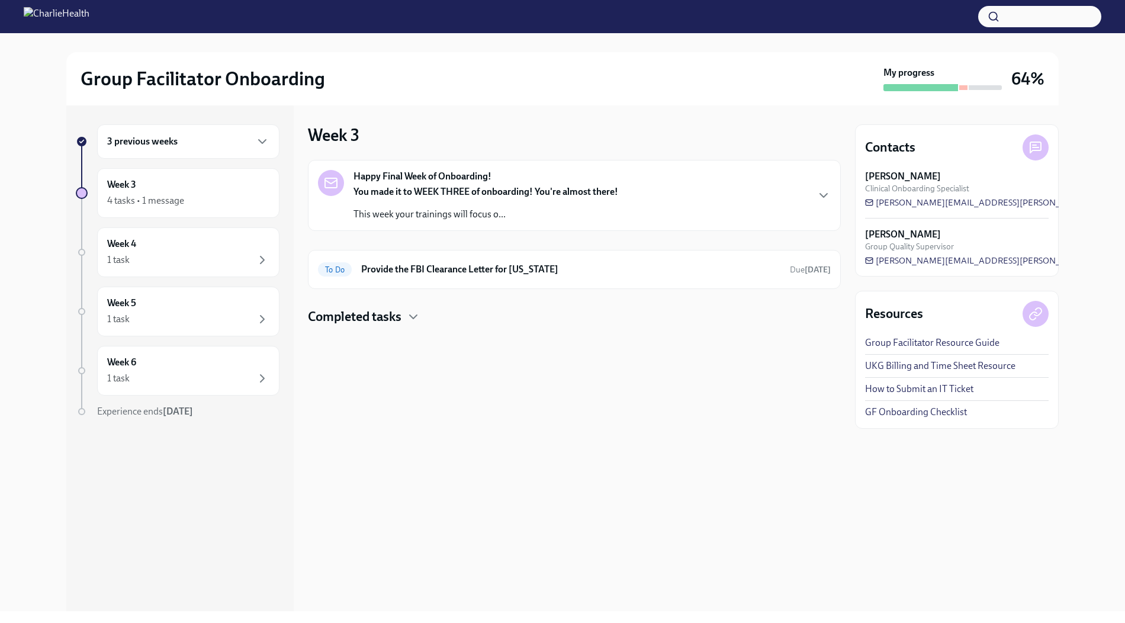
click at [368, 315] on h4 "Completed tasks" at bounding box center [355, 317] width 94 height 18
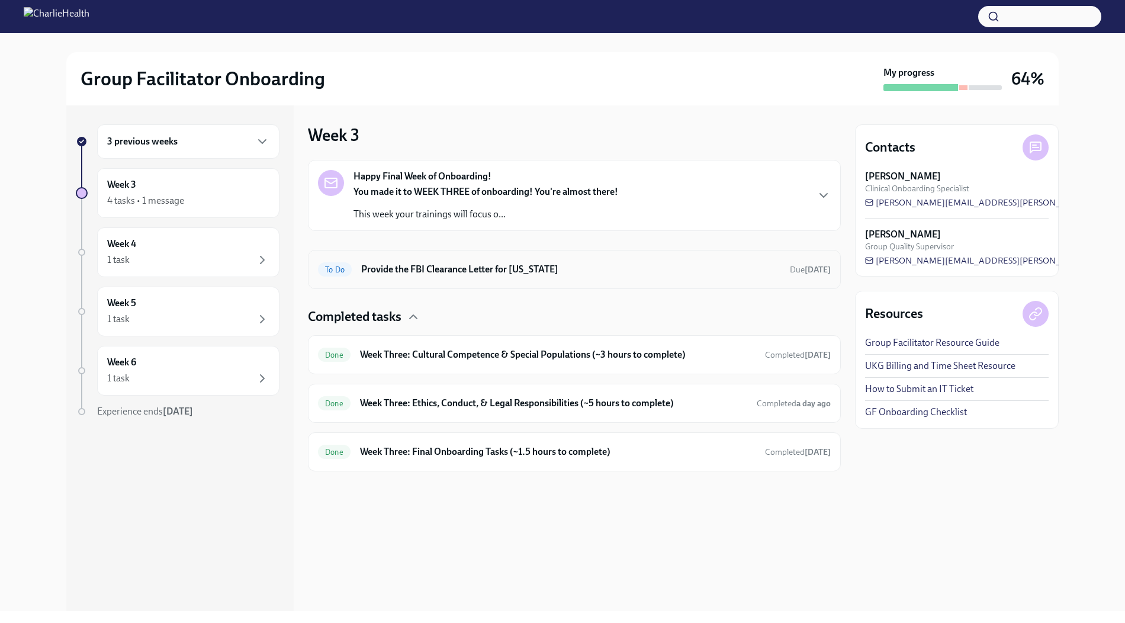
click at [416, 282] on div "To Do Provide the FBI Clearance Letter for [US_STATE] Due [DATE]" at bounding box center [574, 269] width 533 height 39
click at [424, 215] on p "This week your trainings will focus o..." at bounding box center [485, 214] width 265 height 13
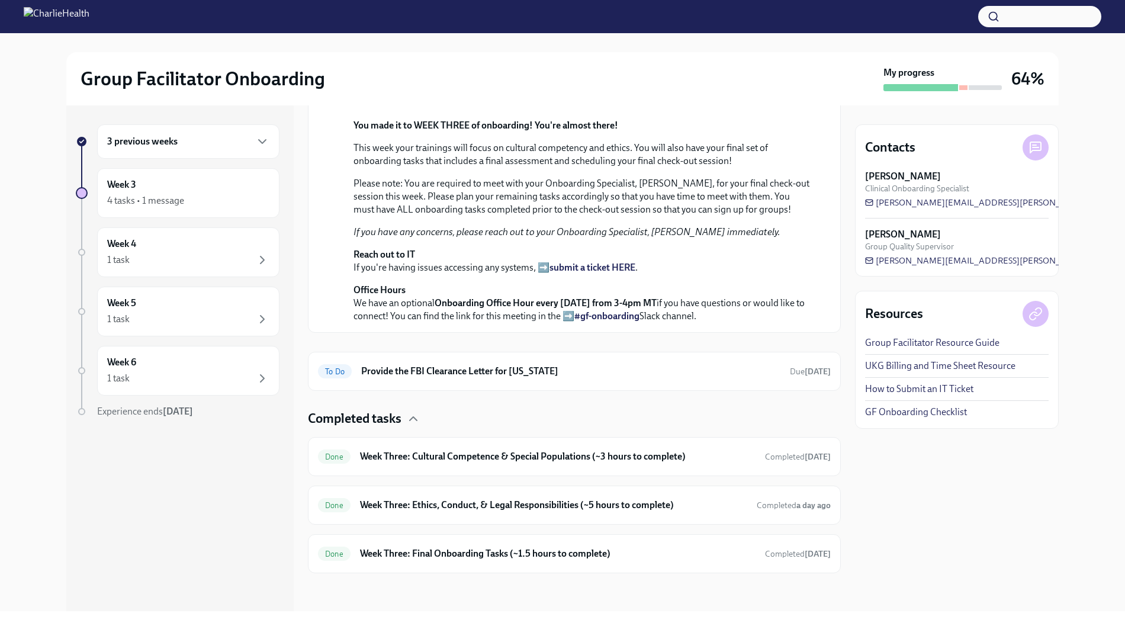
scroll to position [366, 0]
click at [233, 148] on div "3 previous weeks" at bounding box center [188, 141] width 182 height 34
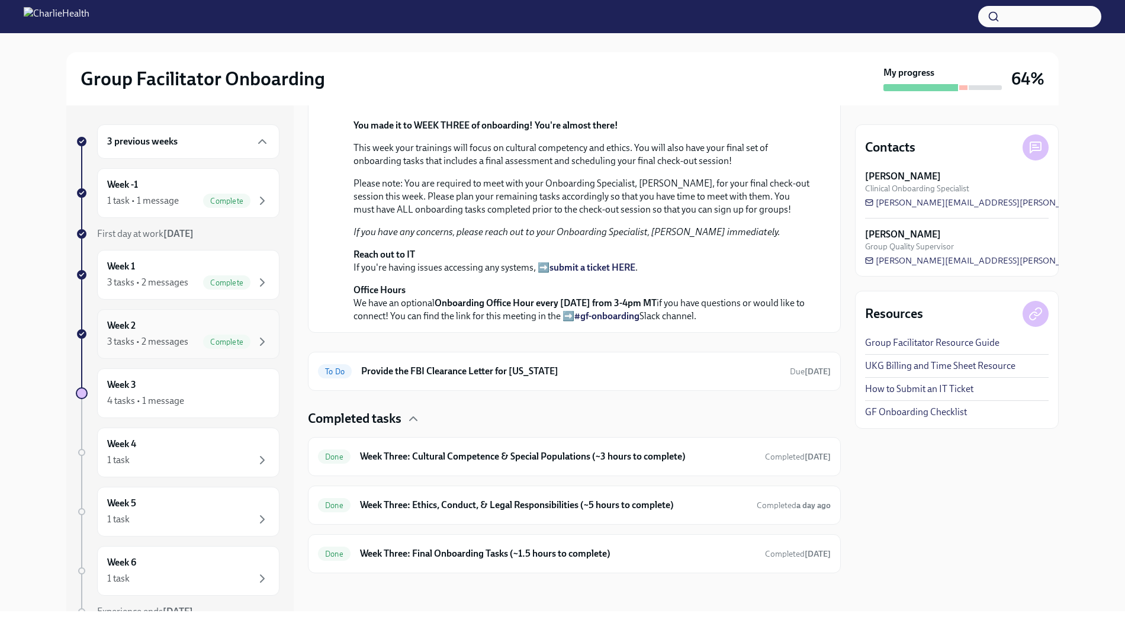
click at [195, 326] on div "Week 2 3 tasks • 2 messages Complete" at bounding box center [188, 334] width 162 height 30
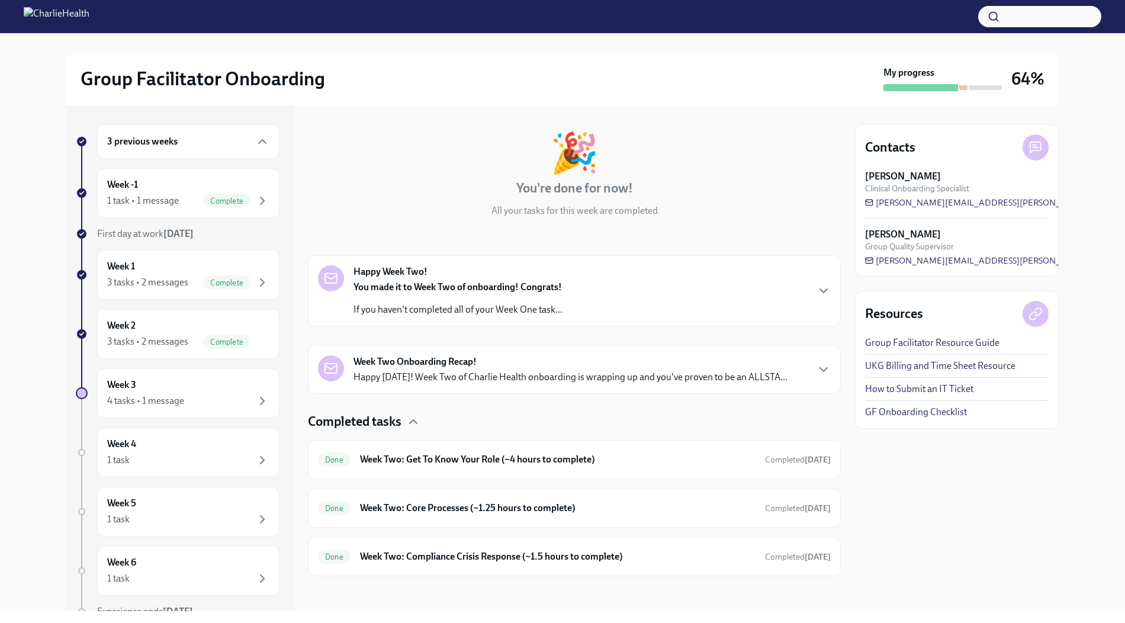
click at [814, 360] on div "Week Two Onboarding Recap! Happy [DATE]! Week Two of Charlie Health onboarding …" at bounding box center [574, 369] width 513 height 28
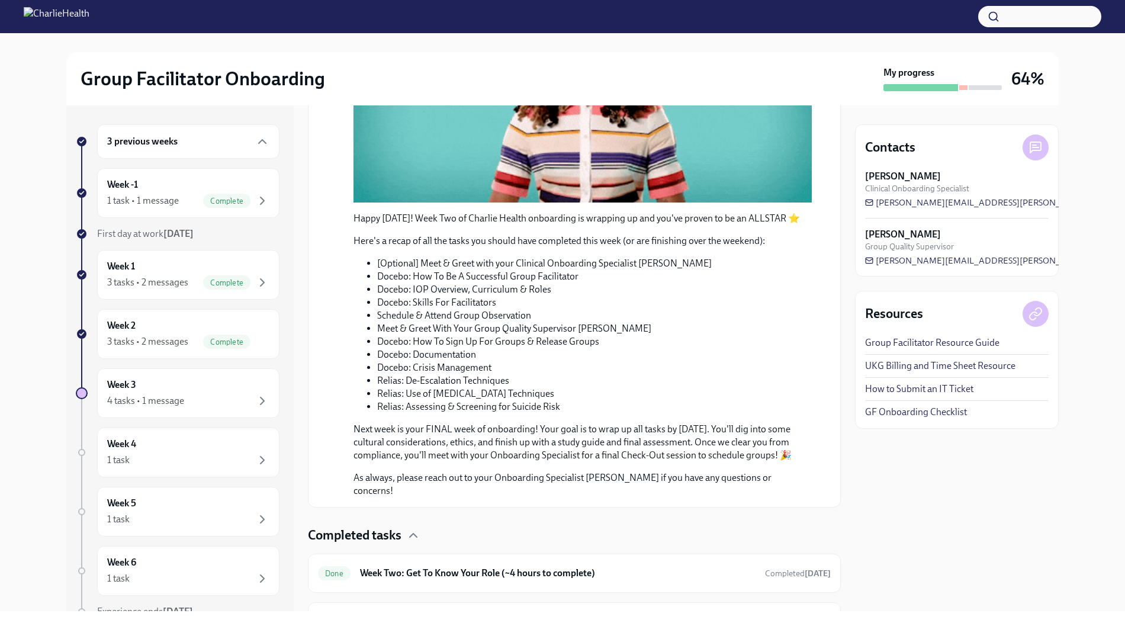
scroll to position [621, 0]
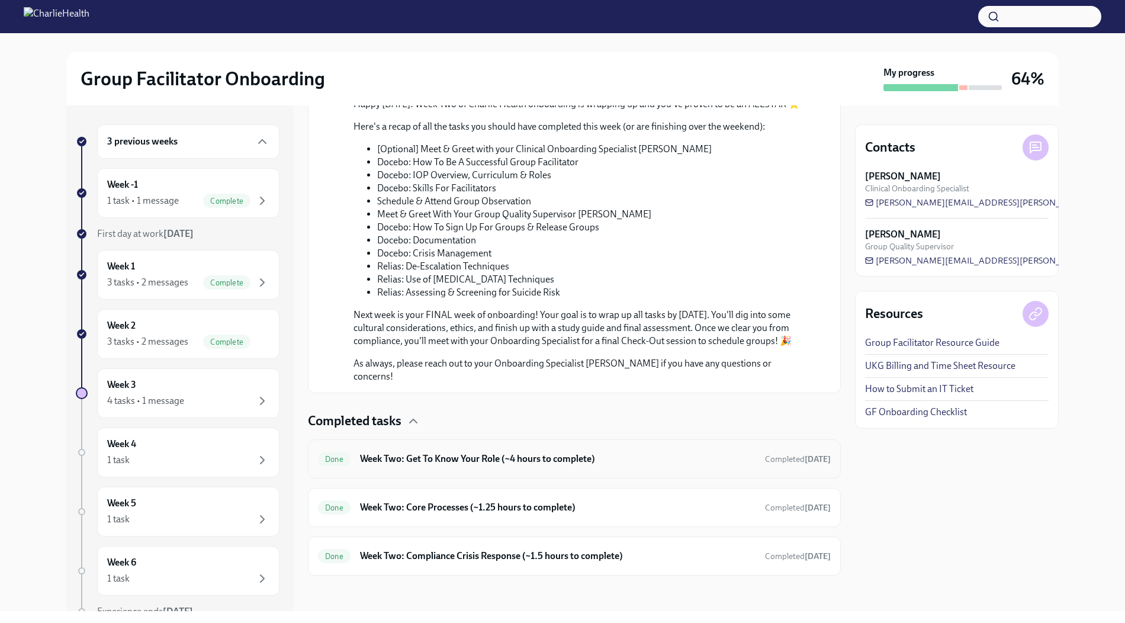
click at [562, 460] on h6 "Week Two: Get To Know Your Role (~4 hours to complete)" at bounding box center [557, 458] width 395 height 13
click at [540, 511] on h6 "Week Two: Core Processes (~1.25 hours to complete)" at bounding box center [557, 507] width 395 height 13
click at [477, 510] on h6 "Week Two: Core Processes (~1.25 hours to complete)" at bounding box center [557, 507] width 395 height 13
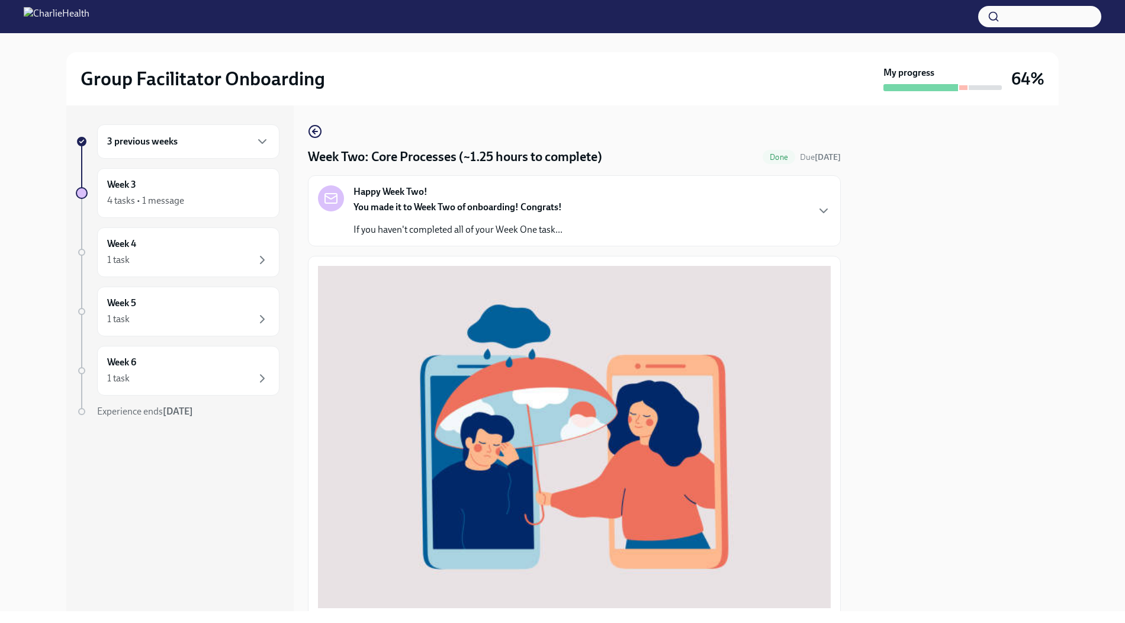
scroll to position [320, 0]
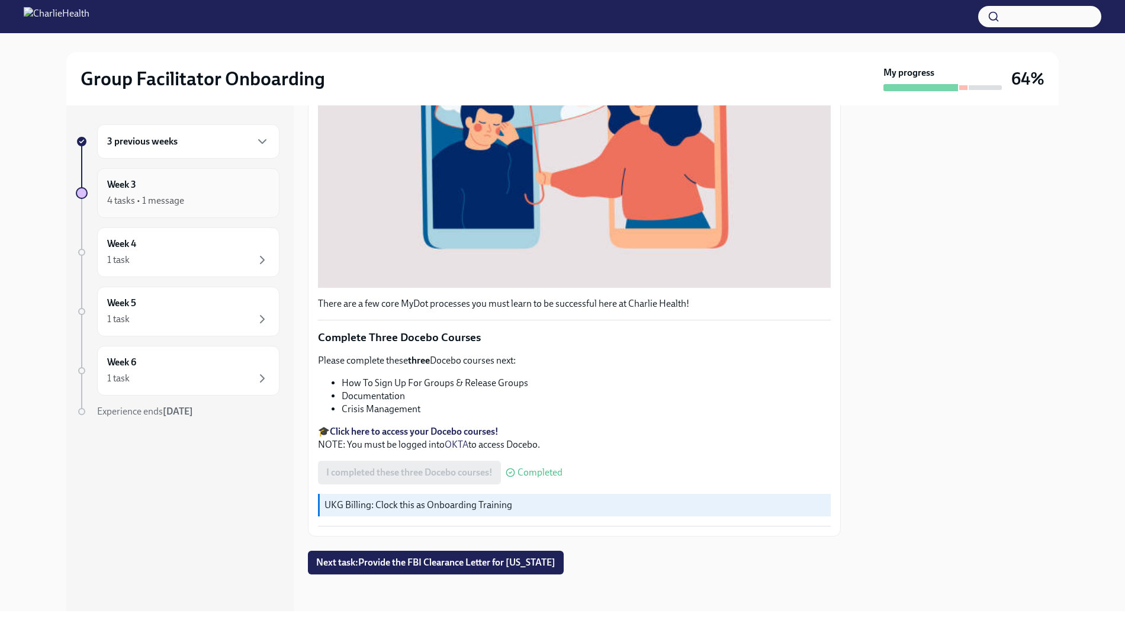
click at [220, 190] on div "Week 3 4 tasks • 1 message" at bounding box center [188, 193] width 162 height 30
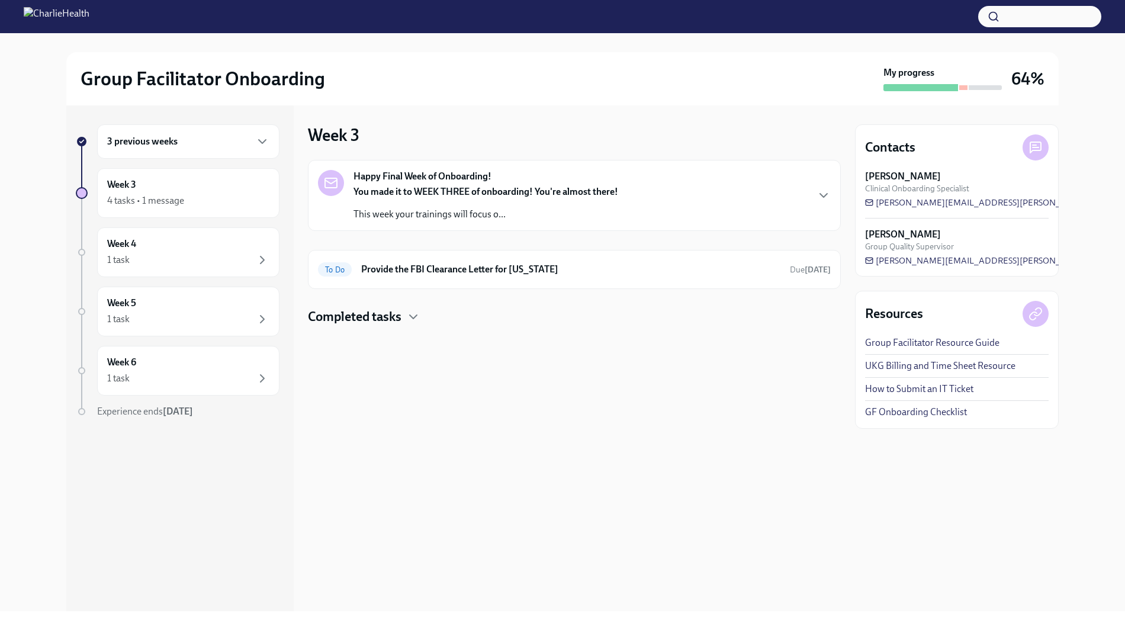
click at [394, 315] on h4 "Completed tasks" at bounding box center [355, 317] width 94 height 18
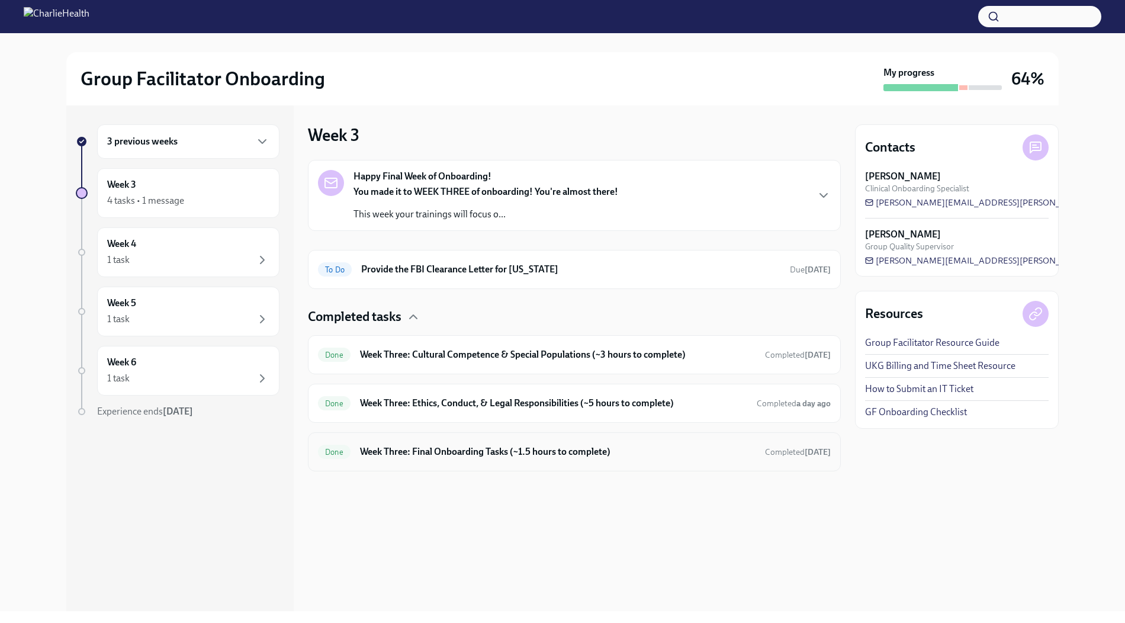
click at [421, 450] on h6 "Week Three: Final Onboarding Tasks (~1.5 hours to complete)" at bounding box center [557, 451] width 395 height 13
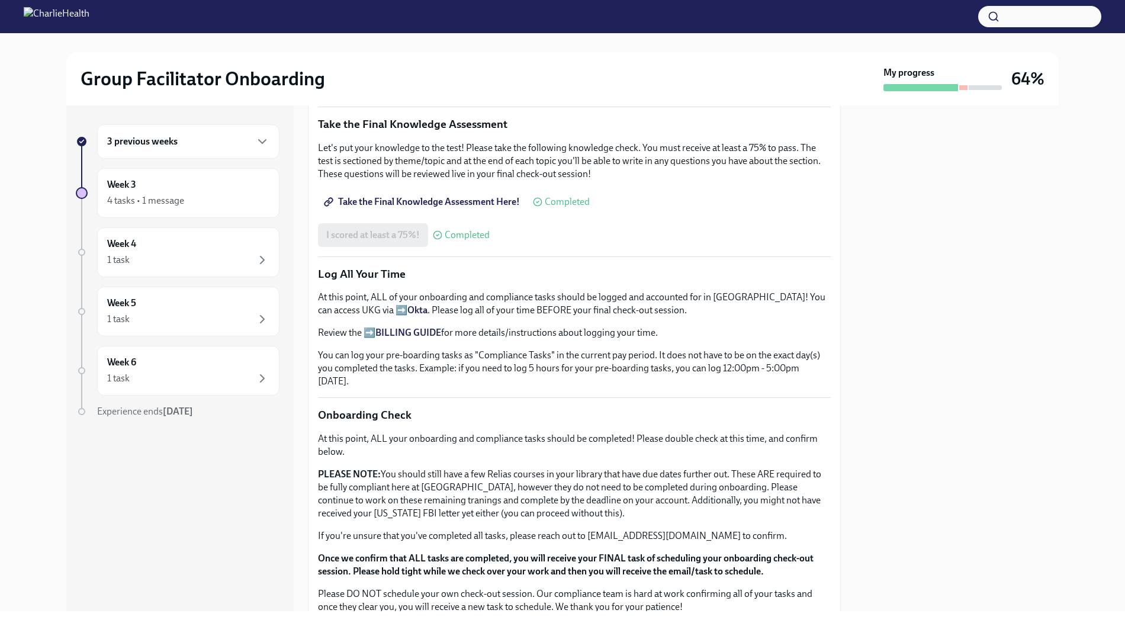
scroll to position [811, 0]
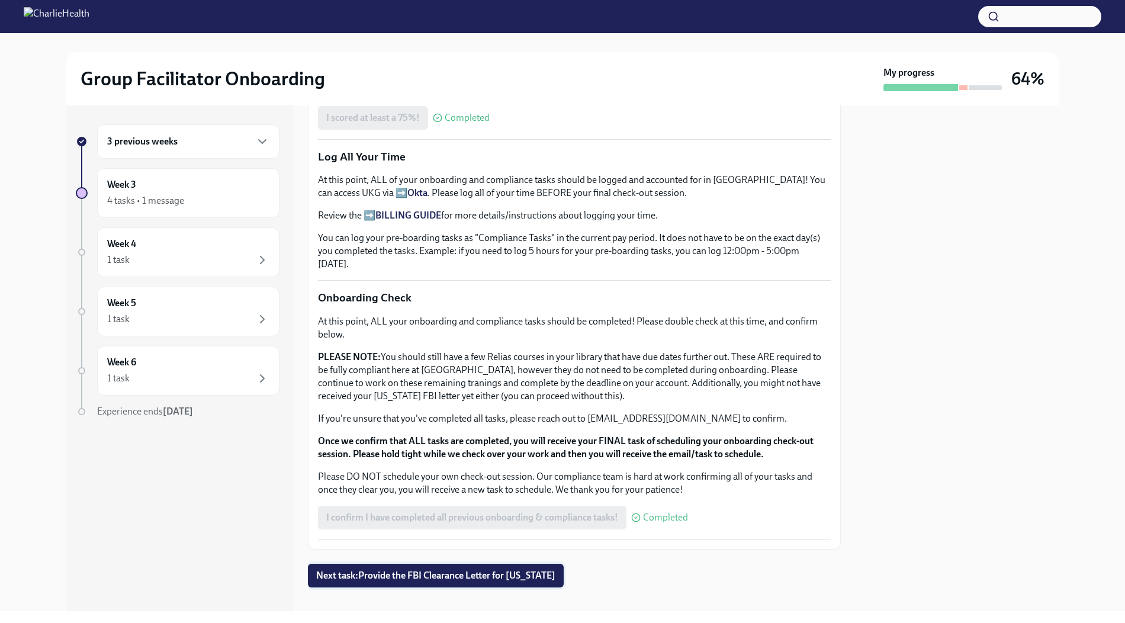
click at [378, 560] on span "Next task : Provide the FBI Clearance Letter for [US_STATE]" at bounding box center [435, 575] width 239 height 12
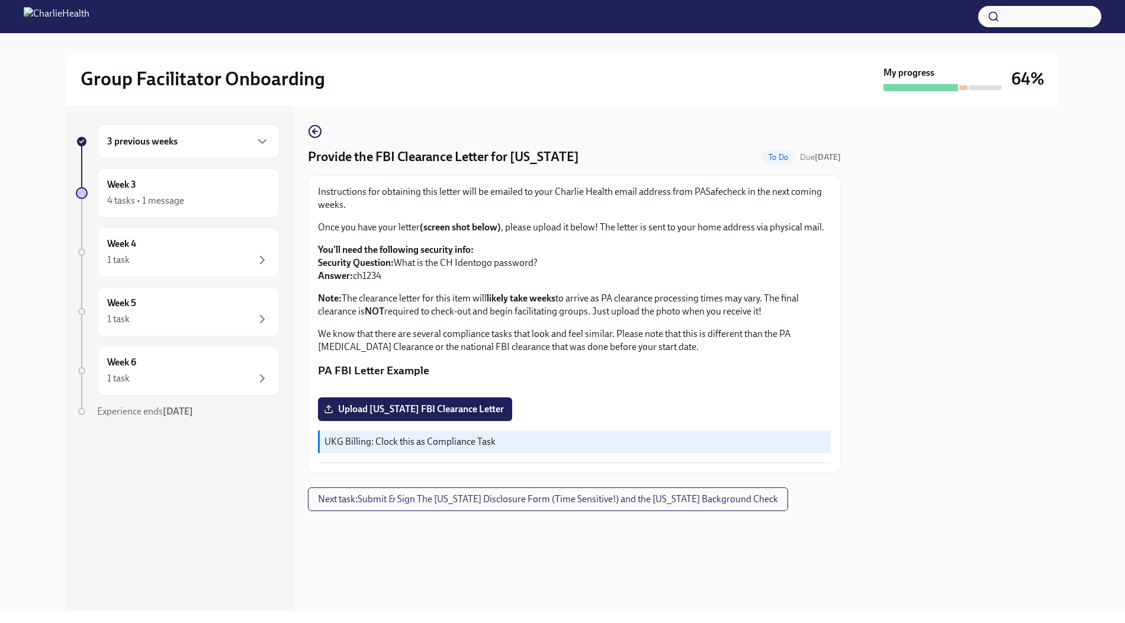
click at [212, 138] on div "3 previous weeks" at bounding box center [188, 141] width 162 height 14
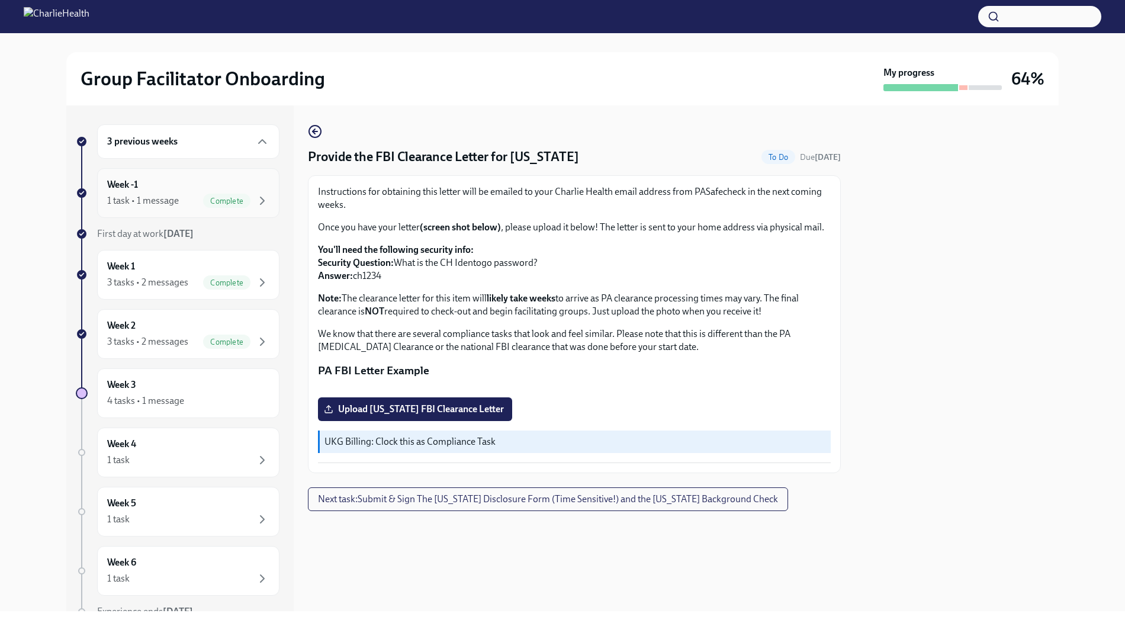
click at [184, 194] on div "1 task • 1 message Complete" at bounding box center [188, 201] width 162 height 14
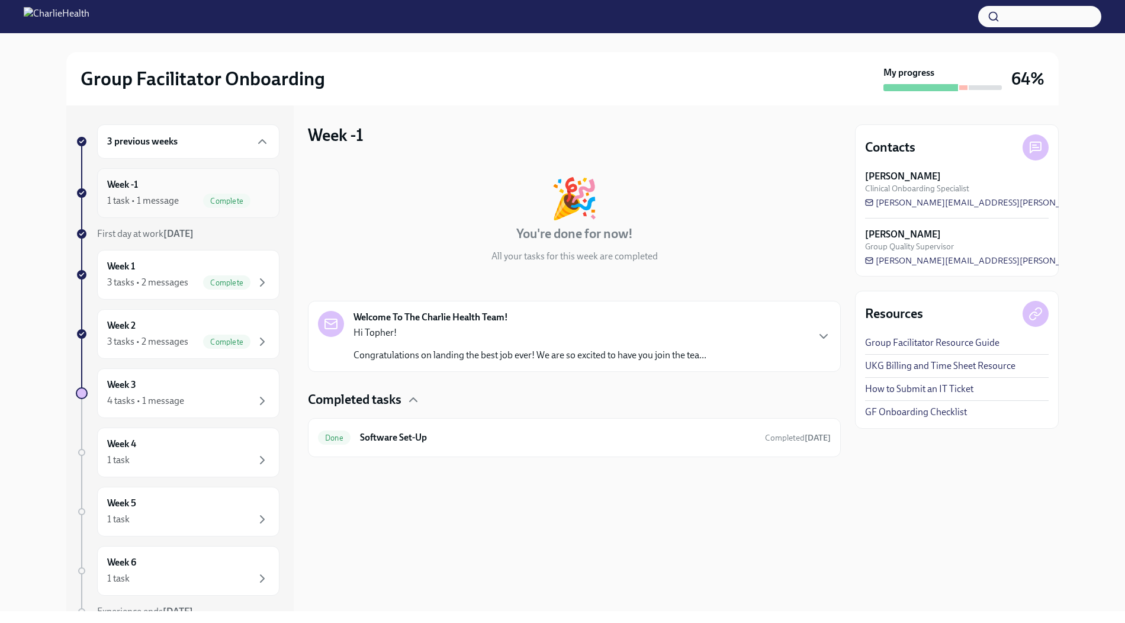
click at [228, 196] on span "Complete" at bounding box center [226, 200] width 47 height 9
click at [214, 278] on span "Complete" at bounding box center [226, 282] width 47 height 9
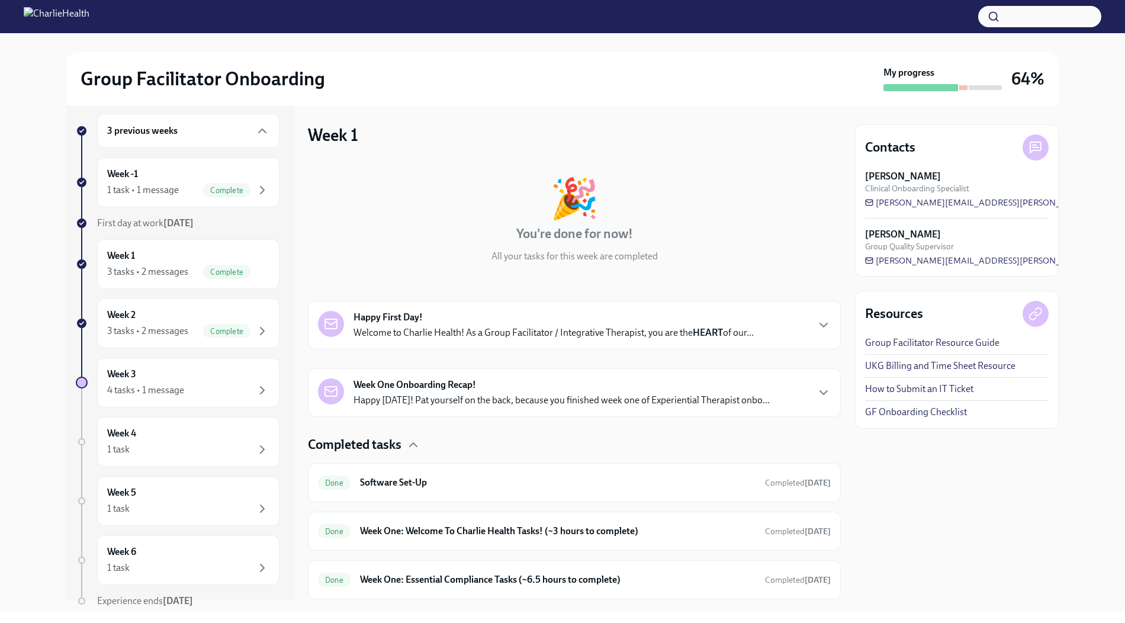
scroll to position [22, 0]
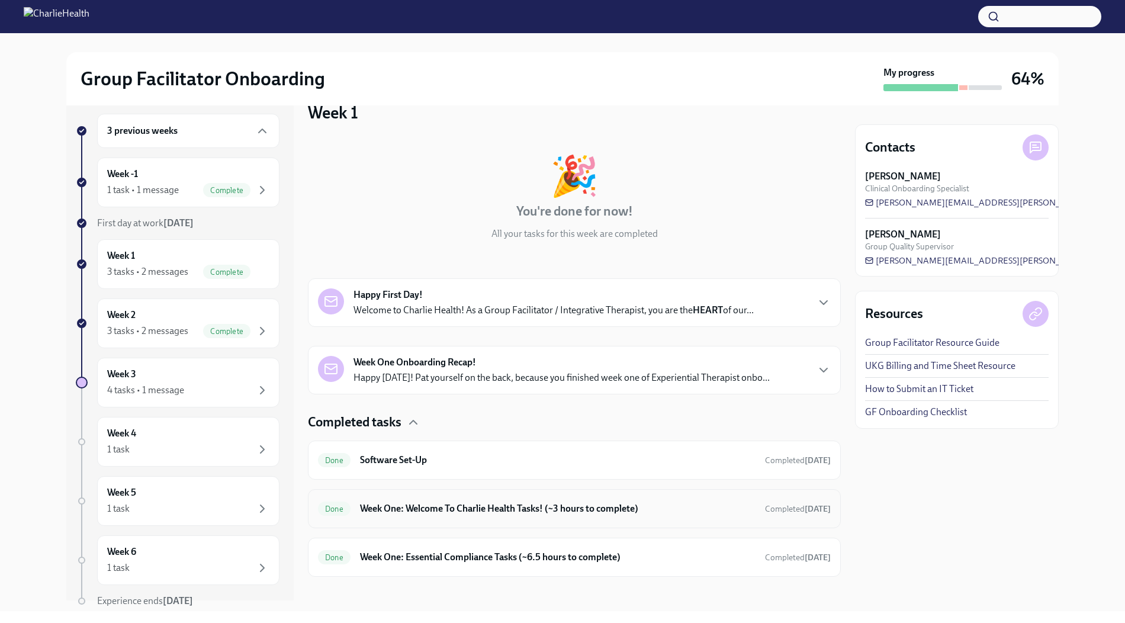
click at [520, 505] on h6 "Week One: Welcome To Charlie Health Tasks! (~3 hours to complete)" at bounding box center [557, 508] width 395 height 13
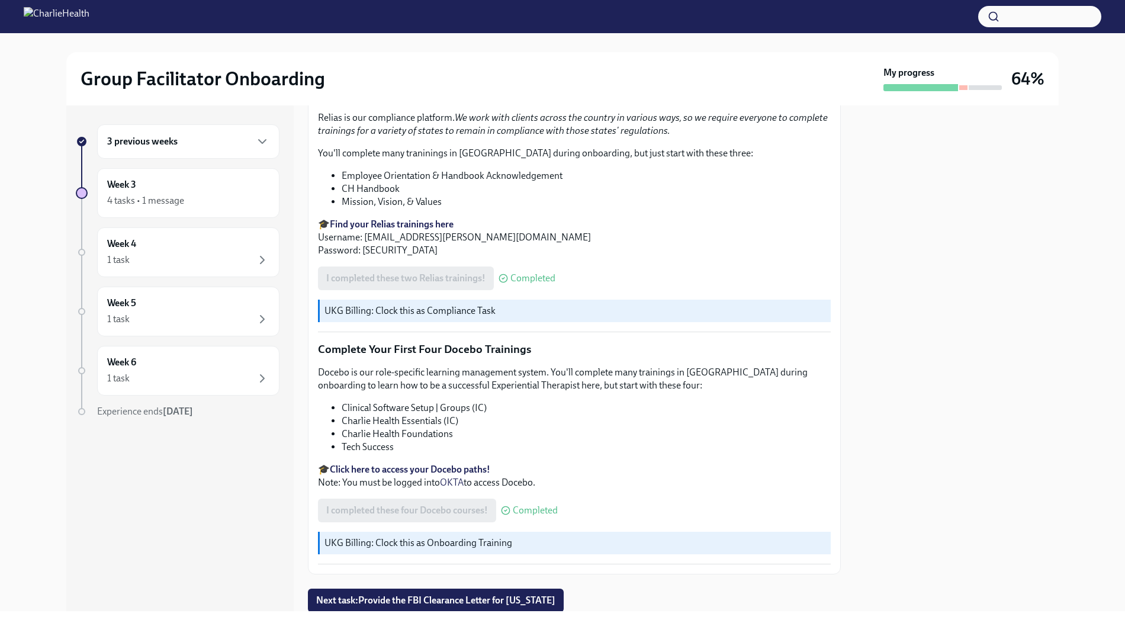
scroll to position [1509, 0]
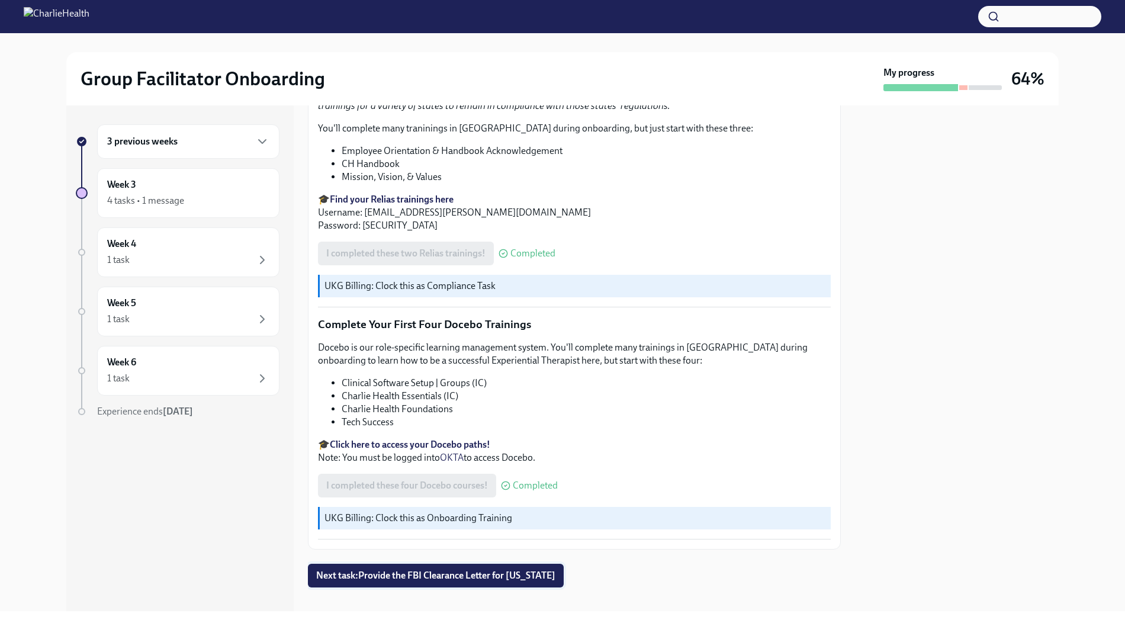
click at [488, 560] on span "Next task : Provide the FBI Clearance Letter for [US_STATE]" at bounding box center [435, 575] width 239 height 12
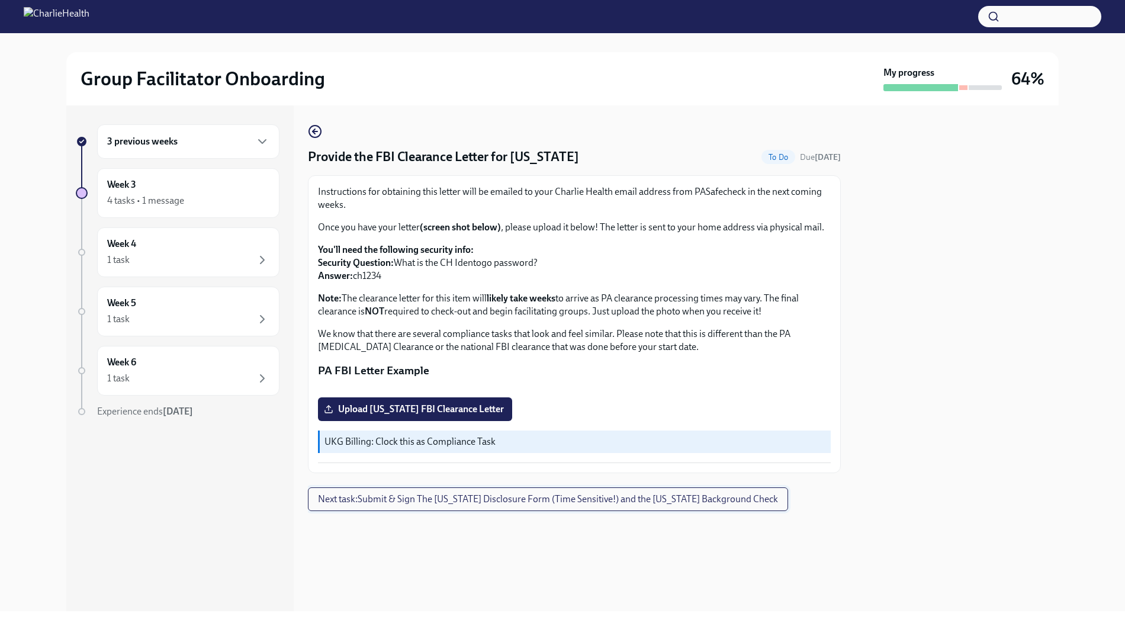
scroll to position [107, 0]
click at [228, 188] on div "Week 3 4 tasks • 1 message" at bounding box center [188, 193] width 162 height 30
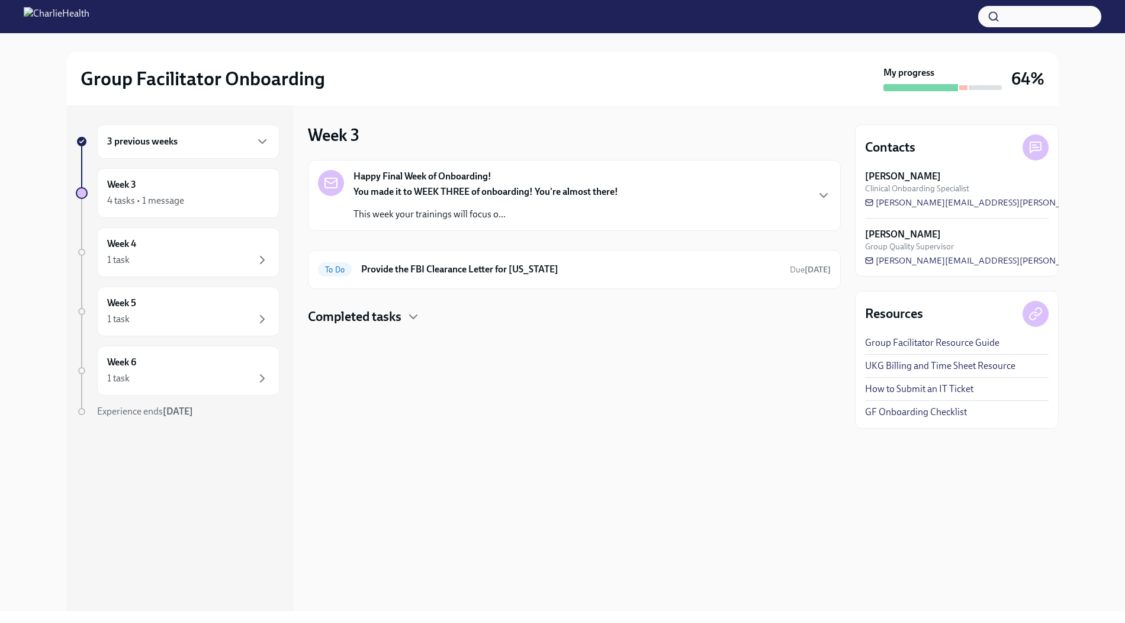
click at [344, 304] on div "Happy Final Week of Onboarding! You made it to WEEK THREE of onboarding! You're…" at bounding box center [574, 243] width 533 height 166
click at [394, 261] on div "To Do Provide the FBI Clearance Letter for [US_STATE] Due [DATE]" at bounding box center [574, 269] width 513 height 19
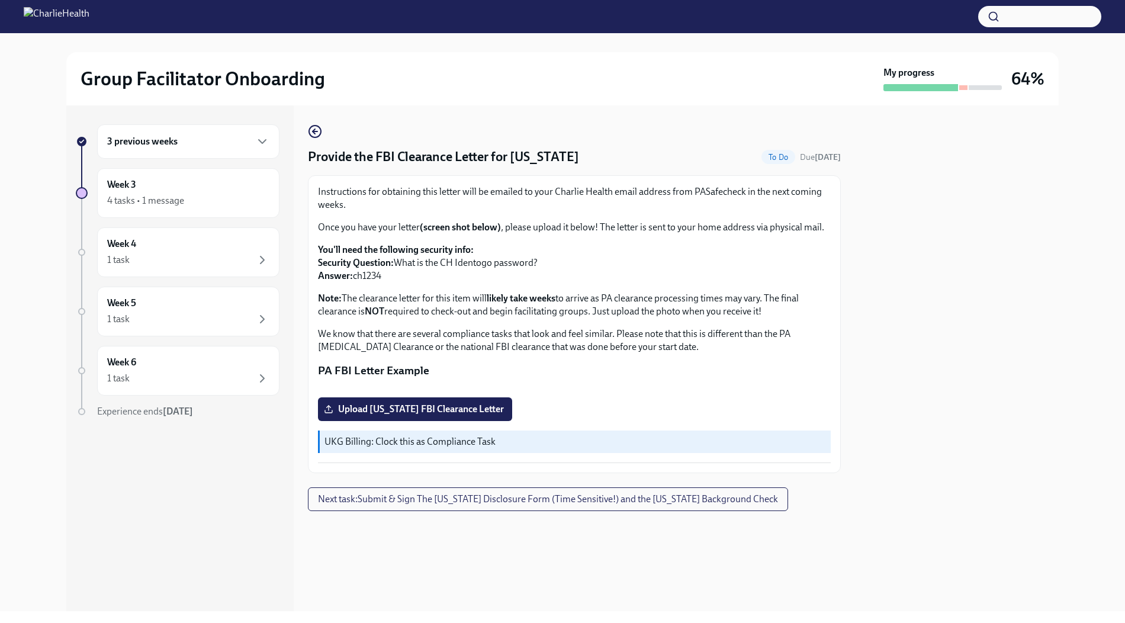
scroll to position [107, 0]
click at [210, 220] on div "3 previous weeks Week 3 4 tasks • 1 message Week 4 1 task Week 5 1 task Week 6 …" at bounding box center [178, 294] width 204 height 341
click at [204, 195] on div "4 tasks • 1 message" at bounding box center [188, 201] width 162 height 14
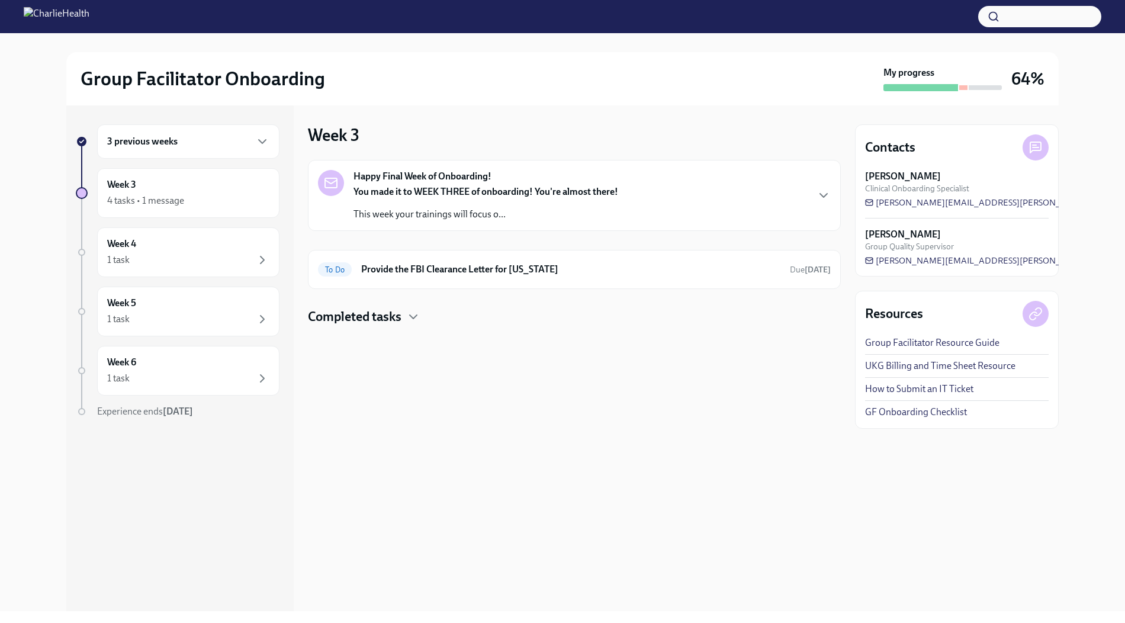
click at [399, 214] on p "This week your trainings will focus o..." at bounding box center [485, 214] width 265 height 13
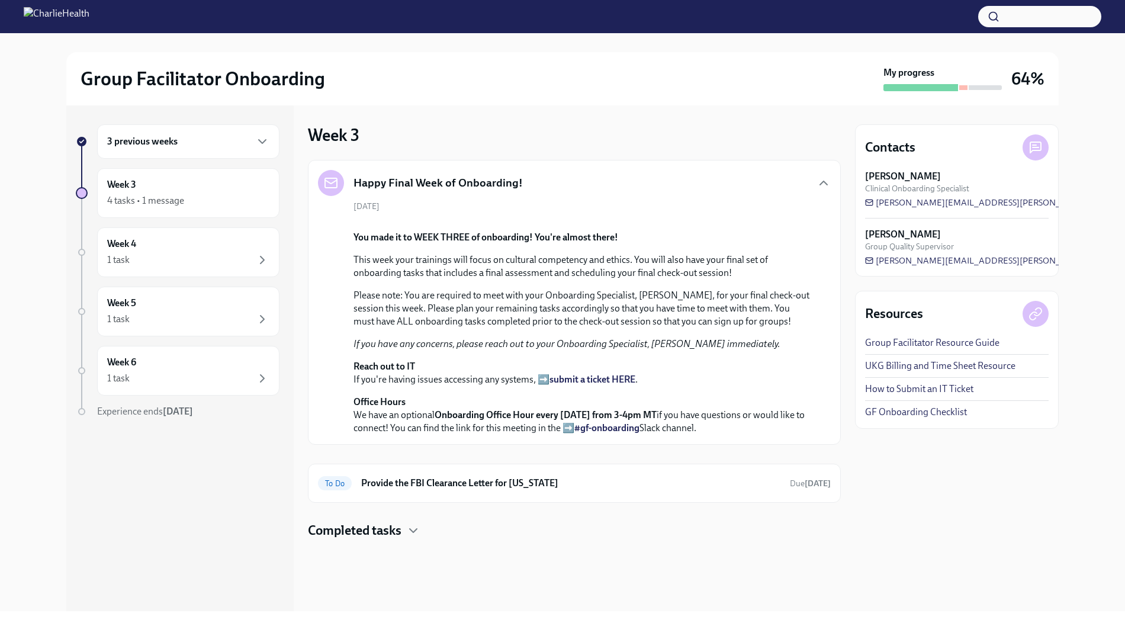
scroll to position [223, 0]
click at [398, 489] on h6 "Provide the FBI Clearance Letter for [US_STATE]" at bounding box center [570, 482] width 419 height 13
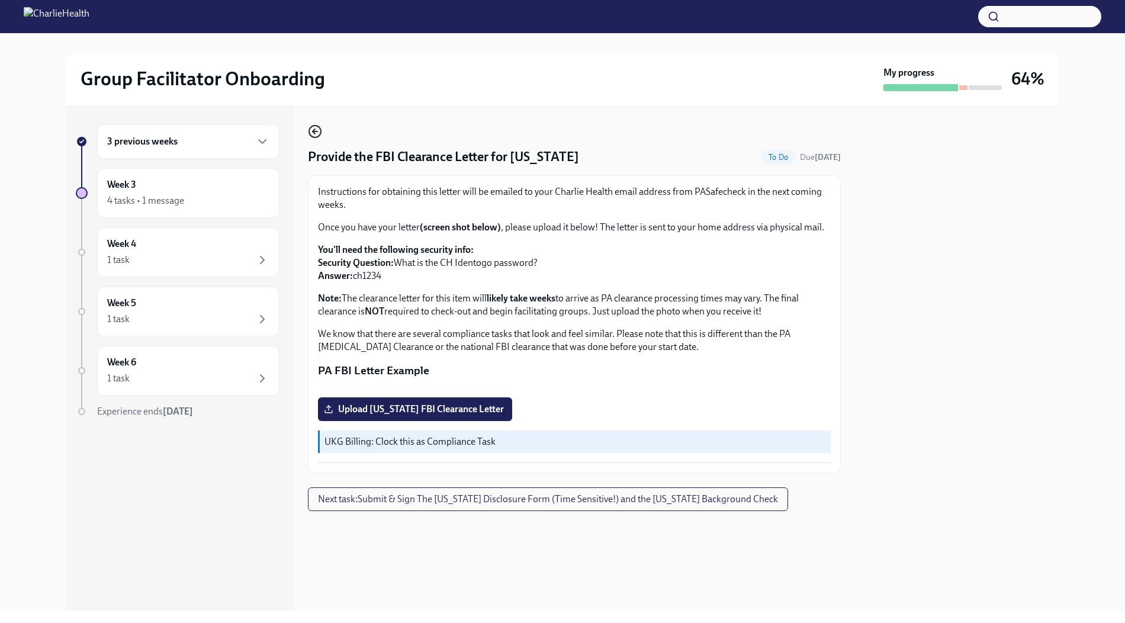
click at [311, 132] on icon "button" at bounding box center [315, 131] width 14 height 14
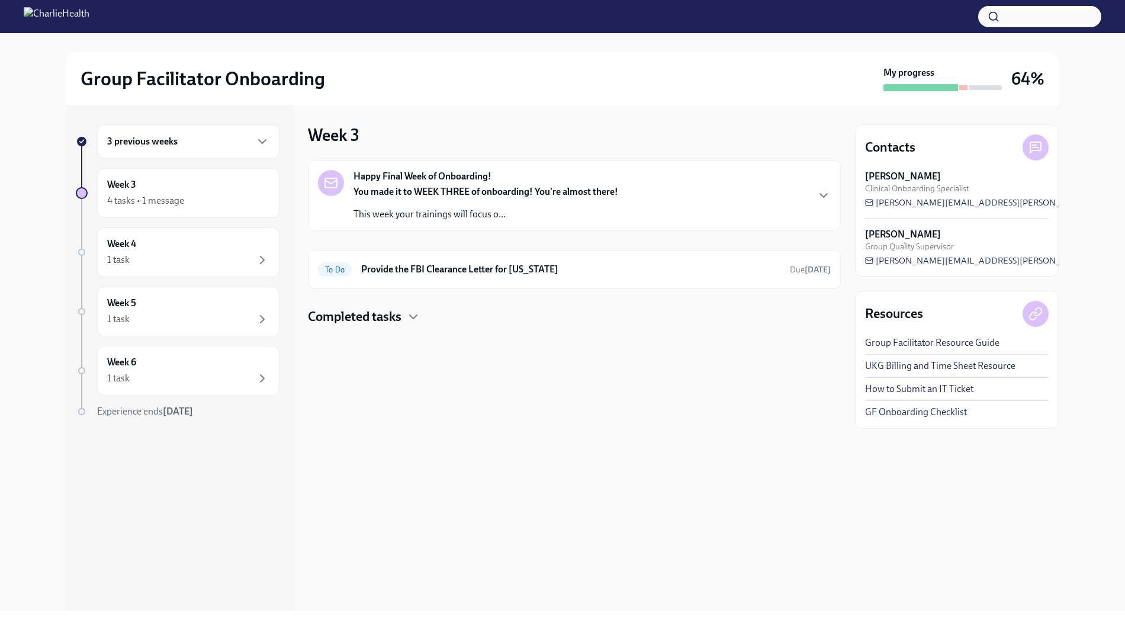
click at [373, 312] on h4 "Completed tasks" at bounding box center [355, 317] width 94 height 18
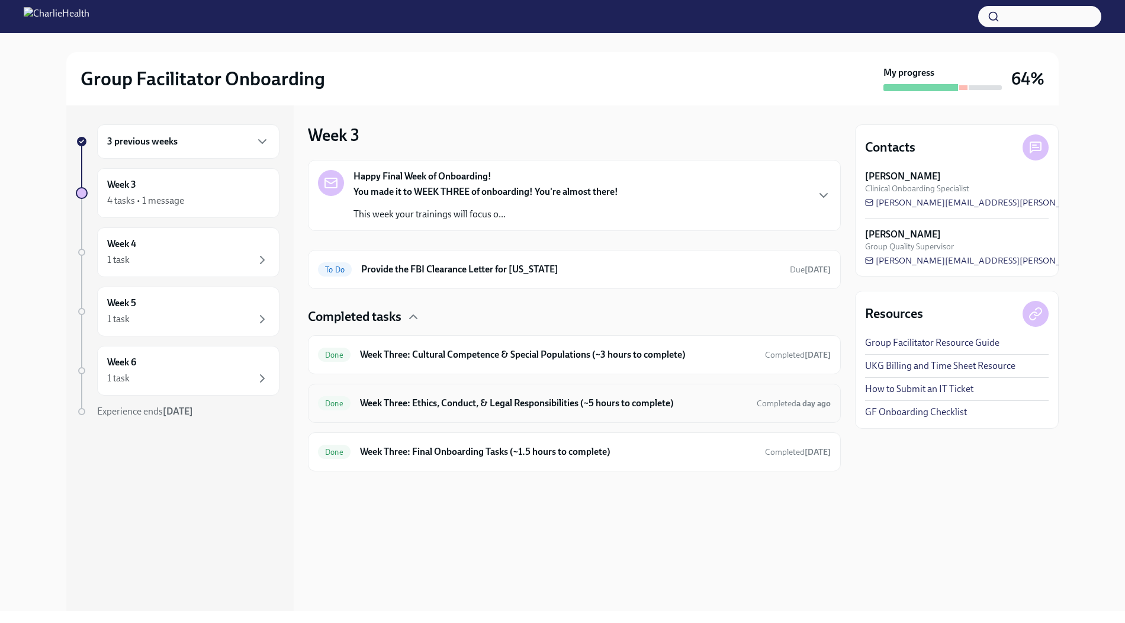
click at [379, 394] on div "Done Week Three: Ethics, Conduct, & Legal Responsibilities (~5 hours to complet…" at bounding box center [574, 403] width 513 height 19
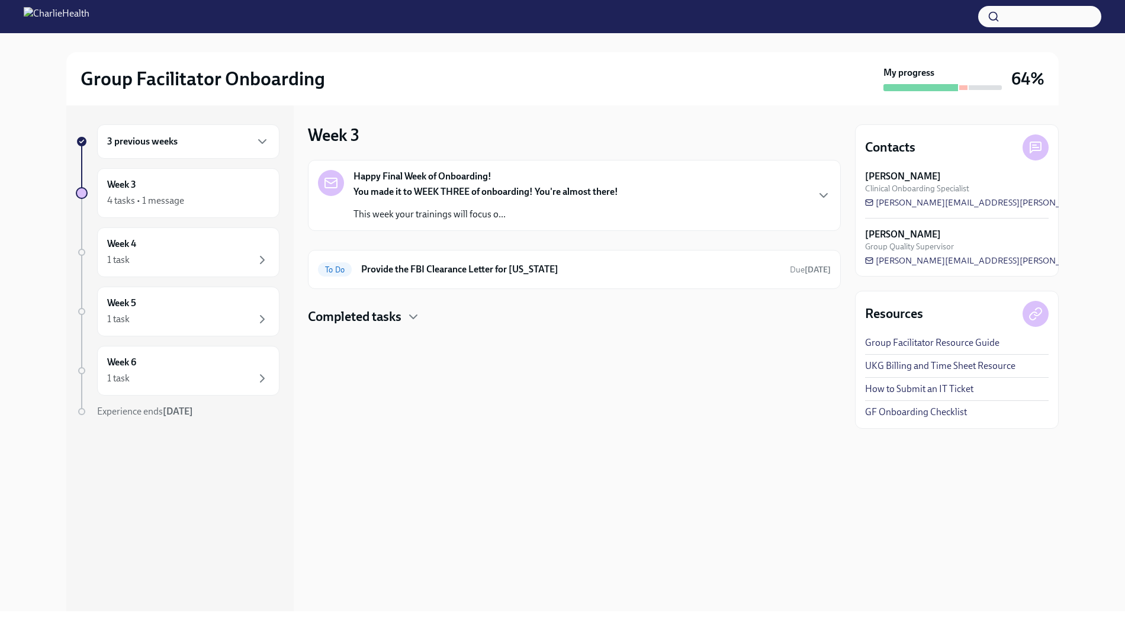
click at [405, 309] on div "Completed tasks" at bounding box center [574, 317] width 533 height 18
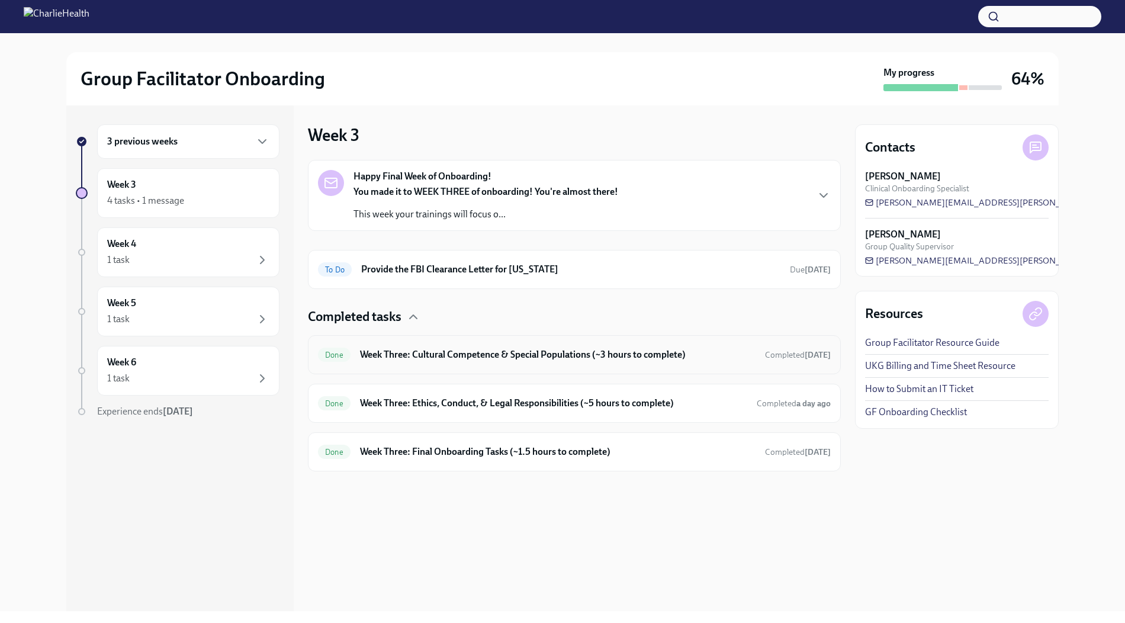
click at [394, 357] on h6 "Week Three: Cultural Competence & Special Populations (~3 hours to complete)" at bounding box center [557, 354] width 395 height 13
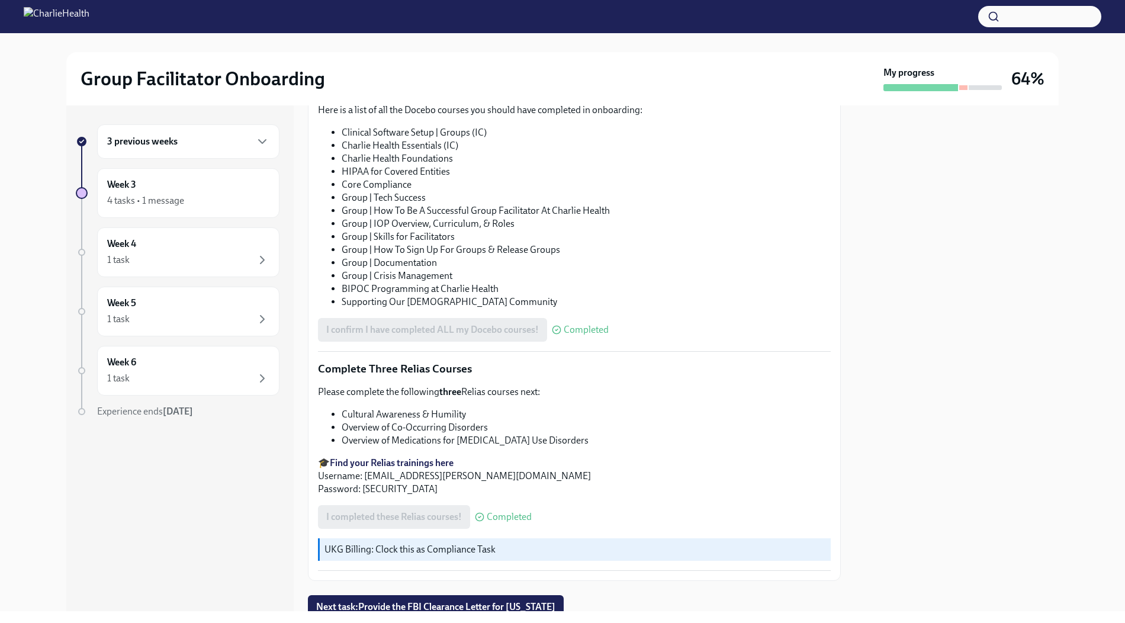
scroll to position [753, 0]
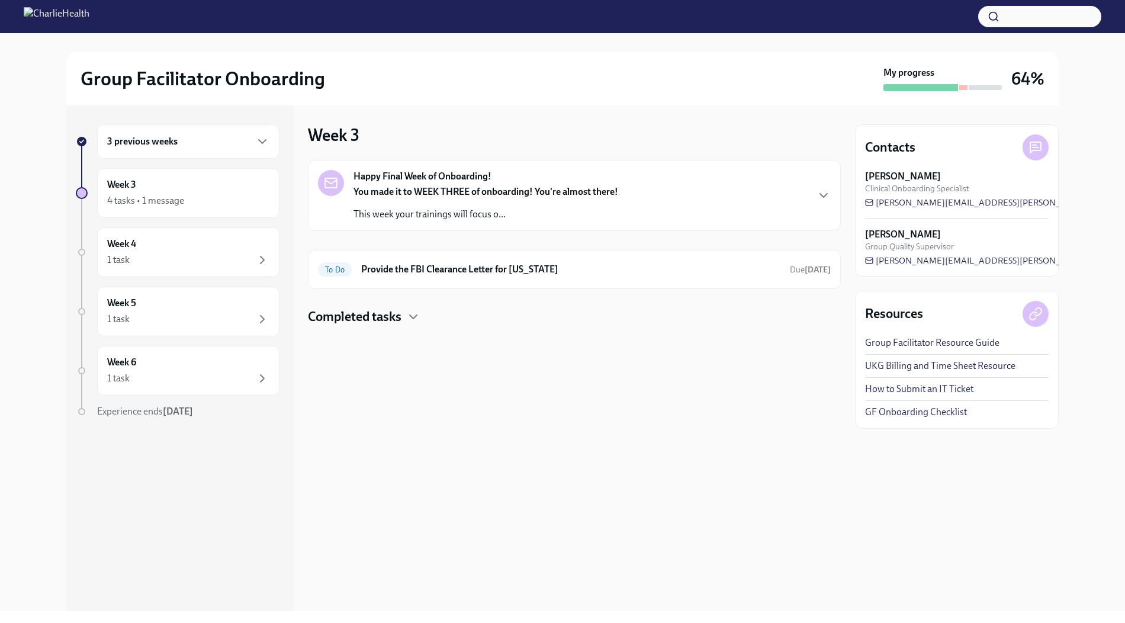
click at [397, 313] on h4 "Completed tasks" at bounding box center [355, 317] width 94 height 18
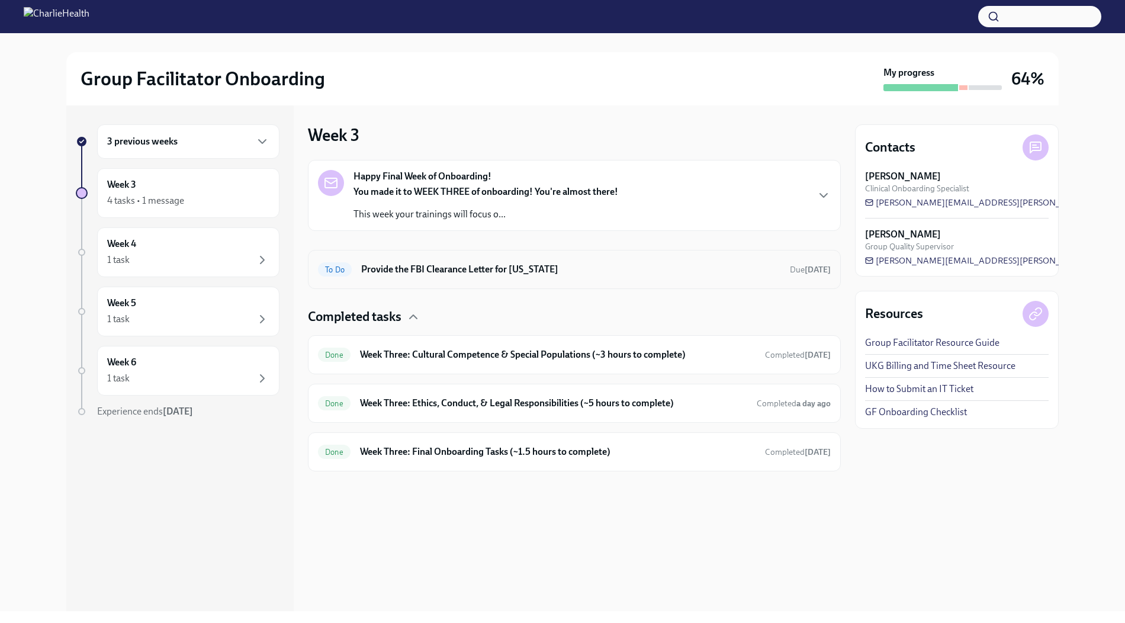
click at [404, 269] on h6 "Provide the FBI Clearance Letter for [US_STATE]" at bounding box center [570, 269] width 419 height 13
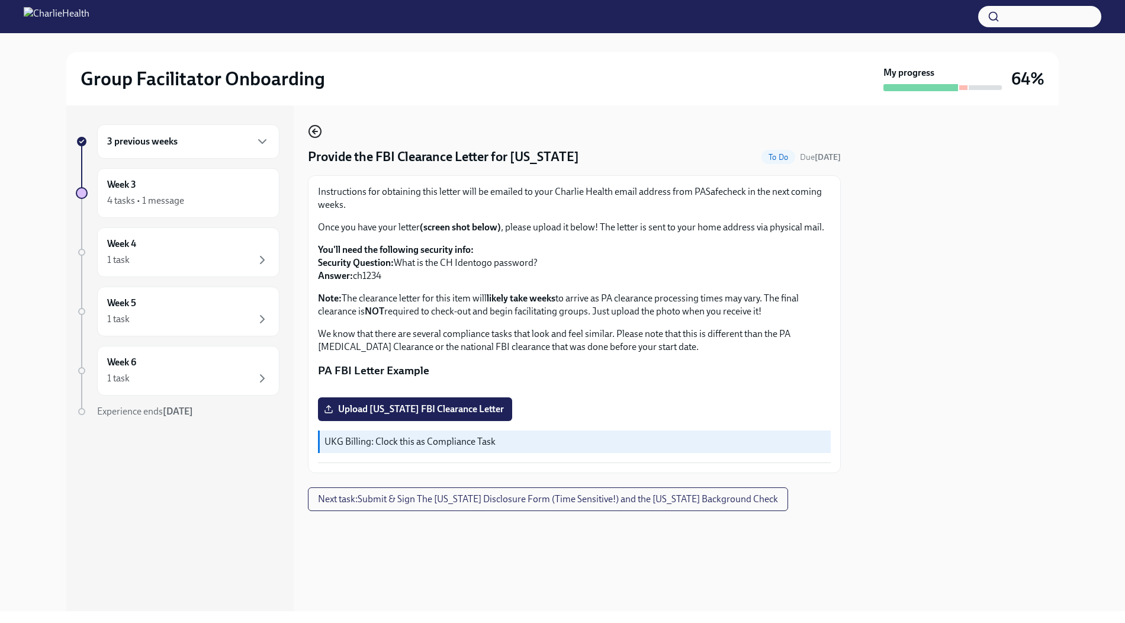
click at [315, 133] on icon "button" at bounding box center [315, 131] width 14 height 14
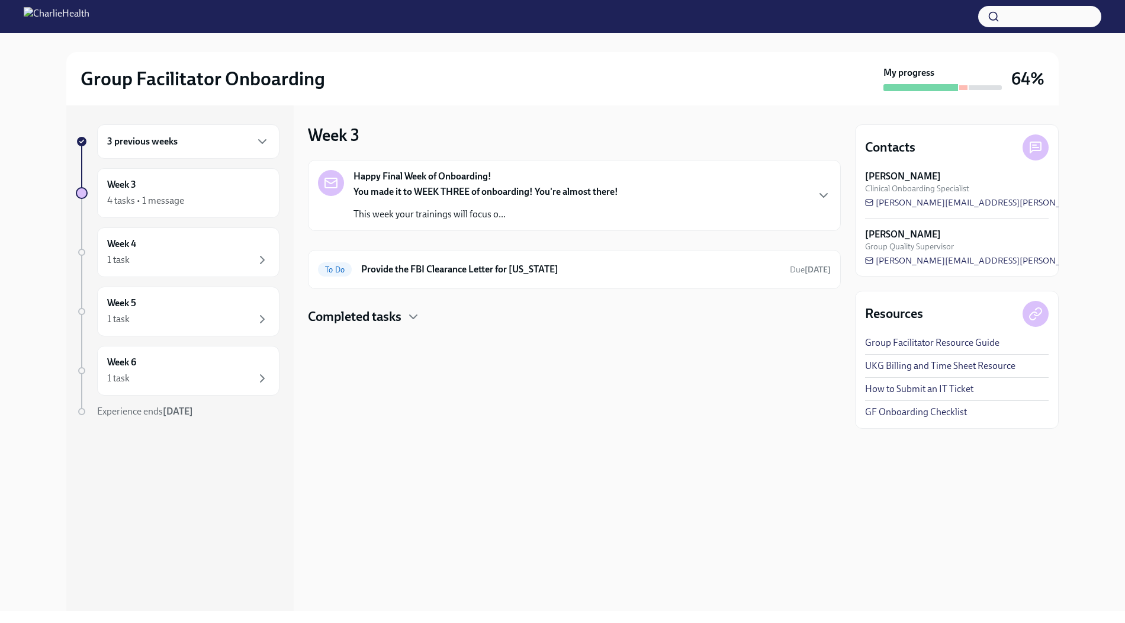
click at [387, 170] on strong "Happy Final Week of Onboarding!" at bounding box center [422, 176] width 138 height 13
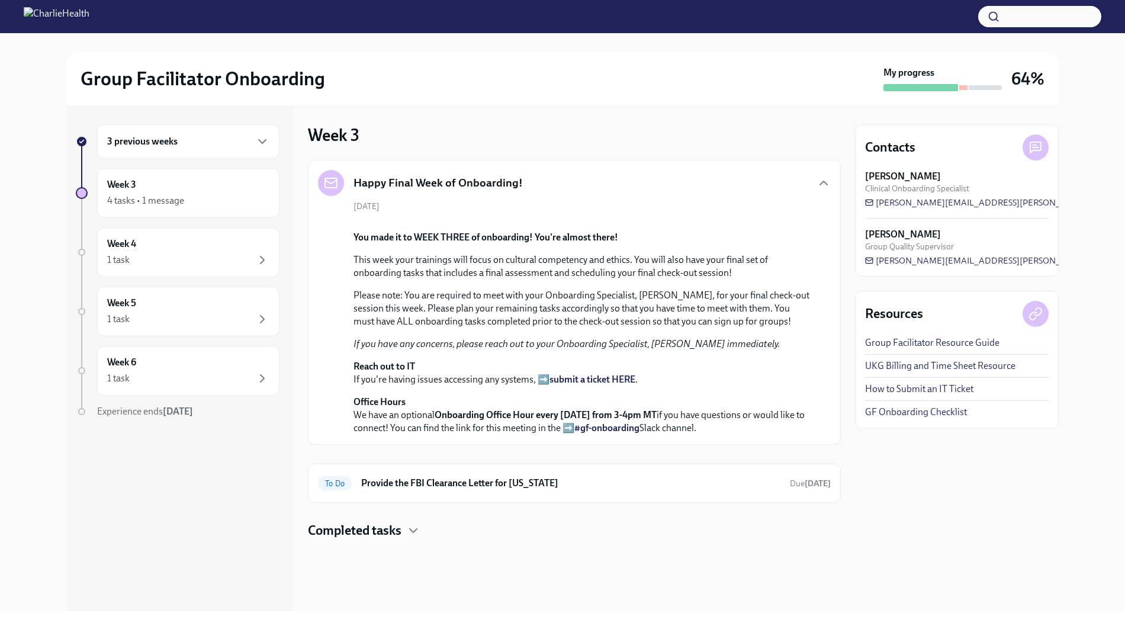
scroll to position [223, 0]
click at [228, 136] on div "3 previous weeks" at bounding box center [188, 141] width 162 height 14
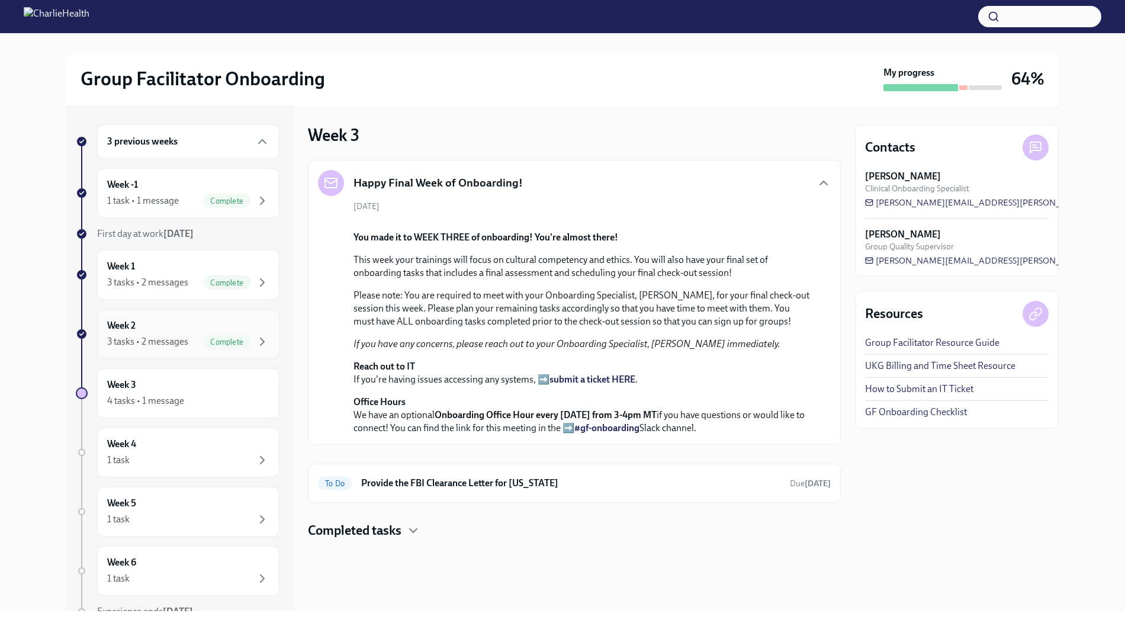
click at [234, 327] on div "Week 2 3 tasks • 2 messages Complete" at bounding box center [188, 334] width 162 height 30
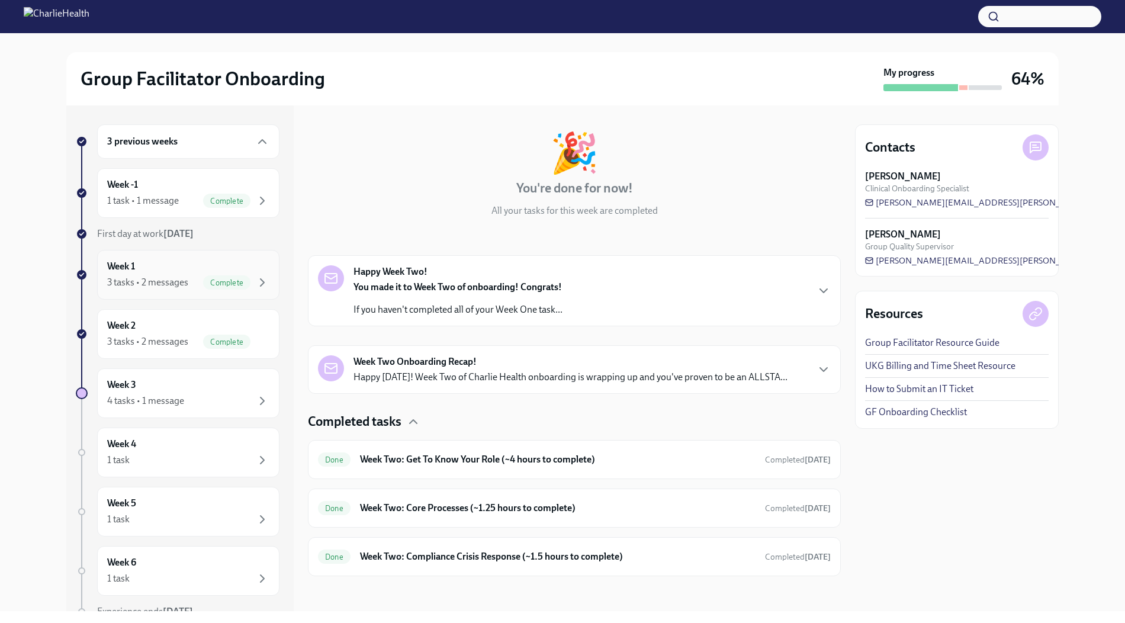
click at [236, 278] on span "Complete" at bounding box center [226, 282] width 47 height 9
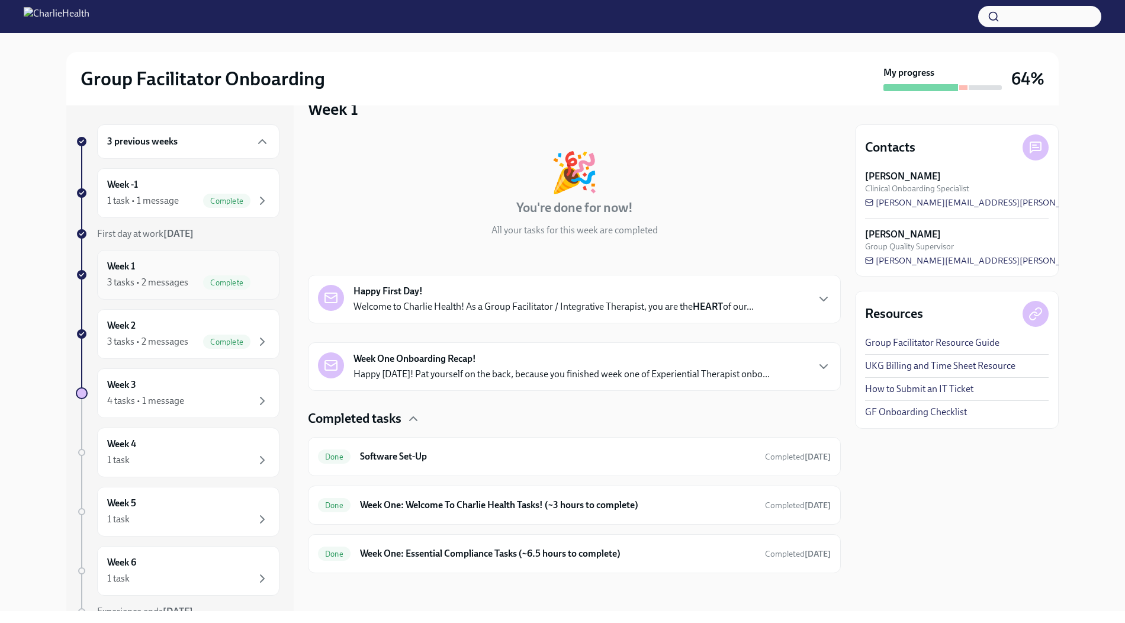
scroll to position [22, 0]
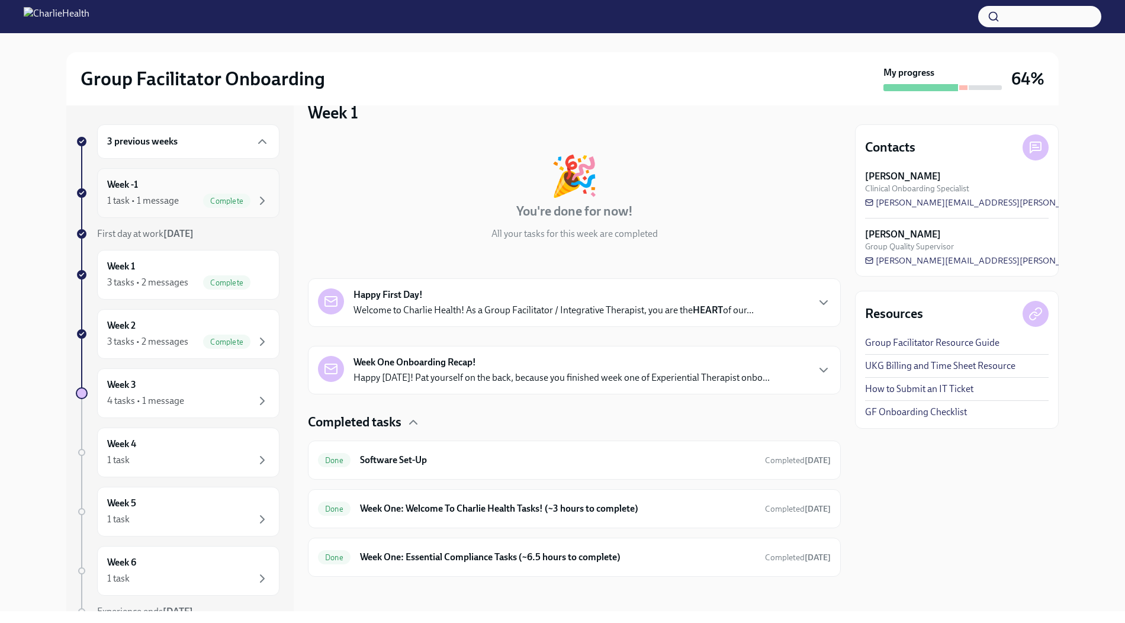
click at [225, 199] on span "Complete" at bounding box center [226, 200] width 47 height 9
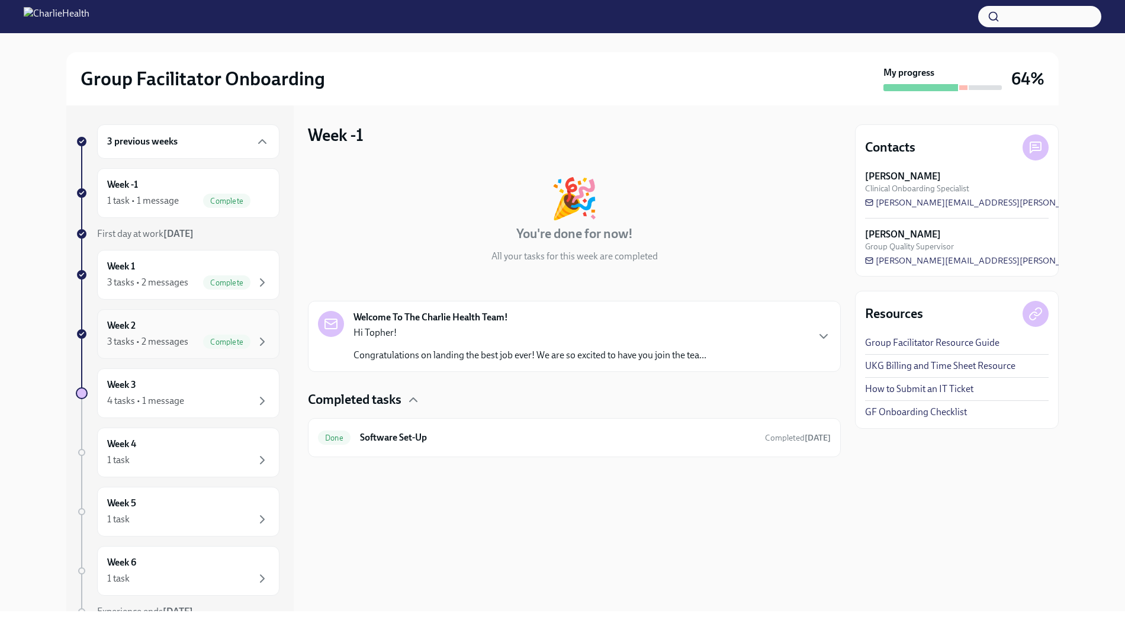
click at [217, 339] on span "Complete" at bounding box center [226, 341] width 47 height 9
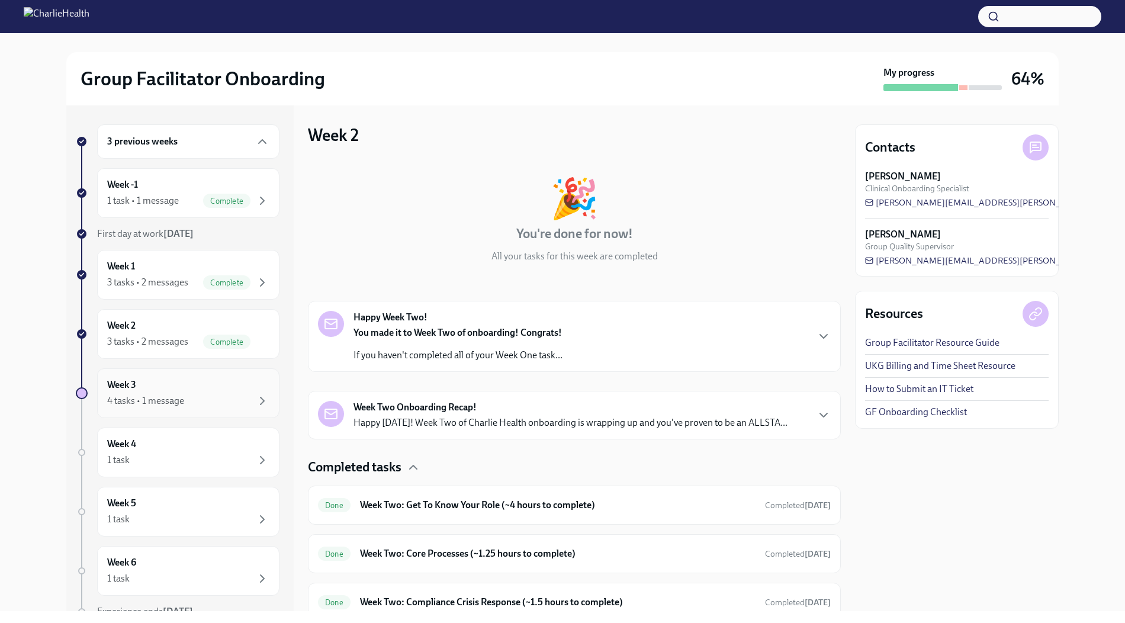
click at [202, 385] on div "Week 3 4 tasks • 1 message" at bounding box center [188, 393] width 162 height 30
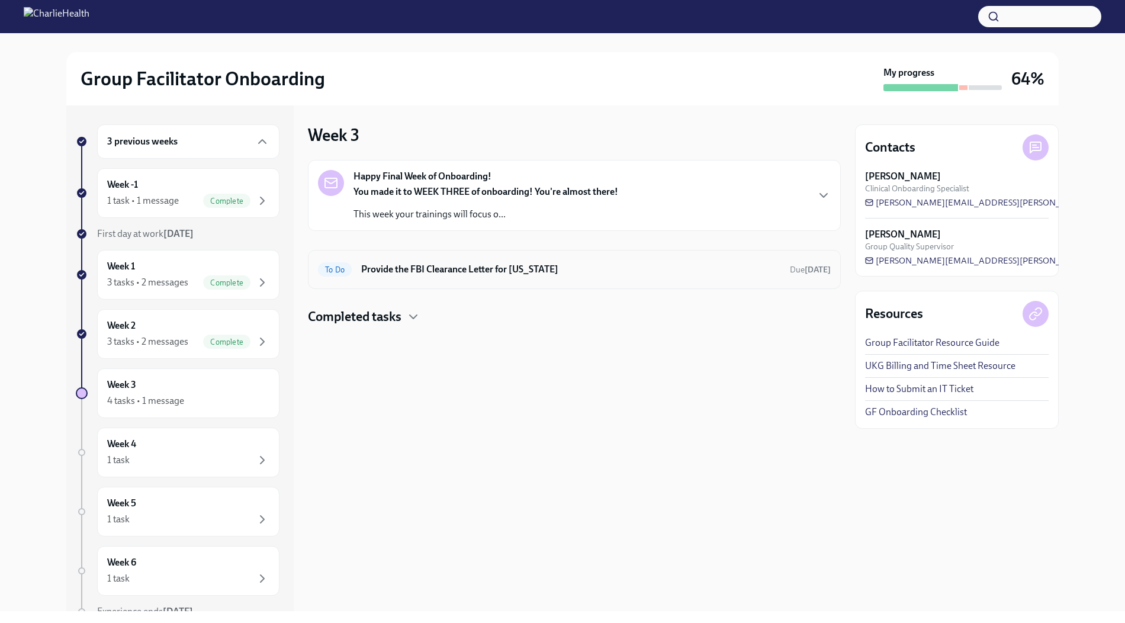
click at [401, 276] on div "To Do Provide the FBI Clearance Letter for [US_STATE] Due [DATE]" at bounding box center [574, 269] width 513 height 19
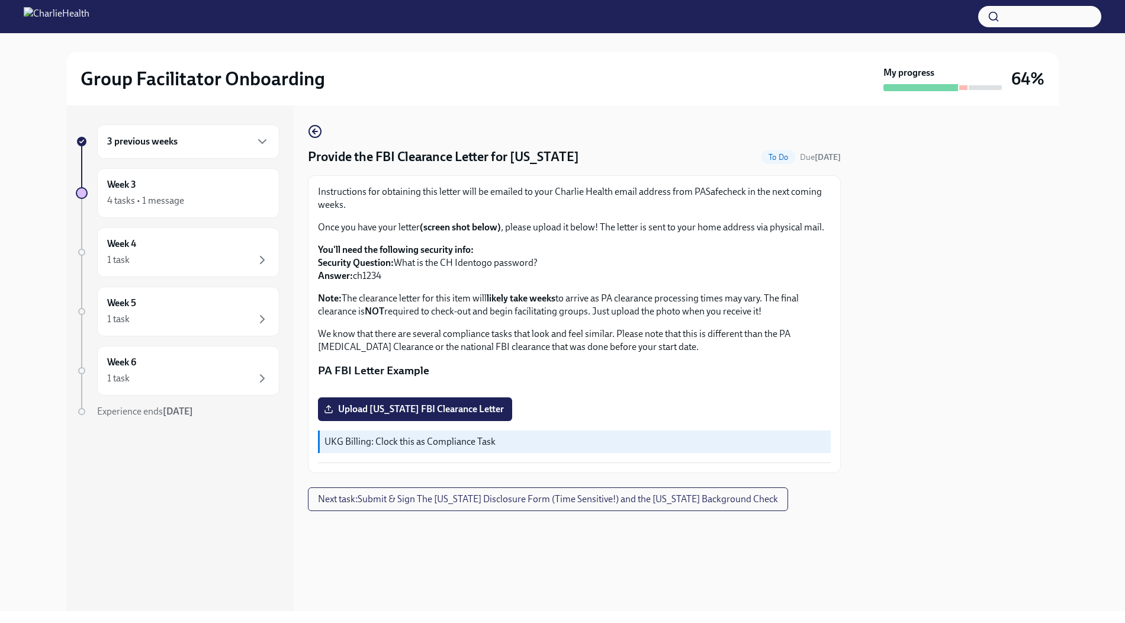
scroll to position [34, 0]
click at [205, 147] on div "3 previous weeks" at bounding box center [188, 141] width 162 height 14
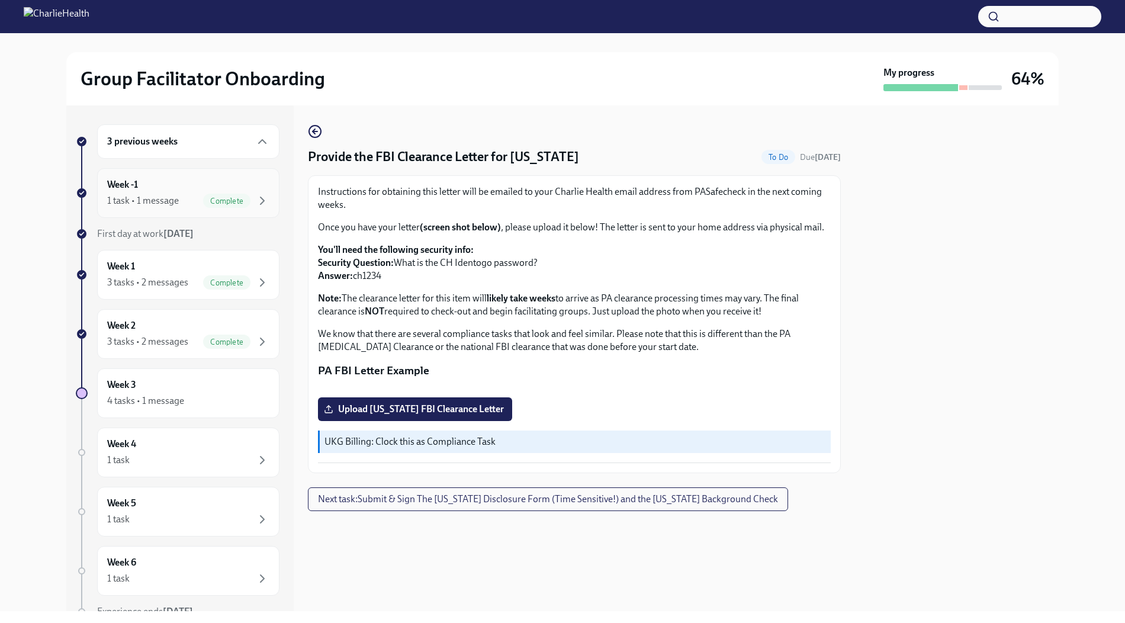
click at [209, 207] on div "Week -1 1 task • 1 message Complete" at bounding box center [188, 193] width 182 height 50
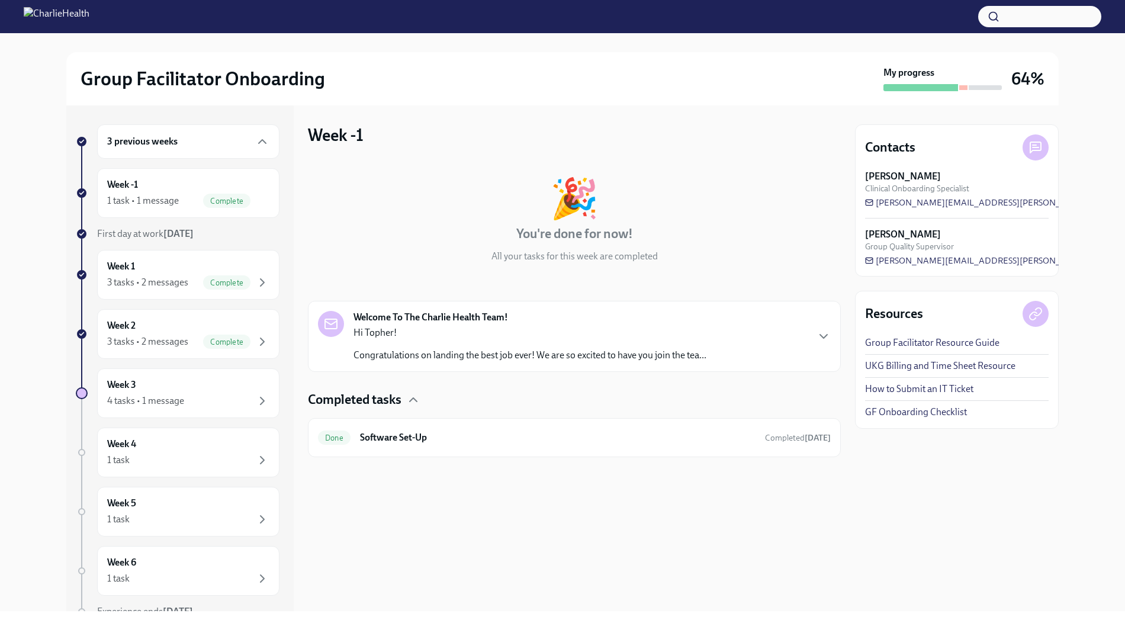
click at [524, 301] on div "Welcome To The Charlie Health Team! Hi Topher! Congratulations on landing the b…" at bounding box center [574, 336] width 533 height 71
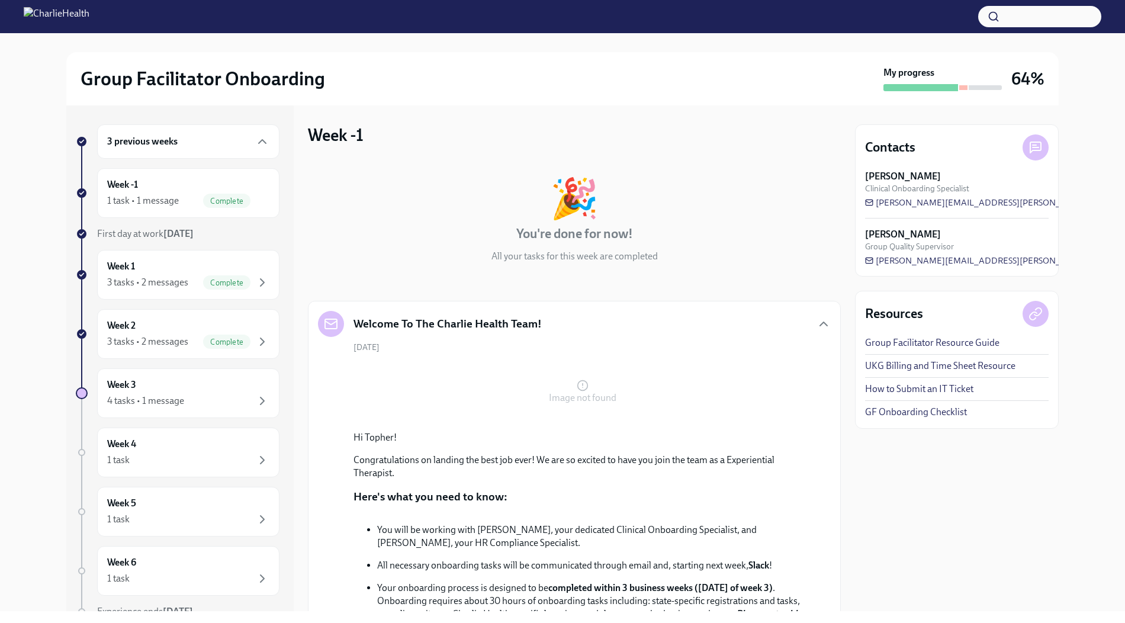
scroll to position [393, 0]
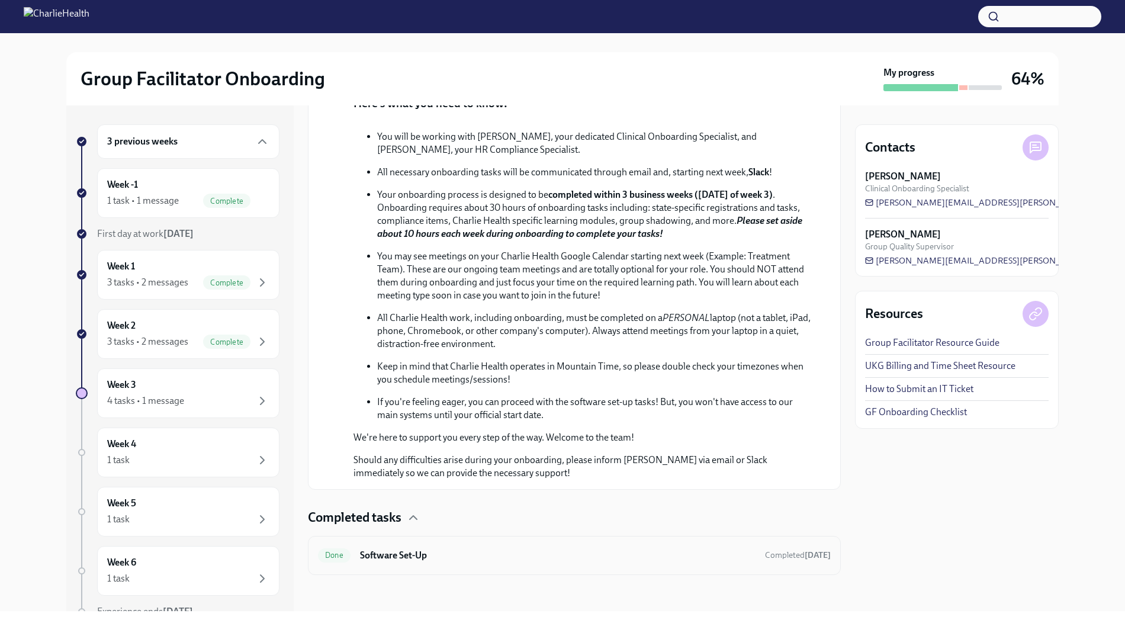
click at [394, 539] on div "Done Software Set-Up Completed [DATE]" at bounding box center [574, 555] width 533 height 39
click at [397, 553] on h6 "Software Set-Up" at bounding box center [557, 555] width 395 height 13
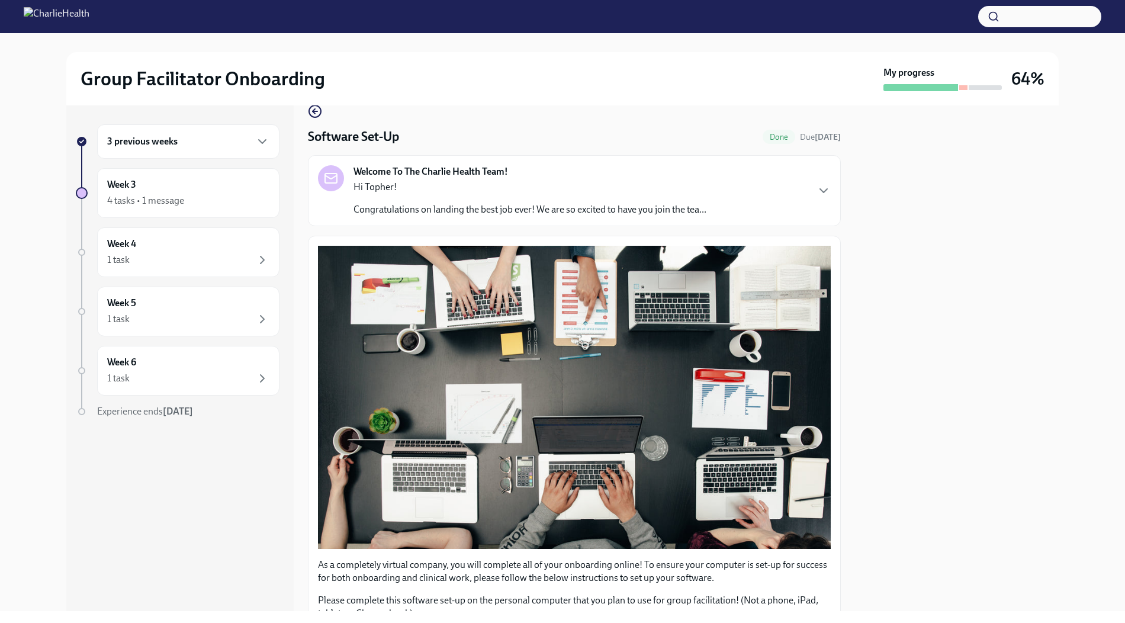
scroll to position [256, 0]
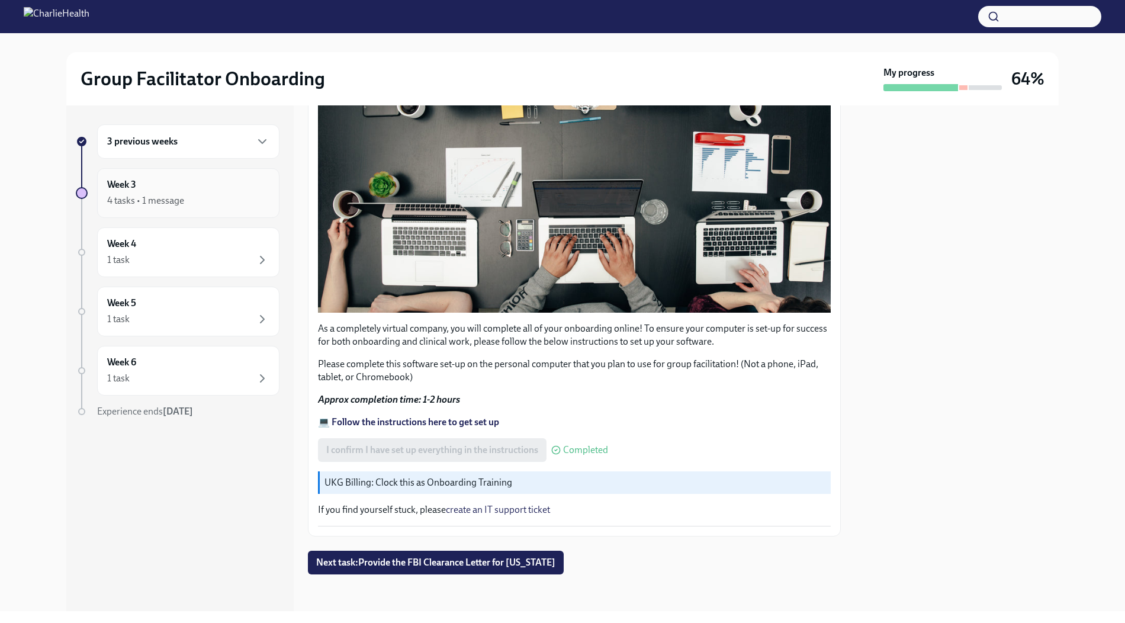
click at [221, 202] on div "4 tasks • 1 message" at bounding box center [188, 201] width 162 height 14
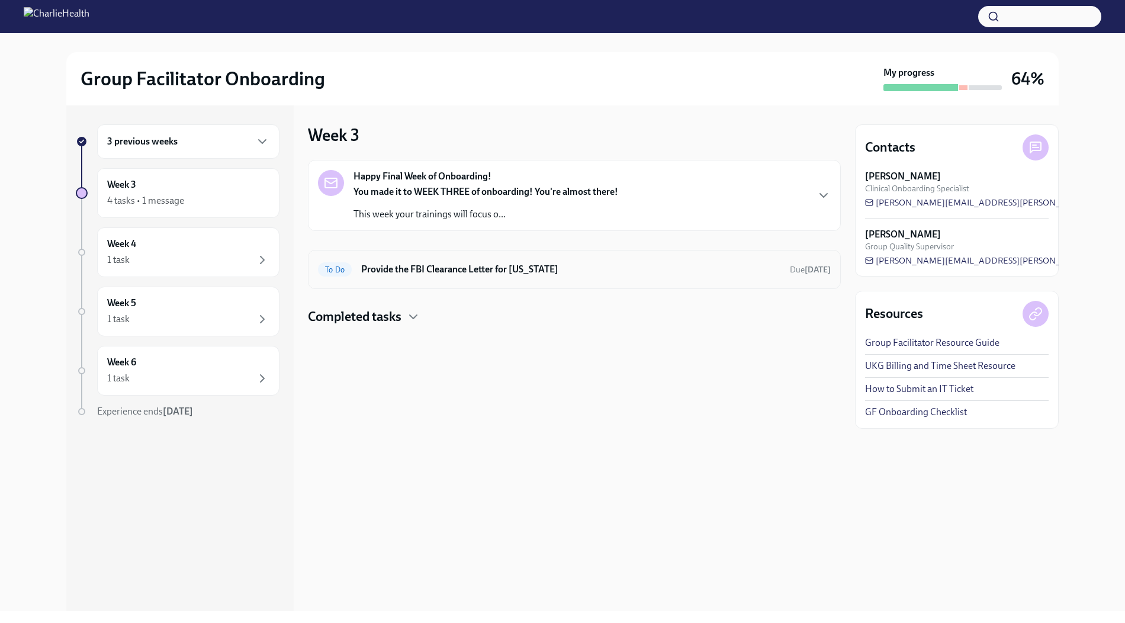
click at [402, 263] on h6 "Provide the FBI Clearance Letter for [US_STATE]" at bounding box center [570, 269] width 419 height 13
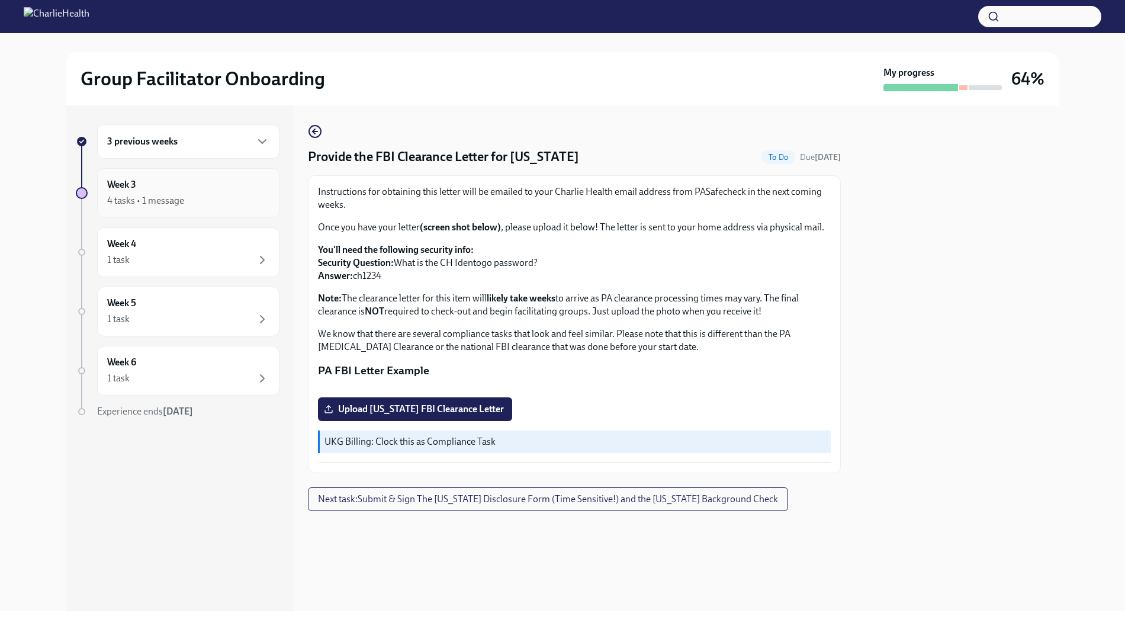
click at [181, 204] on div "4 tasks • 1 message" at bounding box center [145, 200] width 77 height 13
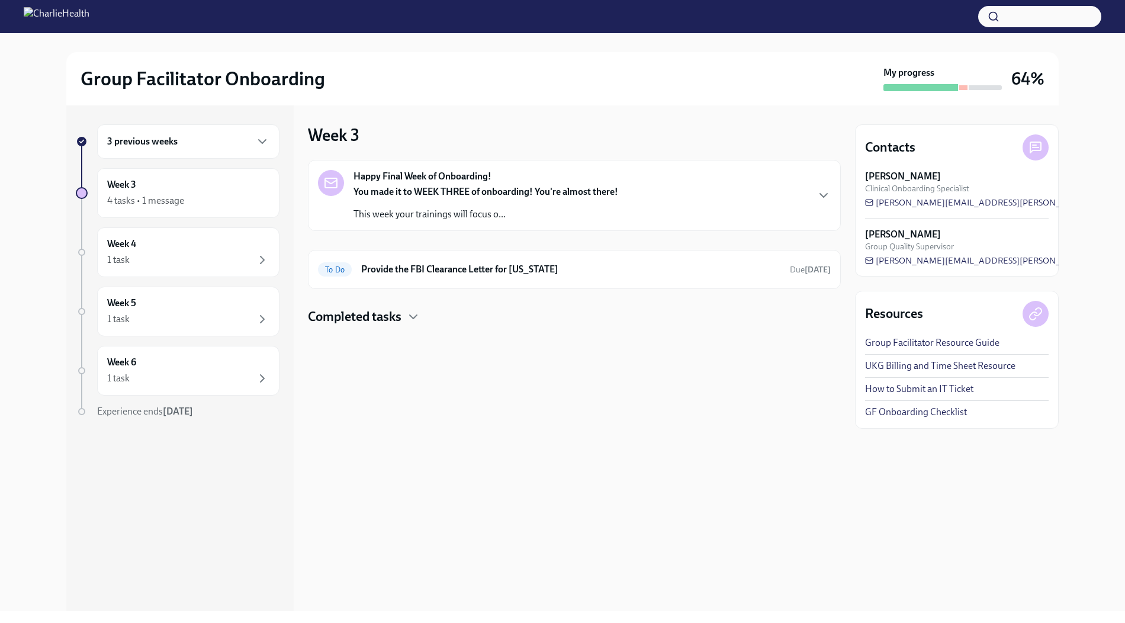
click at [389, 319] on h4 "Completed tasks" at bounding box center [355, 317] width 94 height 18
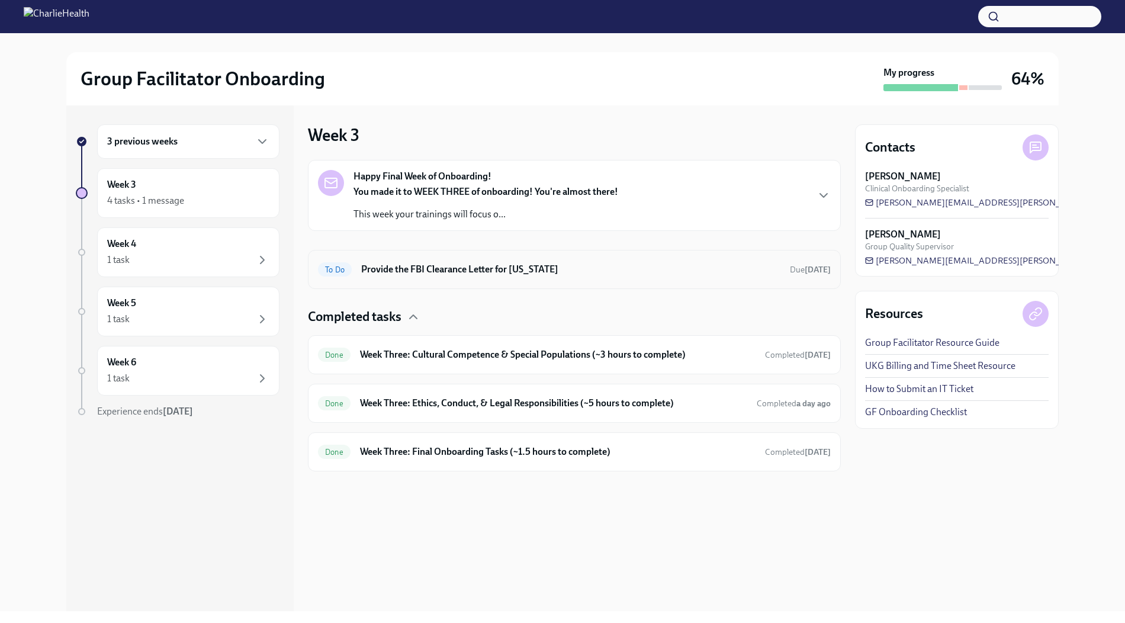
click at [459, 263] on h6 "Provide the FBI Clearance Letter for [US_STATE]" at bounding box center [570, 269] width 419 height 13
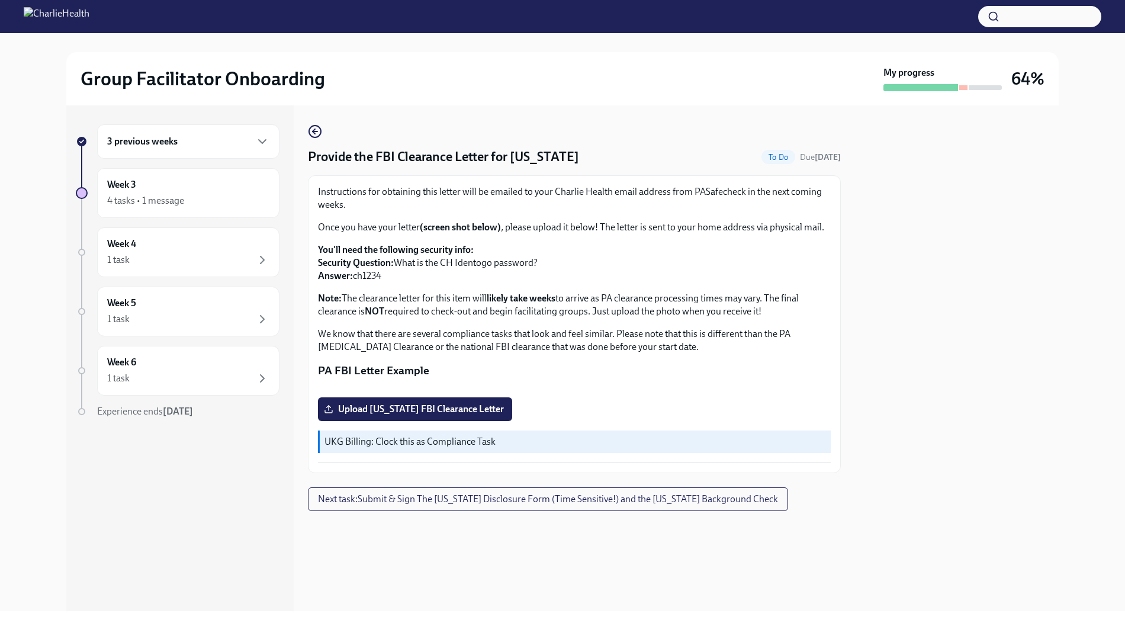
scroll to position [74, 0]
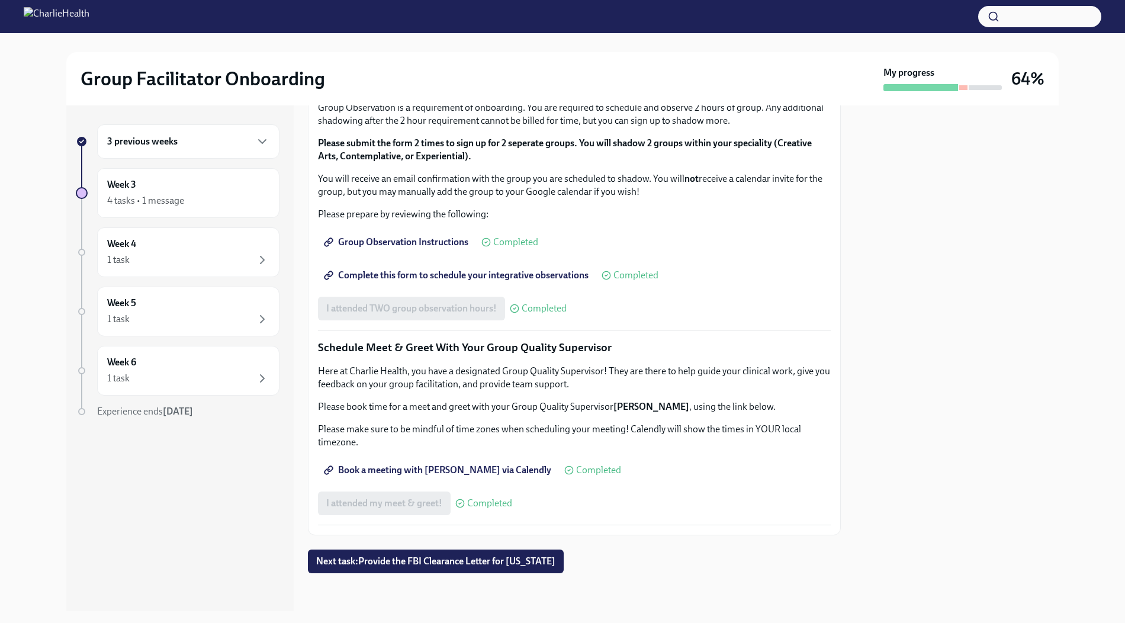
scroll to position [994, 0]
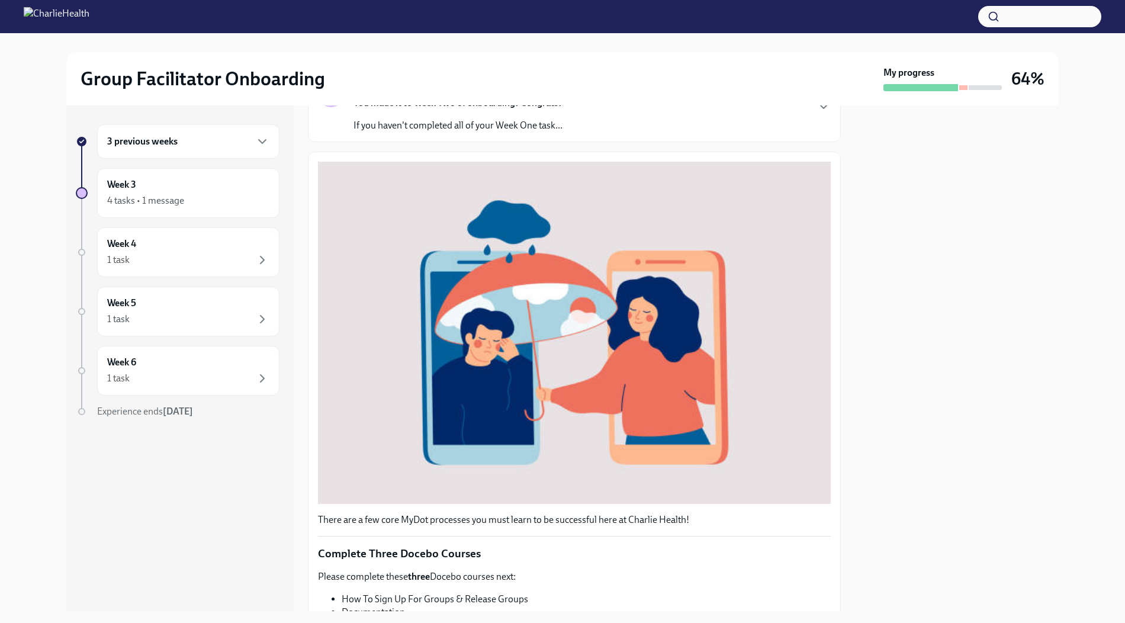
scroll to position [320, 0]
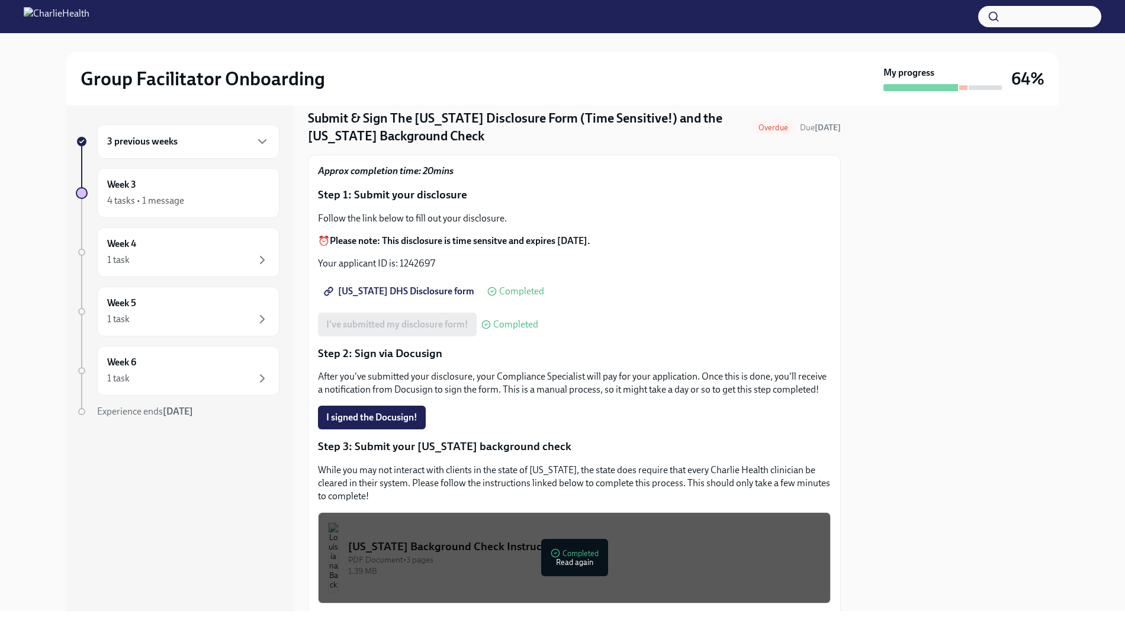
scroll to position [19, 0]
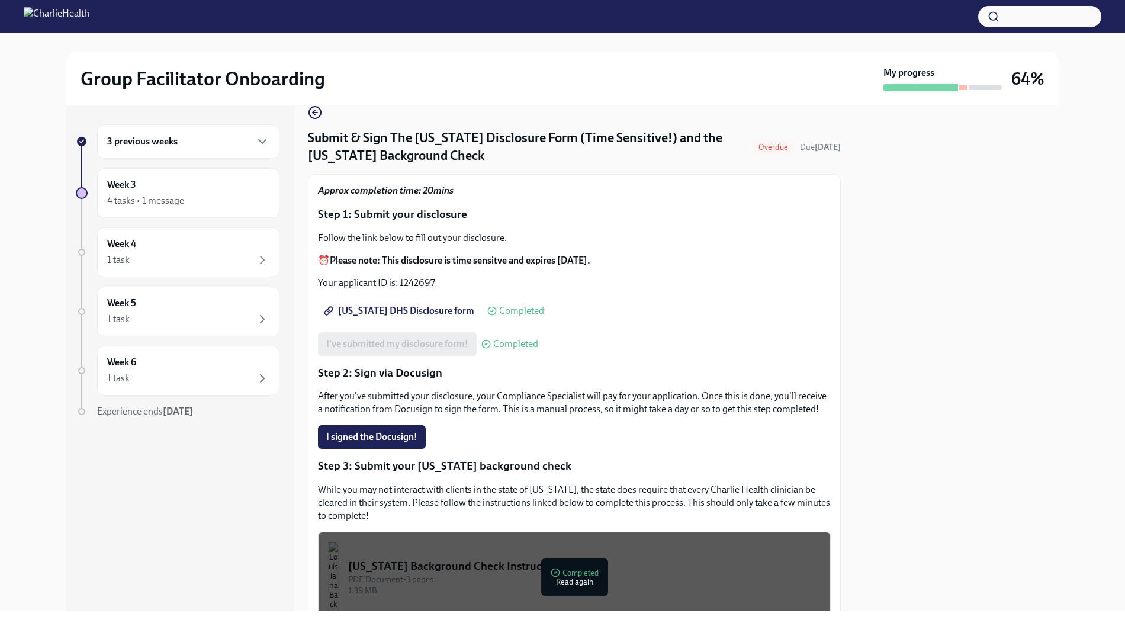
click at [427, 308] on span "[US_STATE] DHS Disclosure form" at bounding box center [400, 311] width 148 height 12
click at [381, 434] on span "I signed the Docusign!" at bounding box center [371, 437] width 91 height 12
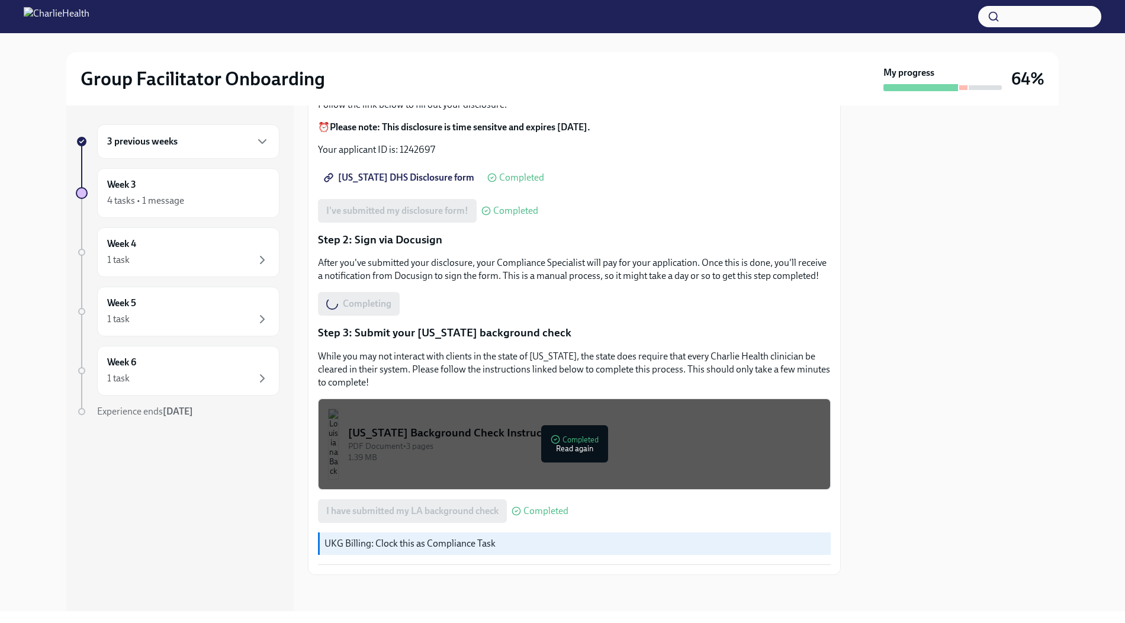
click at [585, 508] on div "I have submitted my LA background check Completed" at bounding box center [574, 511] width 513 height 24
click at [564, 370] on p "While you may not interact with clients in the state of [US_STATE], the state d…" at bounding box center [574, 369] width 513 height 39
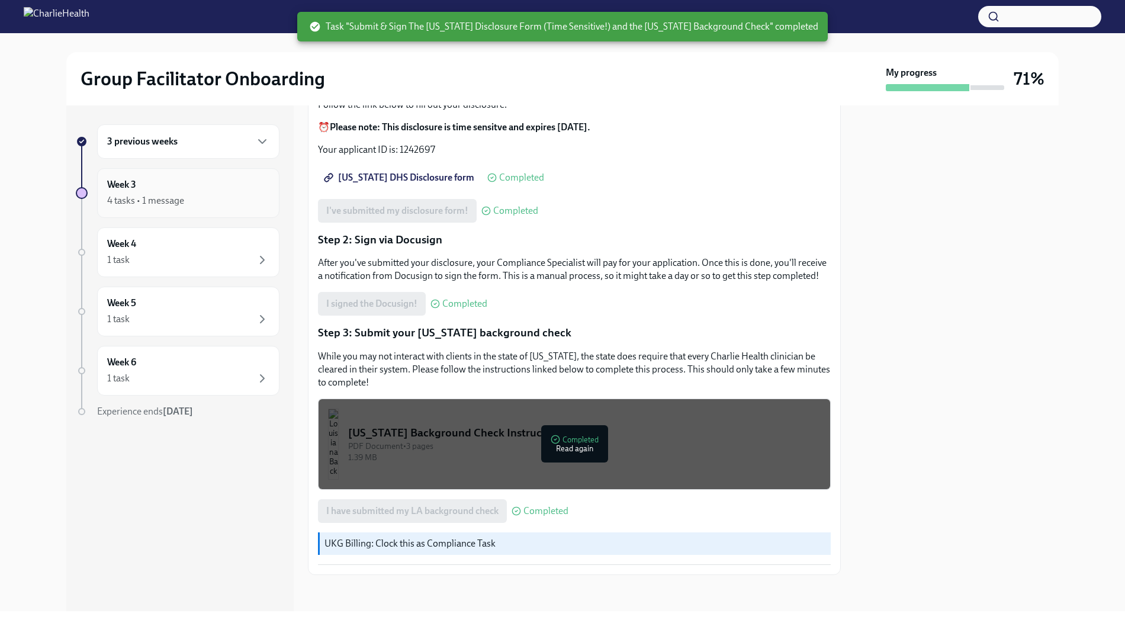
click at [250, 206] on div "4 tasks • 1 message" at bounding box center [188, 201] width 162 height 14
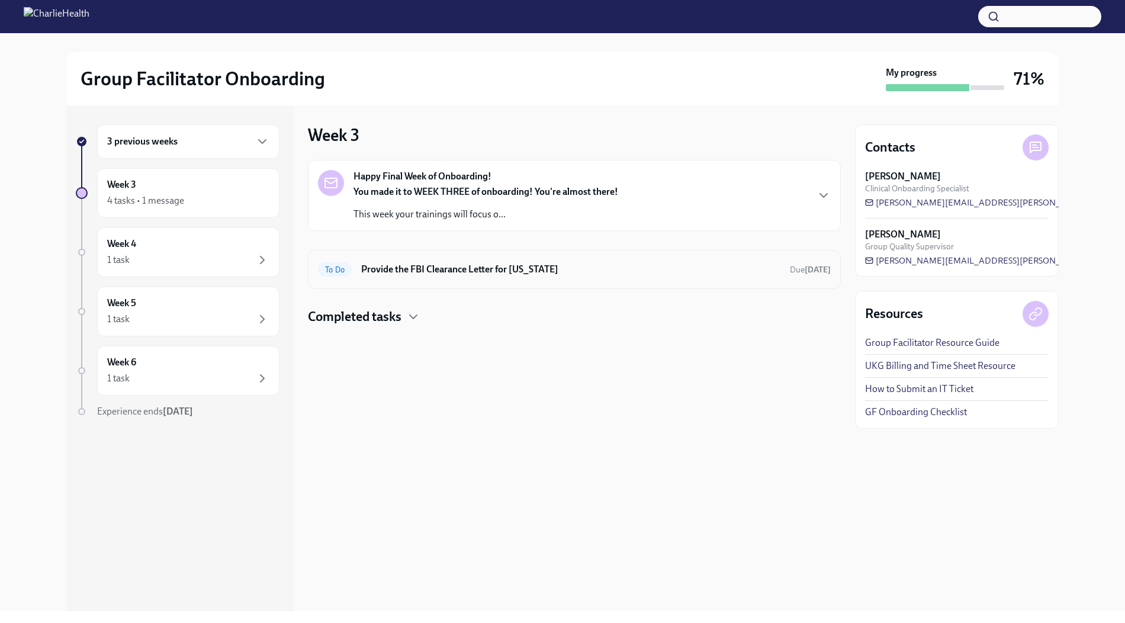
click at [420, 267] on h6 "Provide the FBI Clearance Letter for [US_STATE]" at bounding box center [570, 269] width 419 height 13
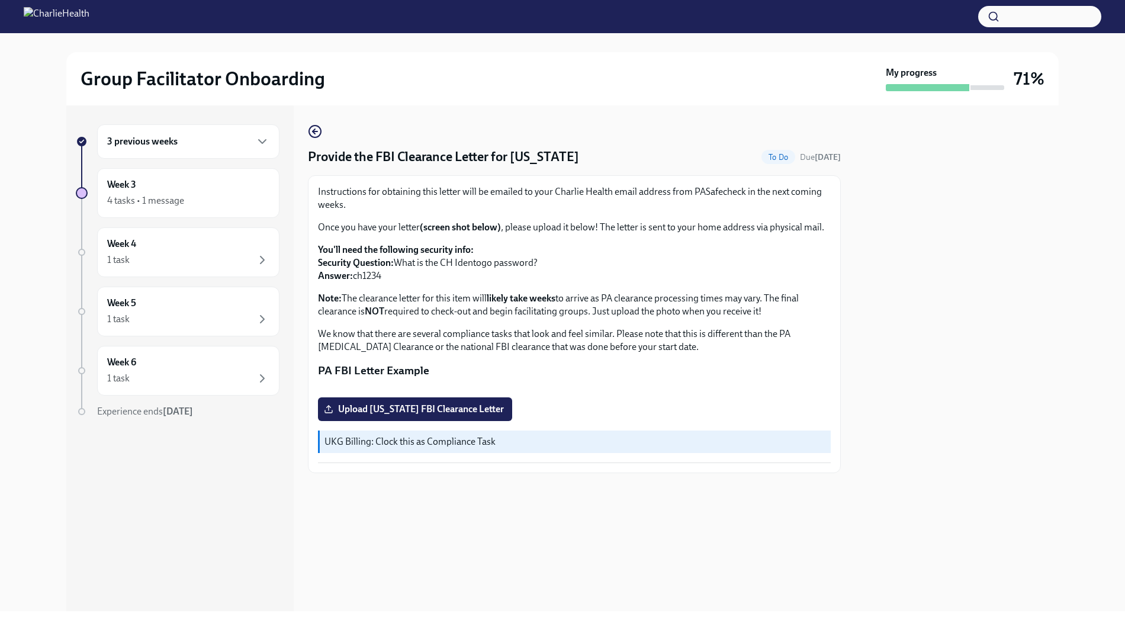
scroll to position [70, 0]
